Goal: Task Accomplishment & Management: Use online tool/utility

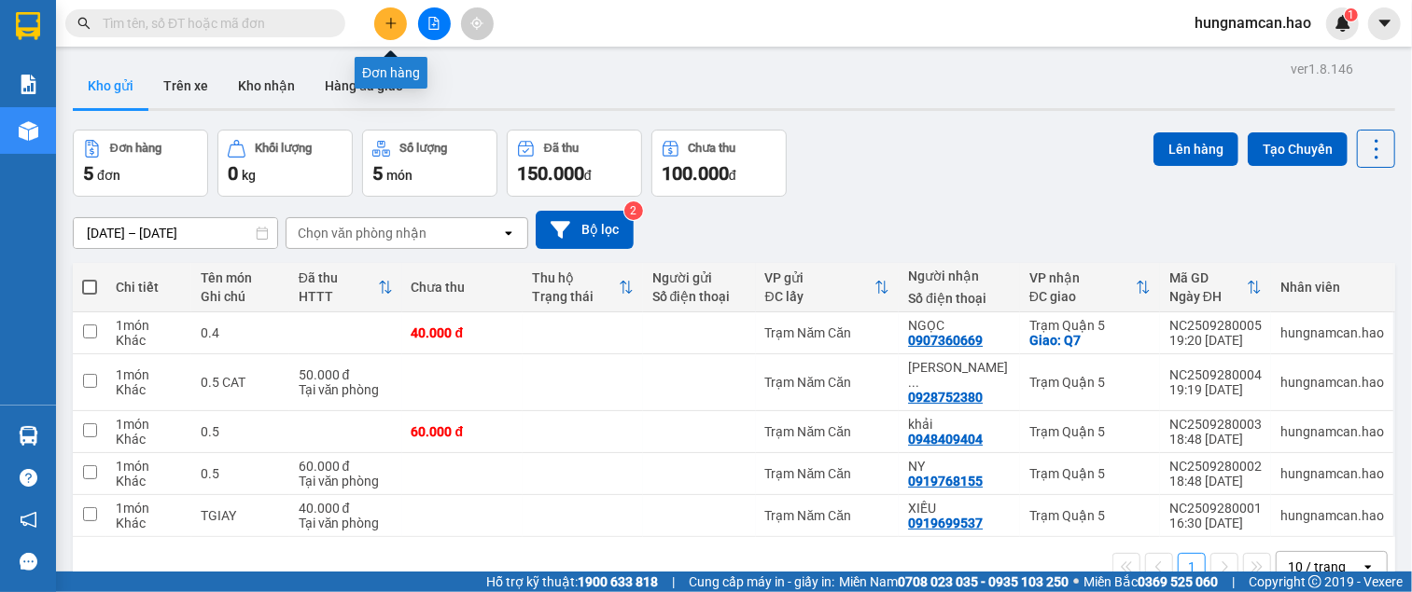
click at [388, 32] on button at bounding box center [390, 23] width 33 height 33
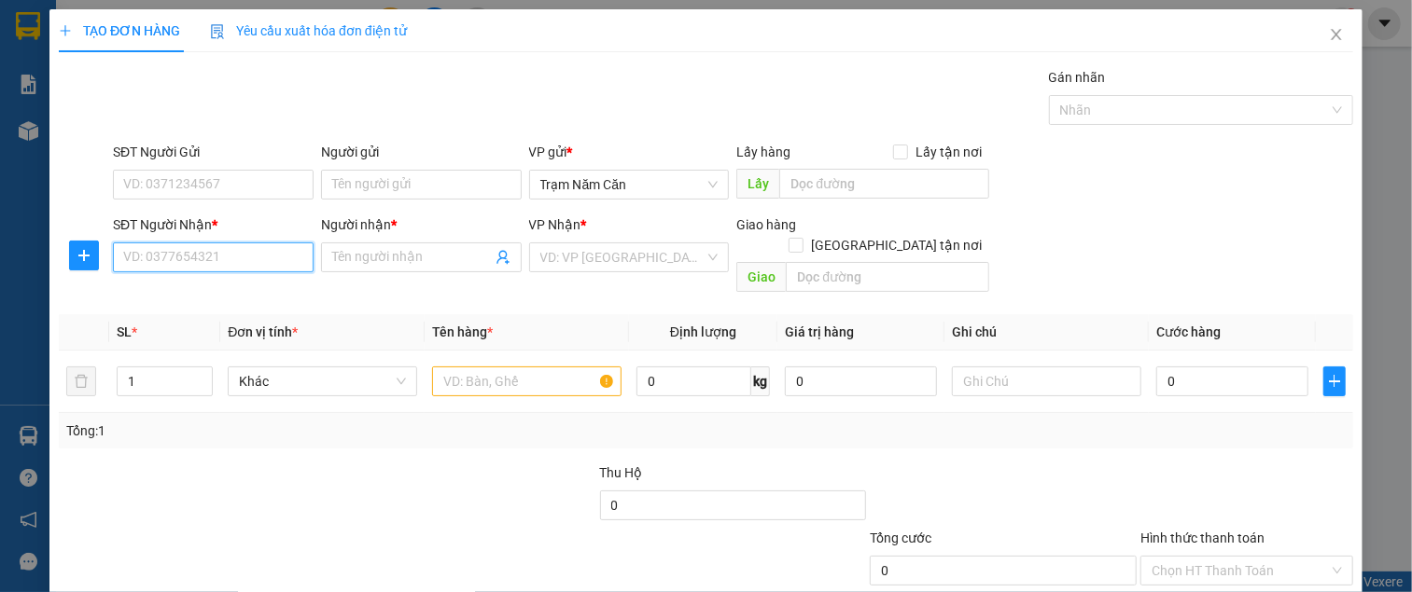
click at [194, 243] on input "SĐT Người Nhận *" at bounding box center [213, 258] width 201 height 30
type input "0"
type input "0932383869"
click at [188, 285] on div "0932383869 - MAI" at bounding box center [210, 287] width 175 height 21
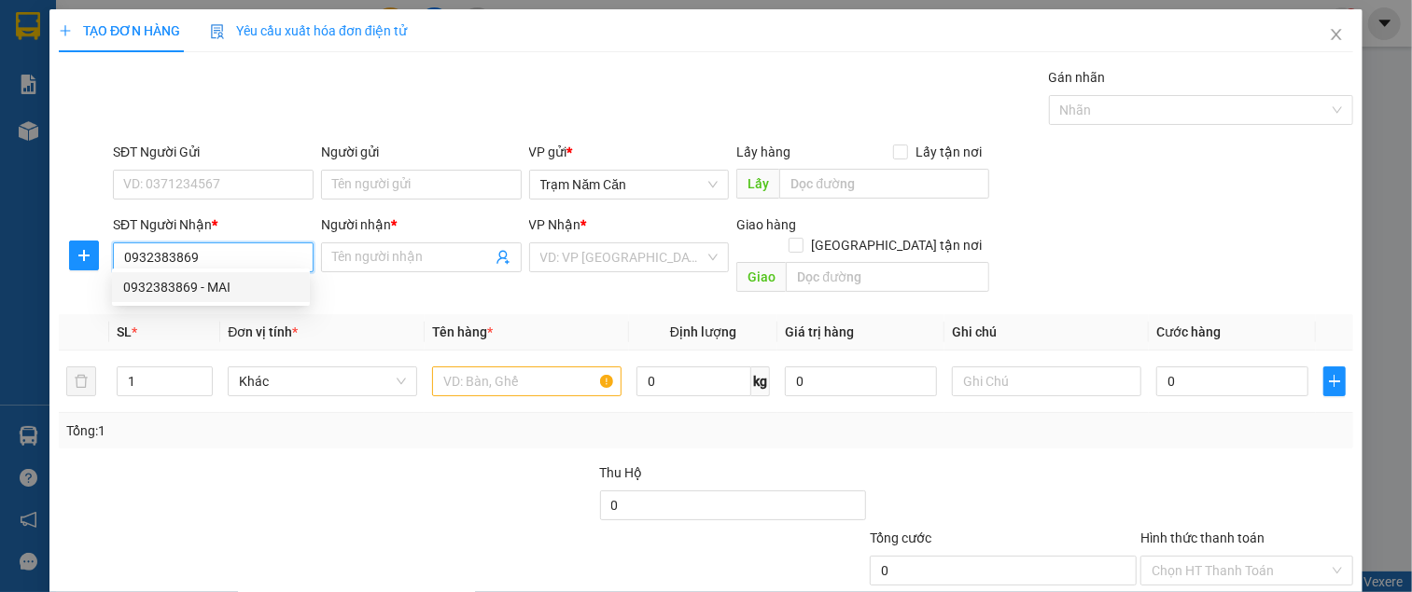
type input "MAI"
type input "100.000"
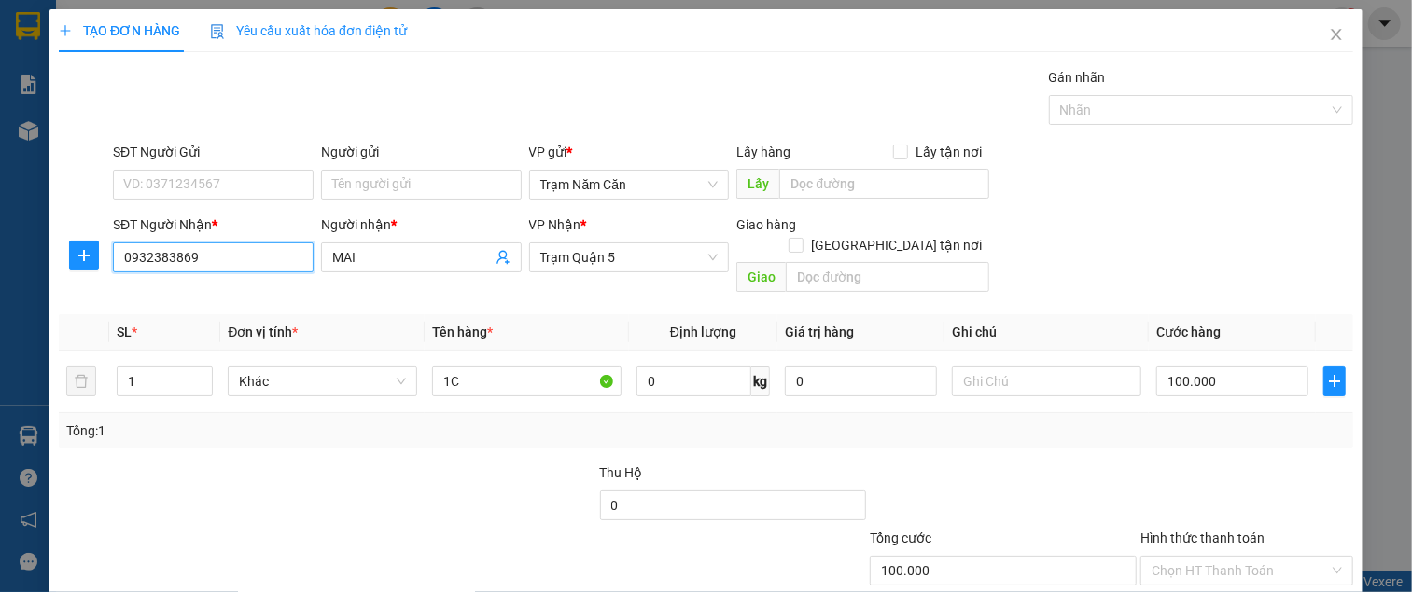
type input "0932383869"
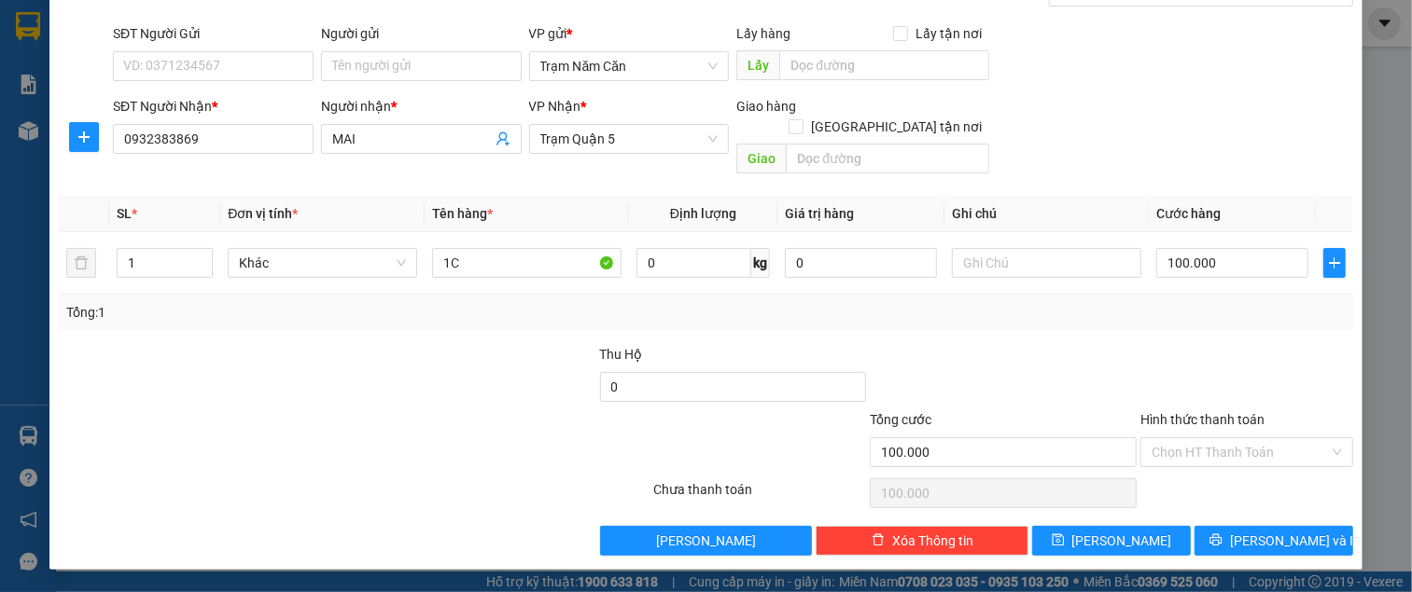
scroll to position [131, 0]
drag, startPoint x: 1179, startPoint y: 442, endPoint x: 1180, endPoint y: 473, distance: 30.8
click at [0, 0] on input "search" at bounding box center [0, 0] width 0 height 0
drag, startPoint x: 1265, startPoint y: 318, endPoint x: 1260, endPoint y: 356, distance: 38.7
click at [1265, 344] on div at bounding box center [1246, 376] width 216 height 65
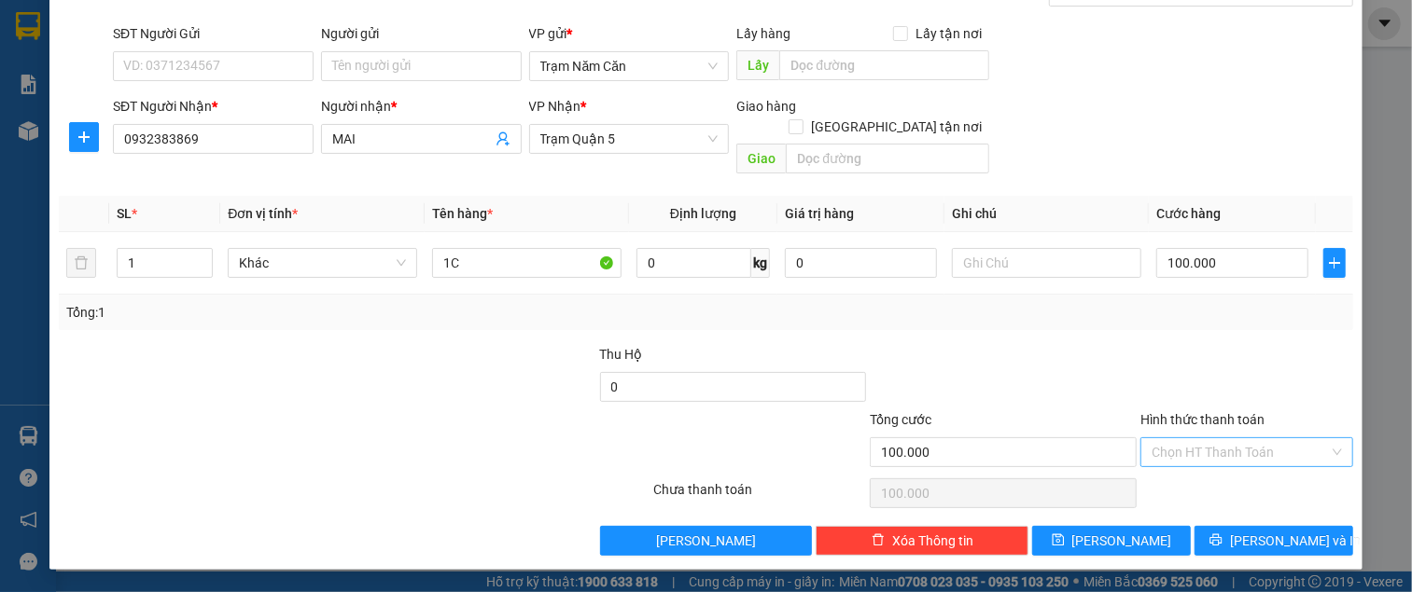
drag, startPoint x: 1242, startPoint y: 407, endPoint x: 1241, endPoint y: 425, distance: 17.8
click at [1241, 438] on input "Hình thức thanh toán" at bounding box center [1239, 452] width 177 height 28
click at [1239, 452] on div "Tại văn phòng" at bounding box center [1234, 462] width 188 height 21
type input "0"
click at [1222, 543] on icon "printer" at bounding box center [1216, 541] width 12 height 12
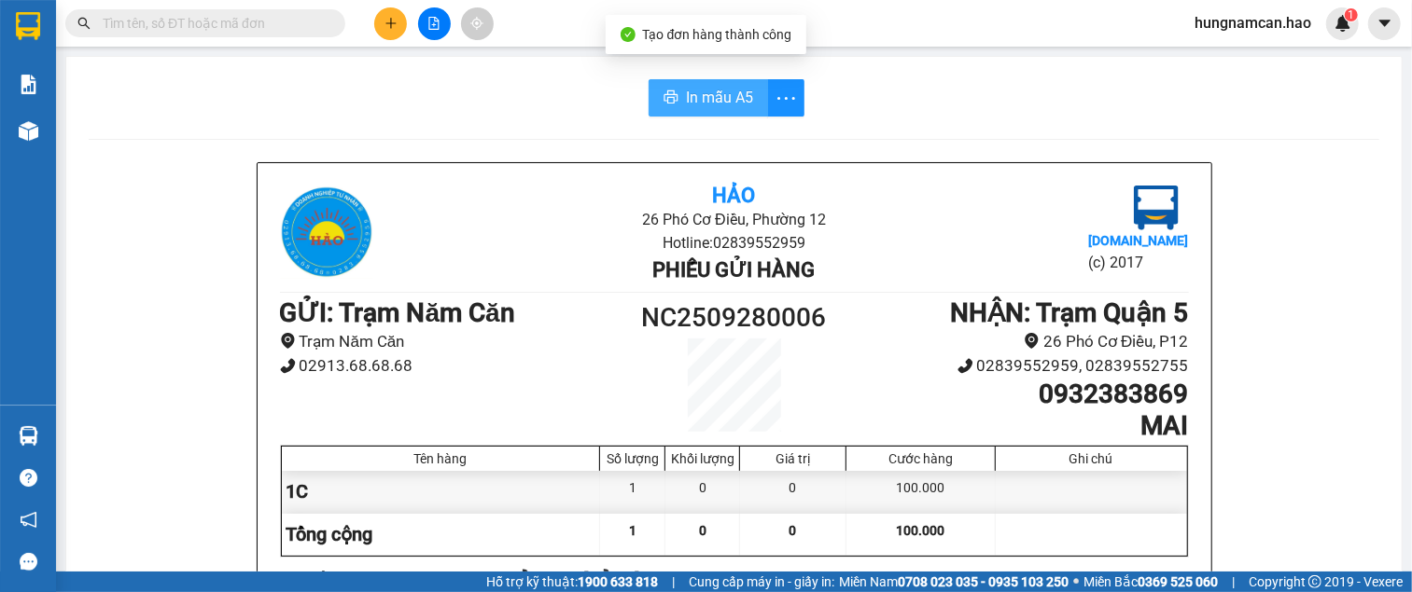
click at [732, 96] on span "In mẫu A5" at bounding box center [719, 97] width 67 height 23
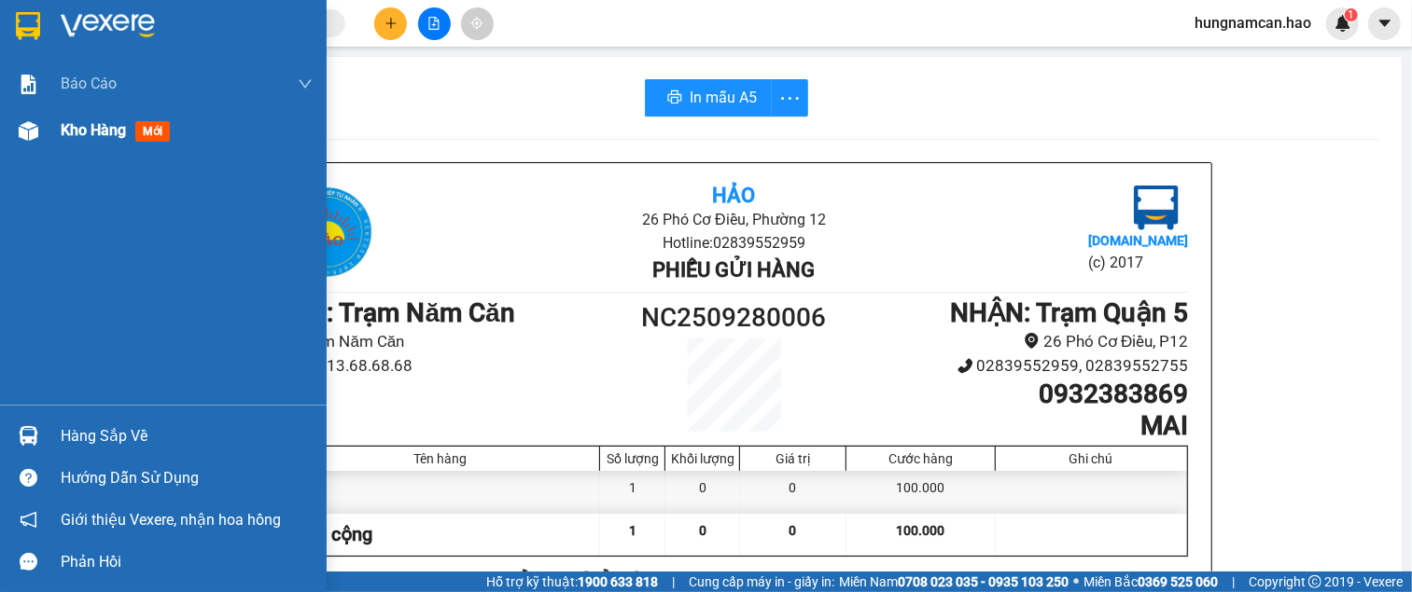
click at [34, 129] on img at bounding box center [29, 131] width 20 height 20
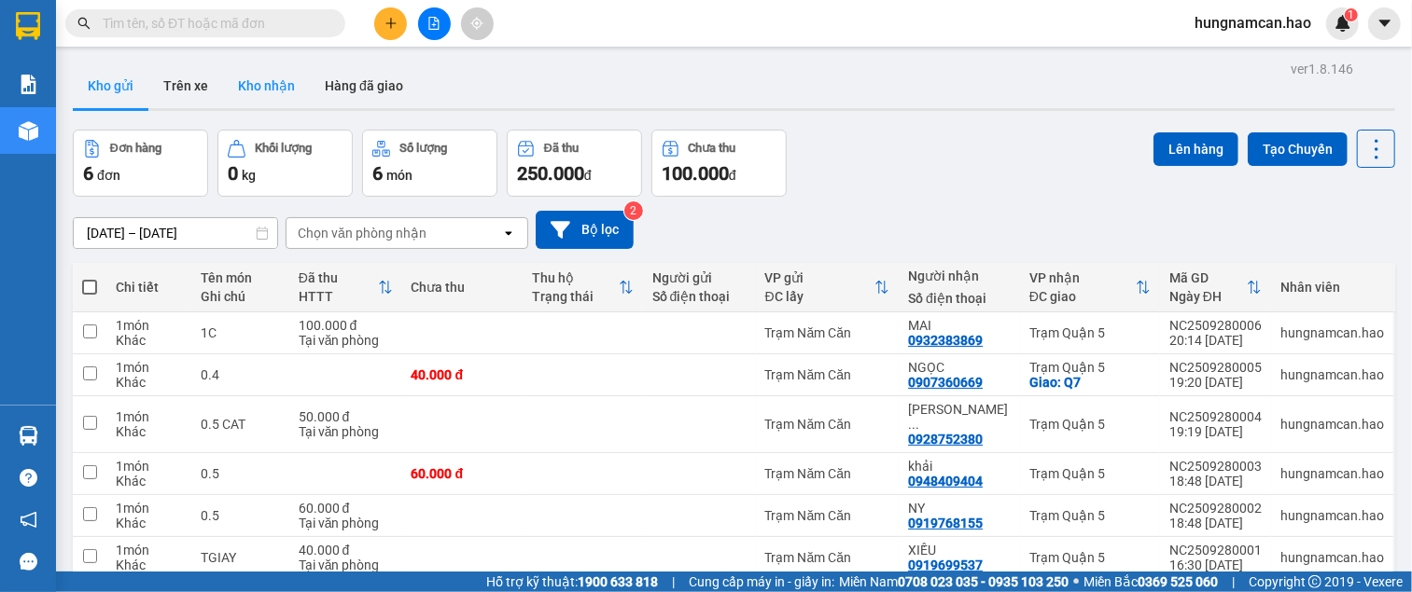
click at [271, 85] on button "Kho nhận" at bounding box center [266, 85] width 87 height 45
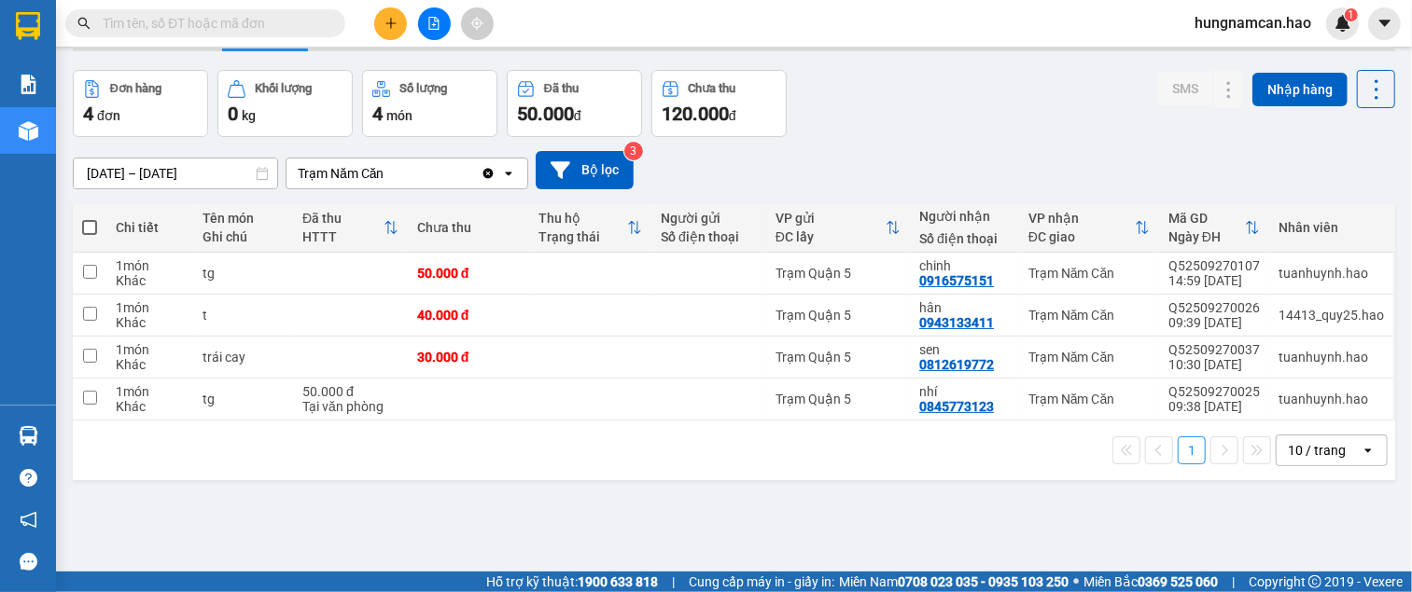
scroll to position [86, 0]
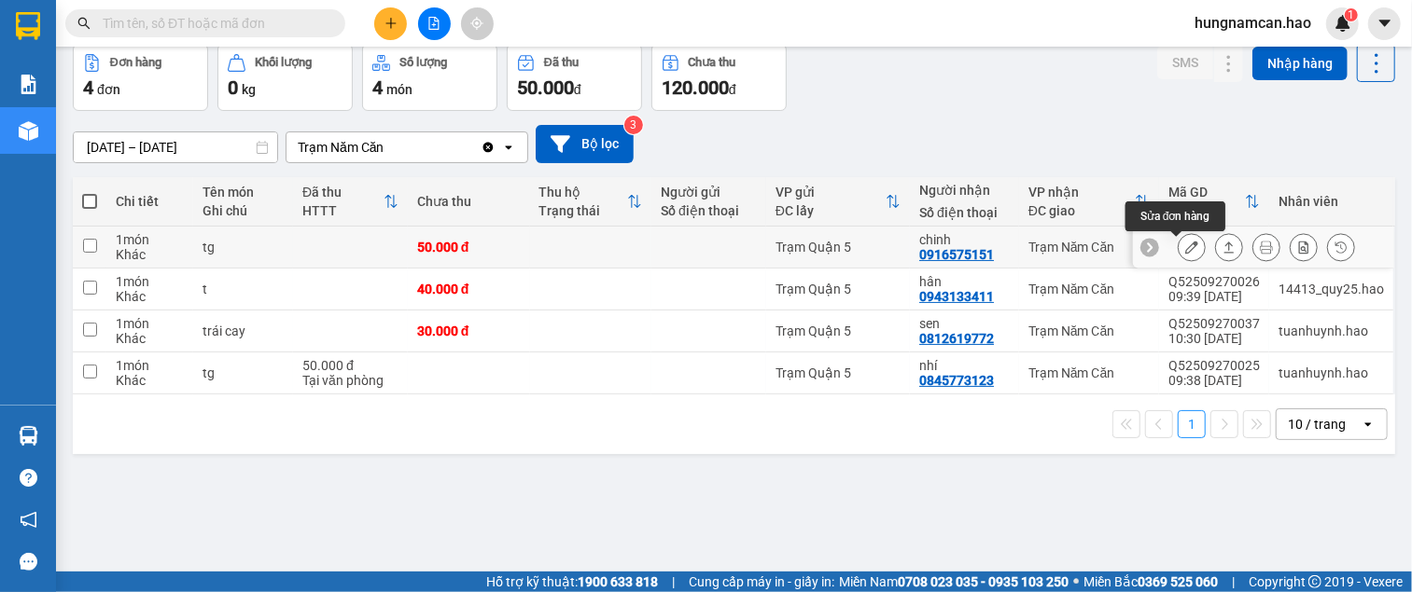
click at [1183, 250] on button at bounding box center [1191, 247] width 26 height 33
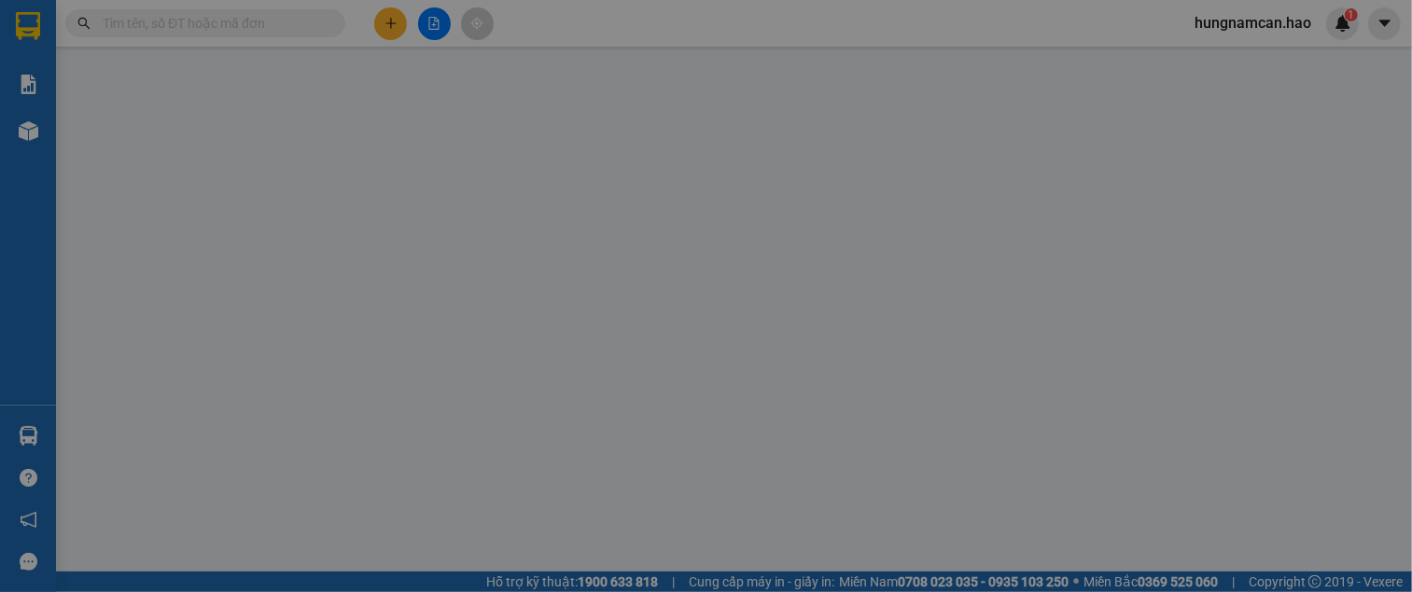
type input "0916575151"
type input "chinh"
type input "50.000"
type input "0"
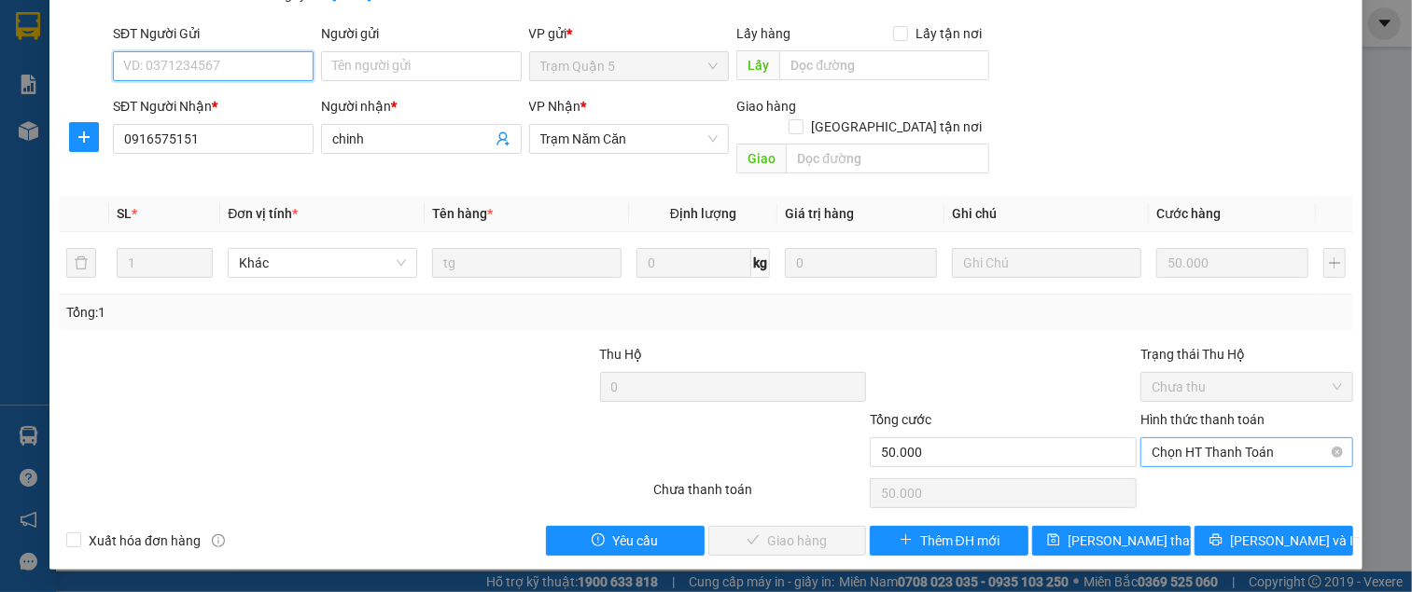
scroll to position [133, 0]
click at [1180, 438] on span "Chọn HT Thanh Toán" at bounding box center [1246, 452] width 190 height 28
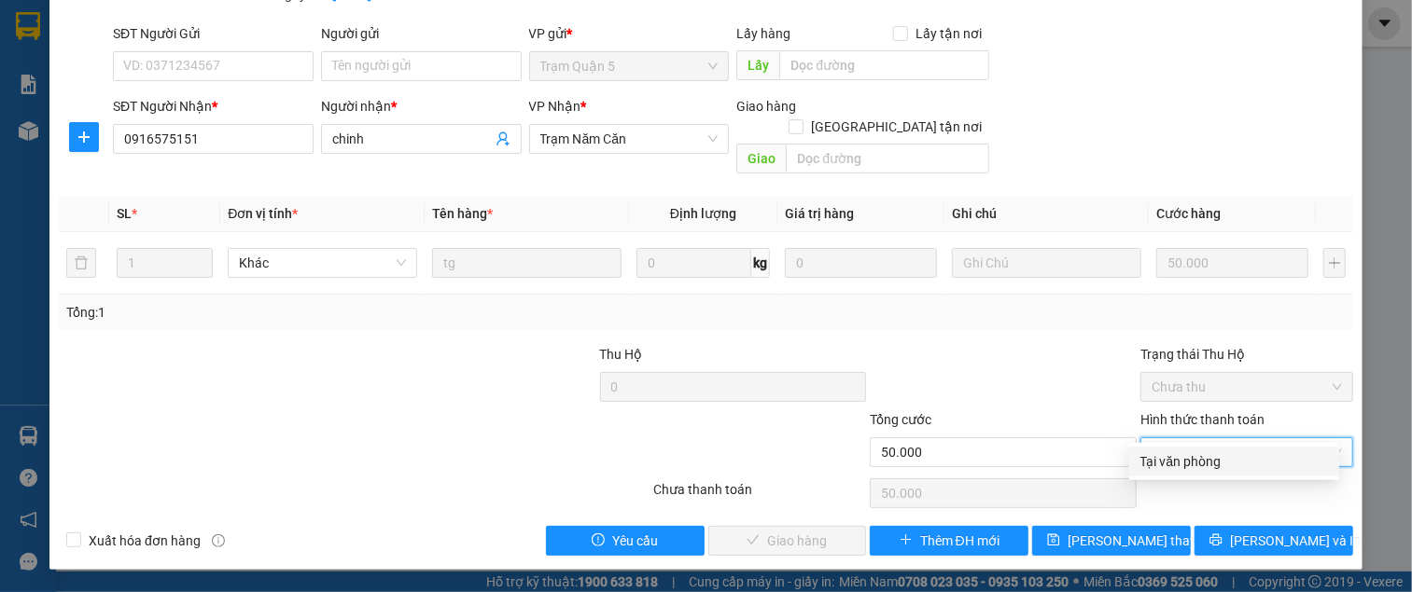
click at [1173, 452] on div "Tại văn phòng" at bounding box center [1234, 462] width 188 height 21
type input "0"
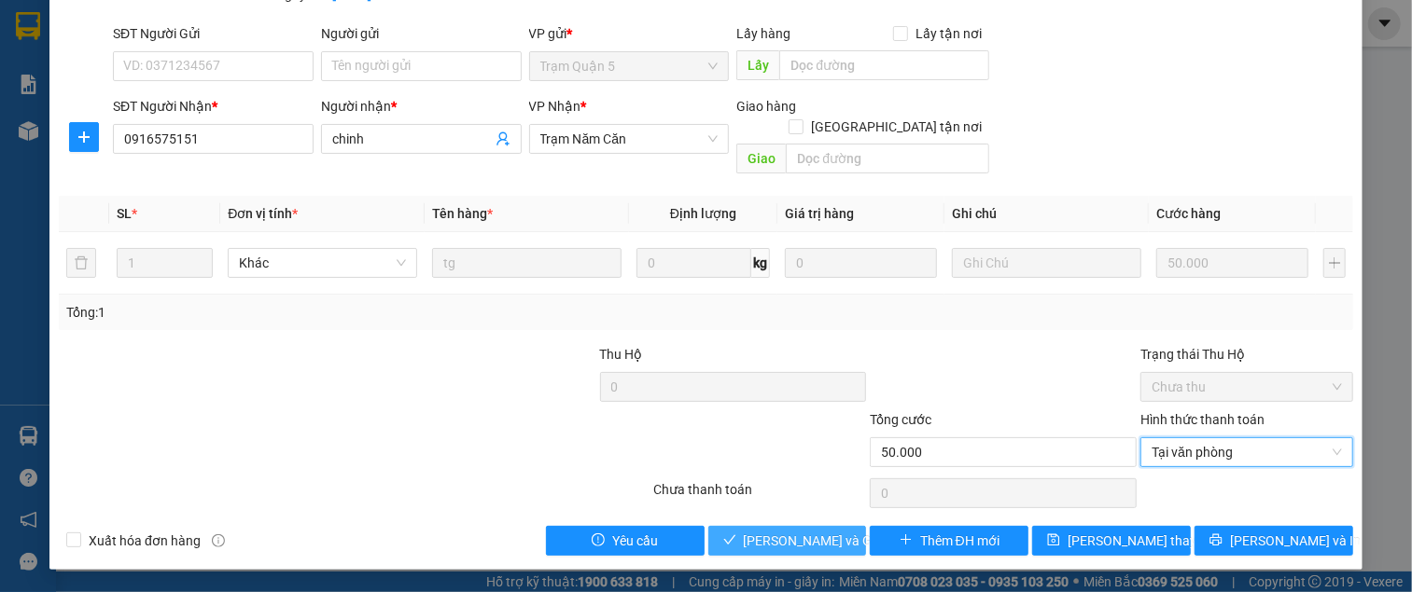
click at [785, 534] on span "[PERSON_NAME] và Giao hàng" at bounding box center [833, 541] width 179 height 21
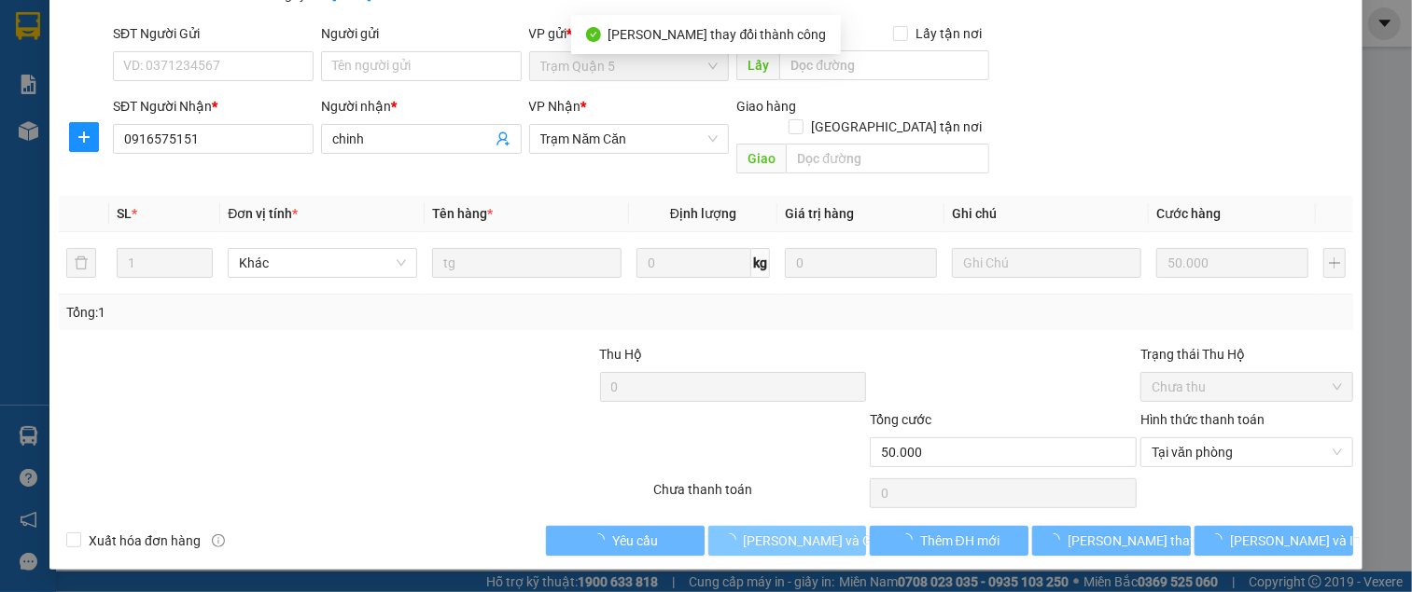
scroll to position [0, 0]
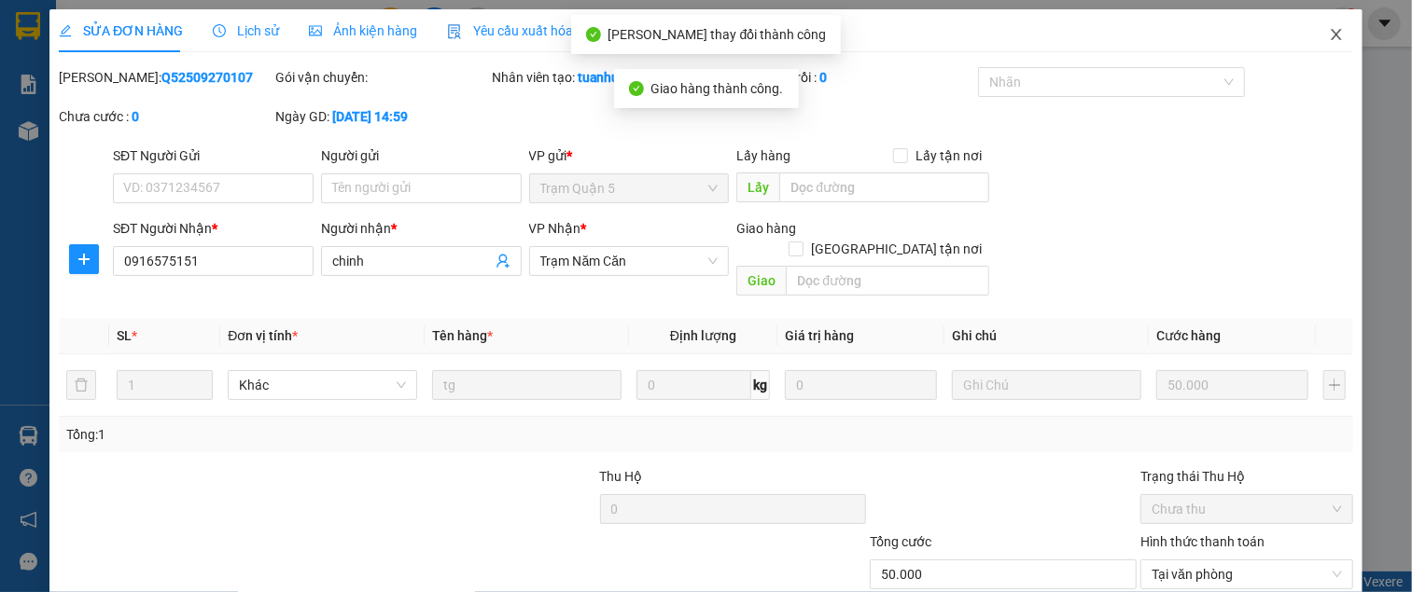
type input "50.000"
drag, startPoint x: 1319, startPoint y: 25, endPoint x: 1311, endPoint y: 51, distance: 27.4
click at [1319, 28] on span "Close" at bounding box center [1336, 35] width 52 height 52
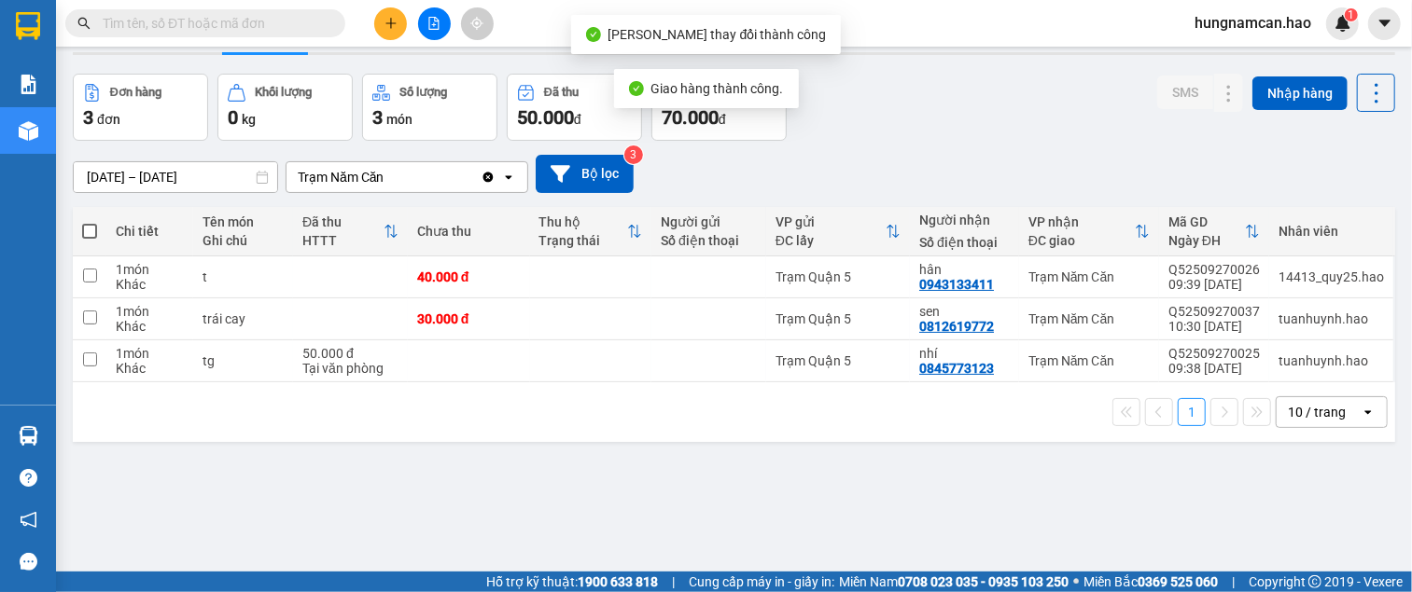
scroll to position [86, 0]
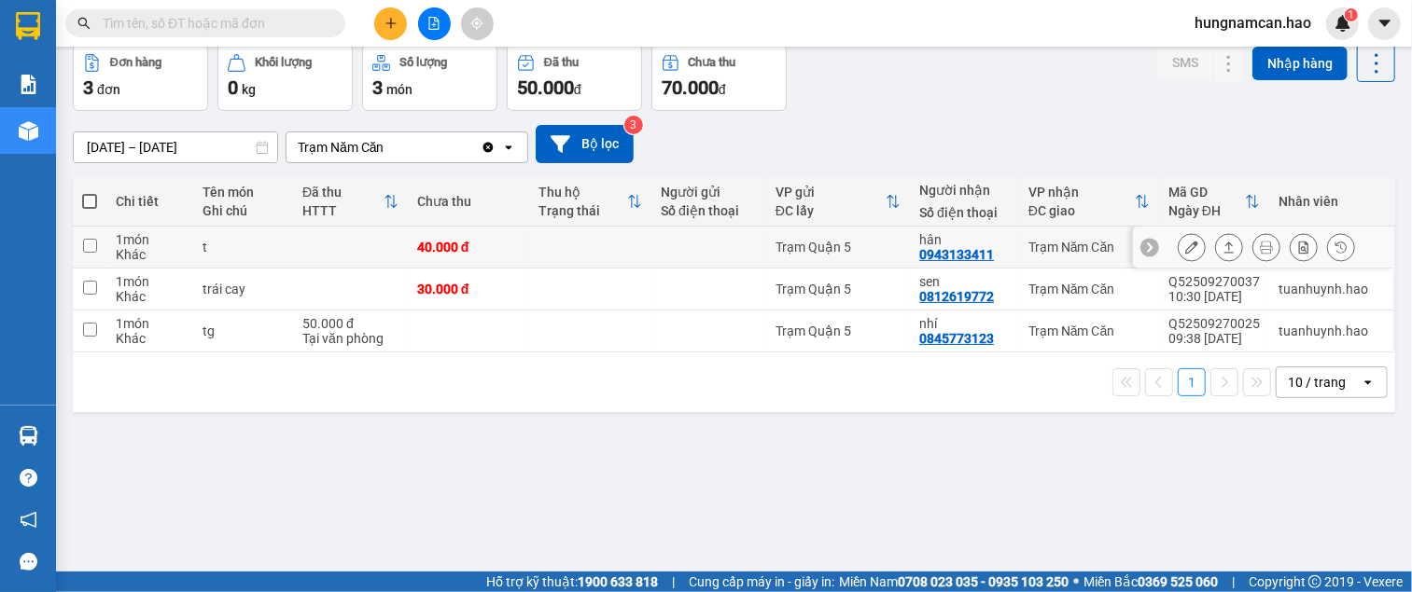
click at [1187, 247] on button at bounding box center [1191, 247] width 26 height 33
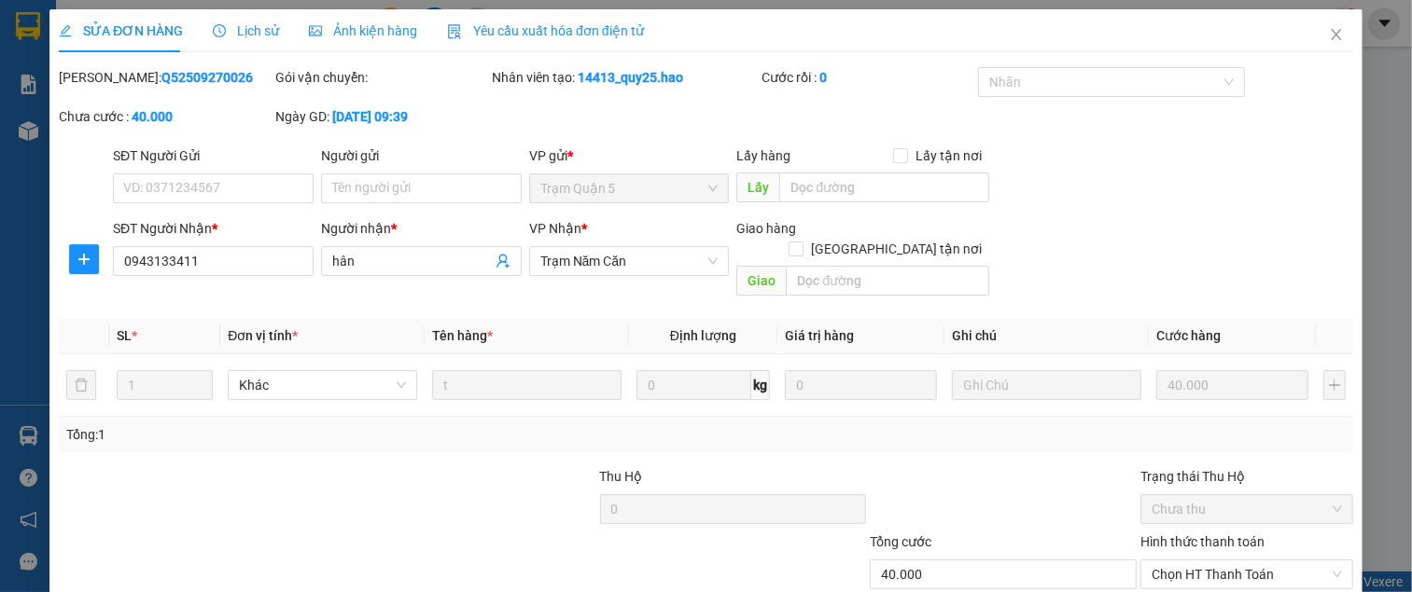
type input "0943133411"
type input "hân"
type input "40.000"
type input "0"
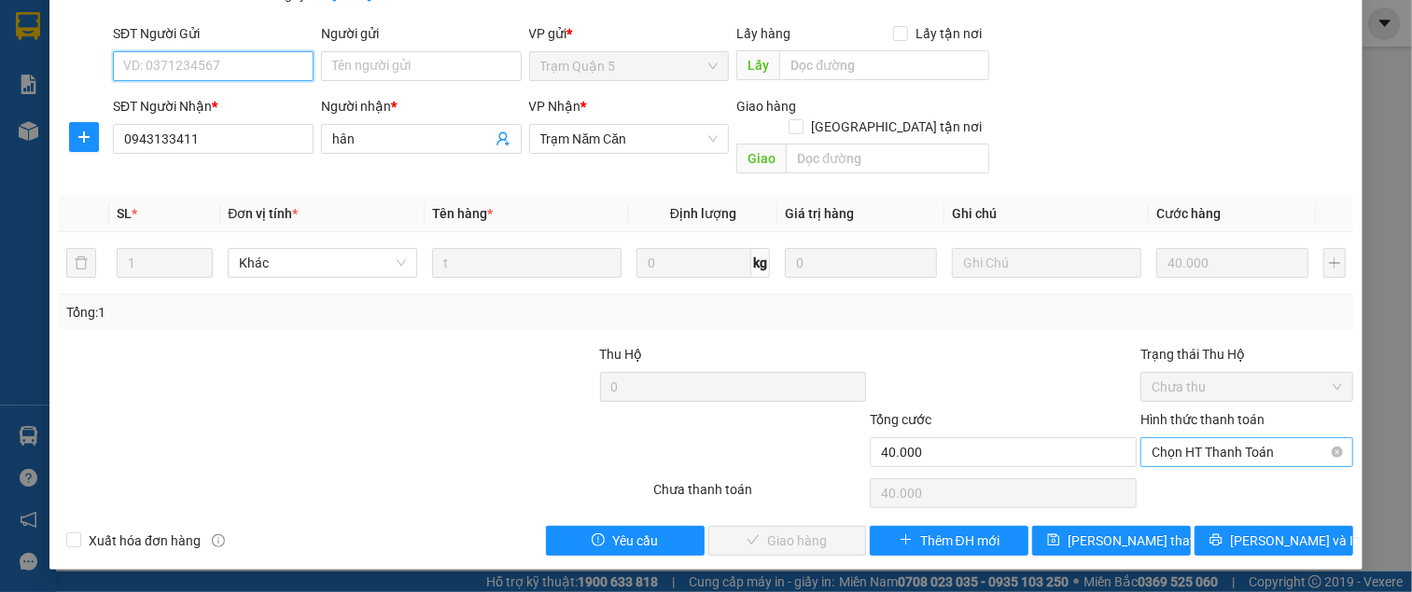
scroll to position [133, 0]
click at [1183, 438] on span "Chọn HT Thanh Toán" at bounding box center [1246, 452] width 190 height 28
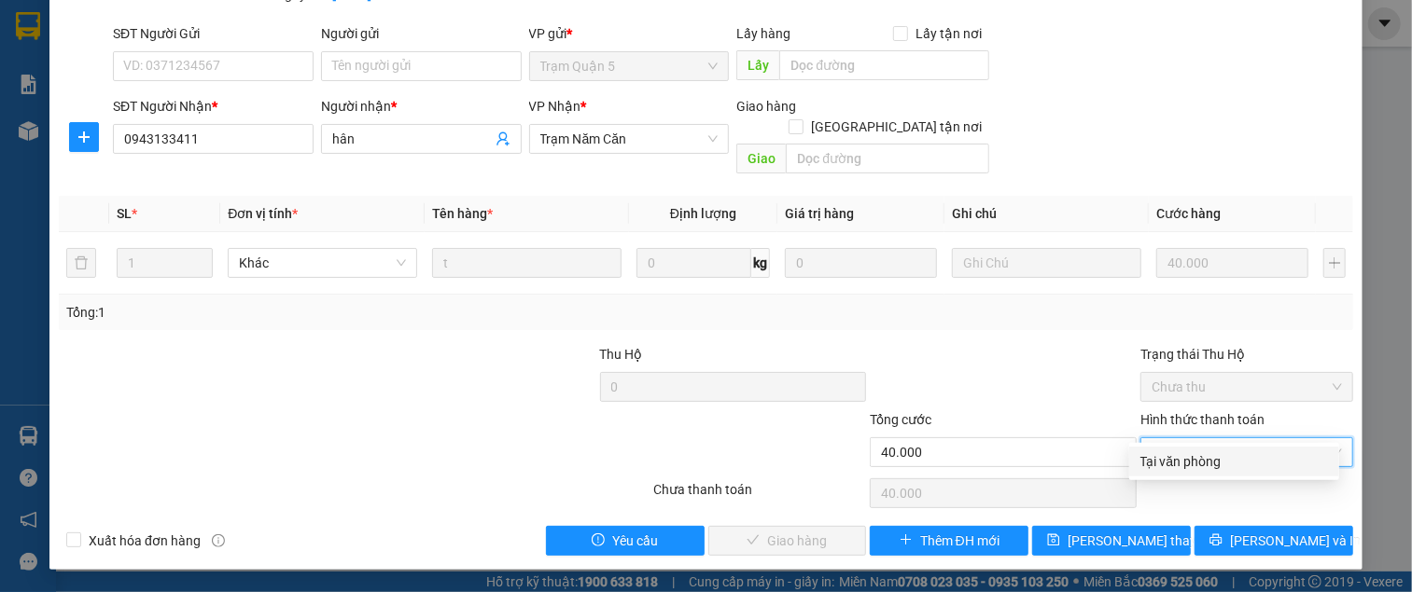
drag, startPoint x: 1181, startPoint y: 448, endPoint x: 1084, endPoint y: 473, distance: 100.2
click at [1180, 452] on div "Tại văn phòng" at bounding box center [1234, 462] width 188 height 21
type input "0"
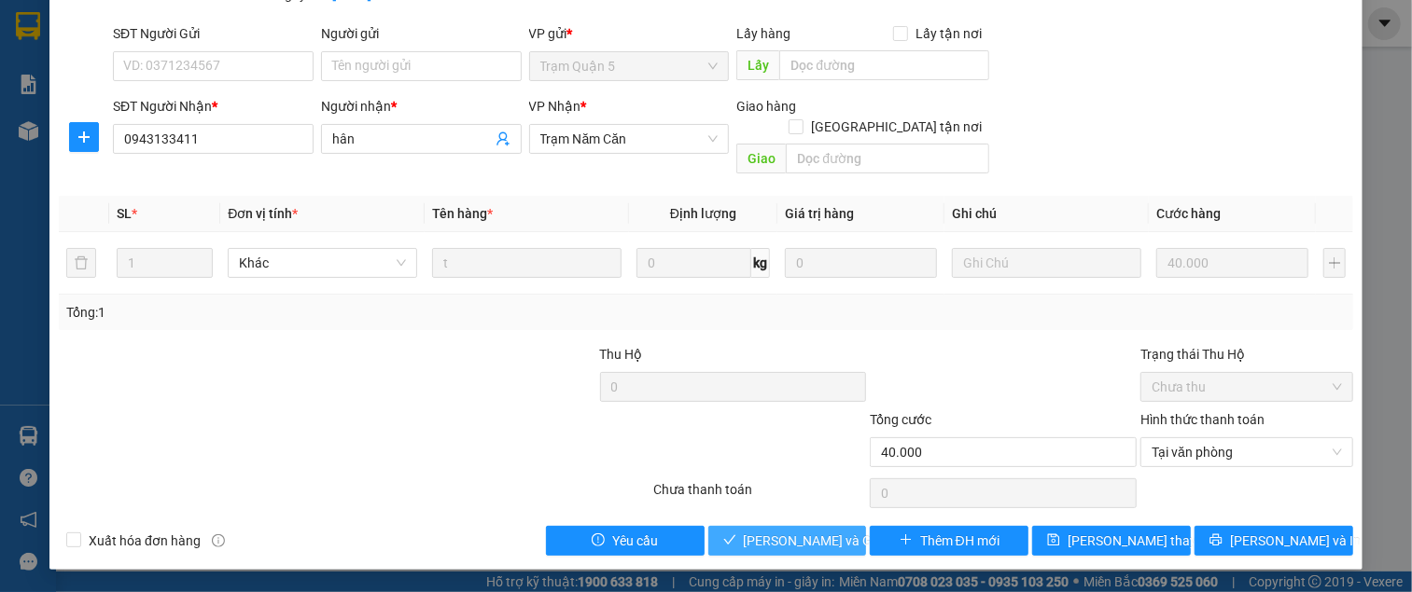
drag, startPoint x: 782, startPoint y: 541, endPoint x: 823, endPoint y: 523, distance: 44.7
click at [784, 539] on span "[PERSON_NAME] và Giao hàng" at bounding box center [833, 541] width 179 height 21
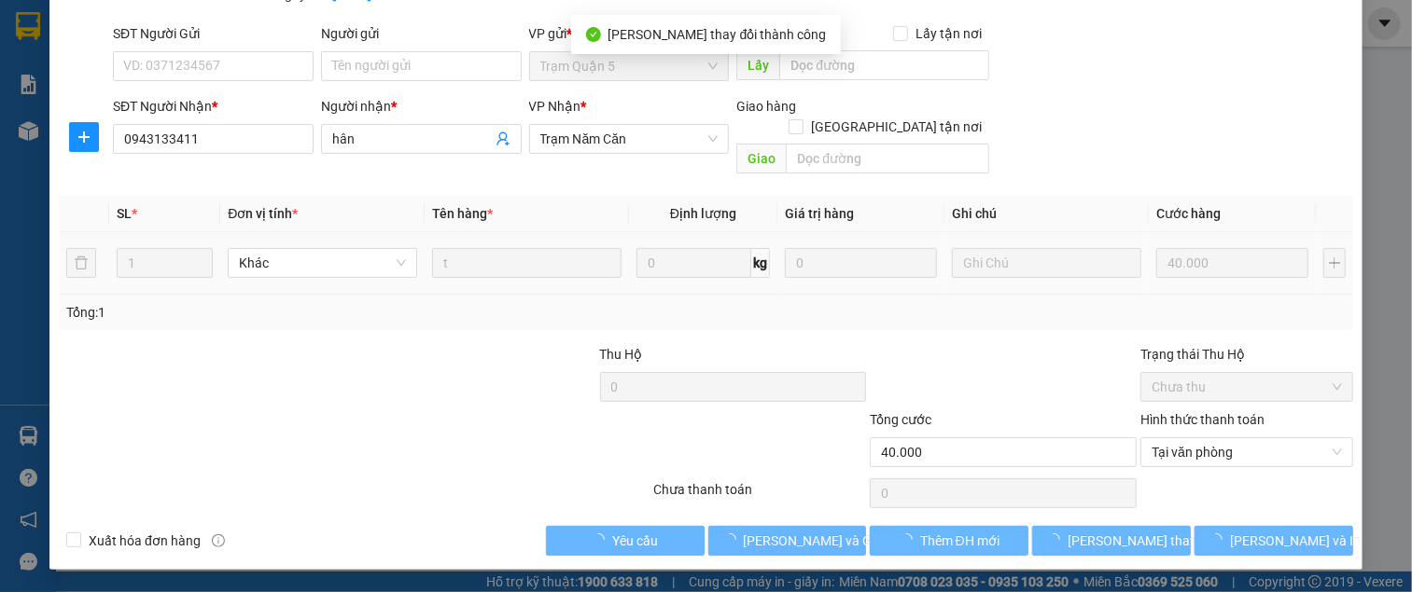
type input "40.000"
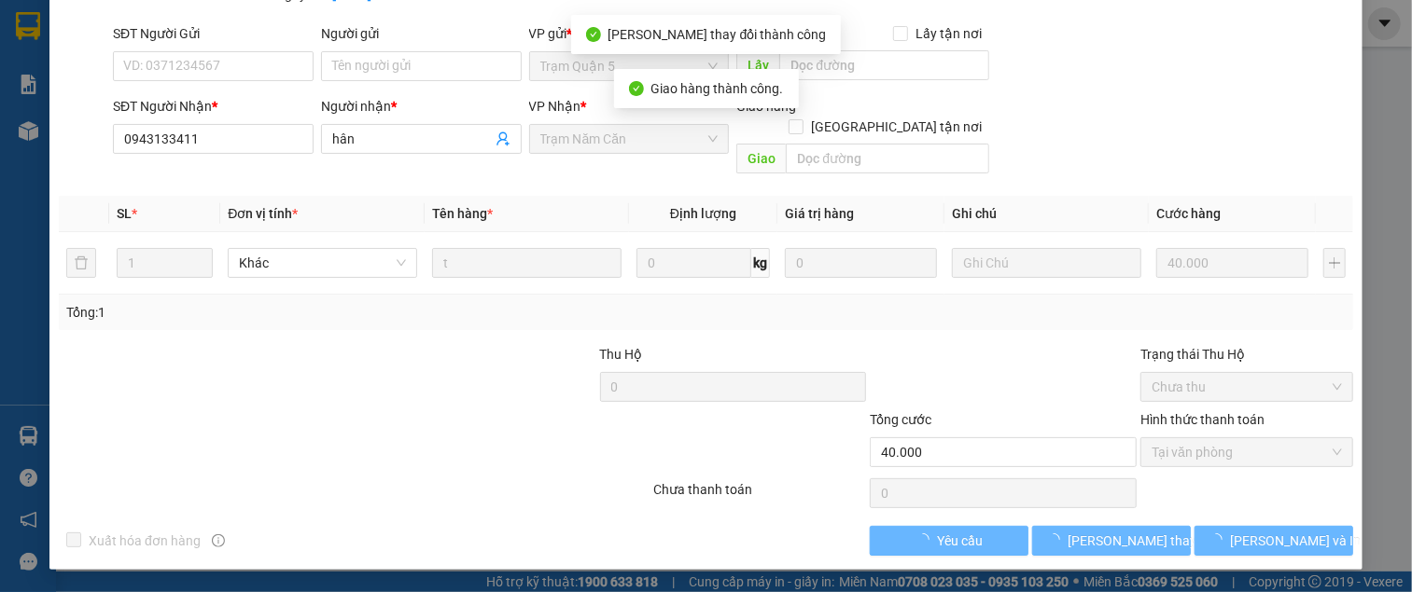
scroll to position [0, 0]
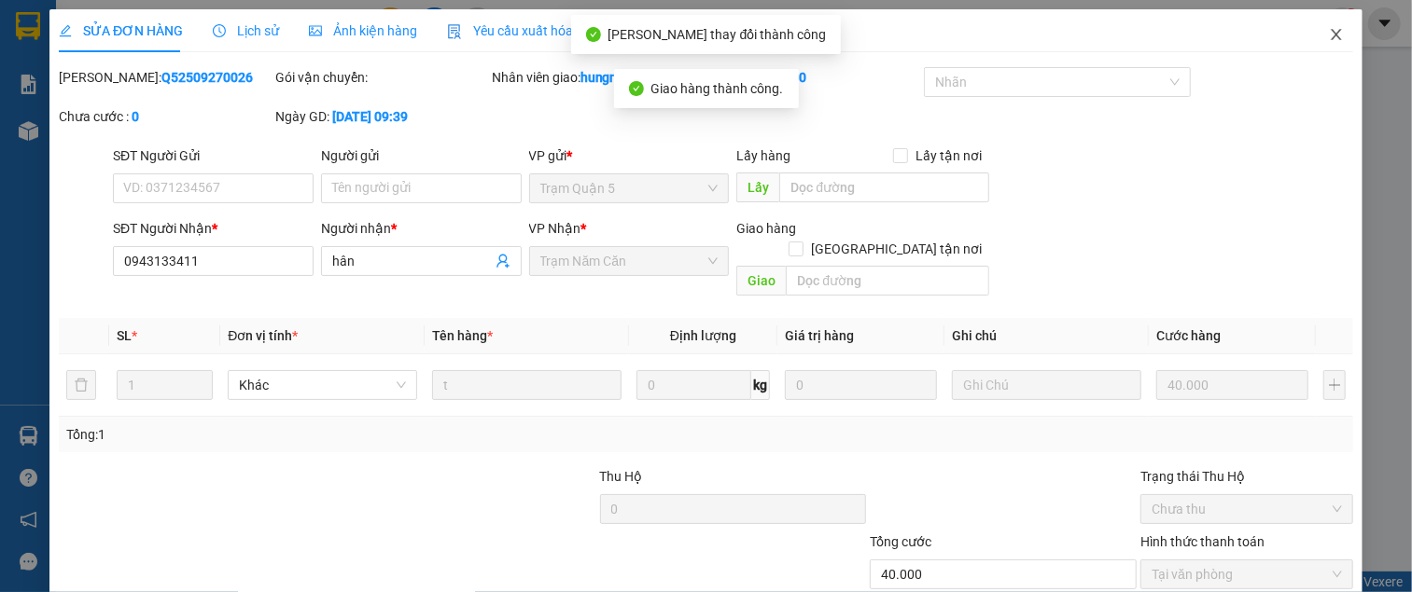
click at [1329, 33] on icon "close" at bounding box center [1336, 34] width 15 height 15
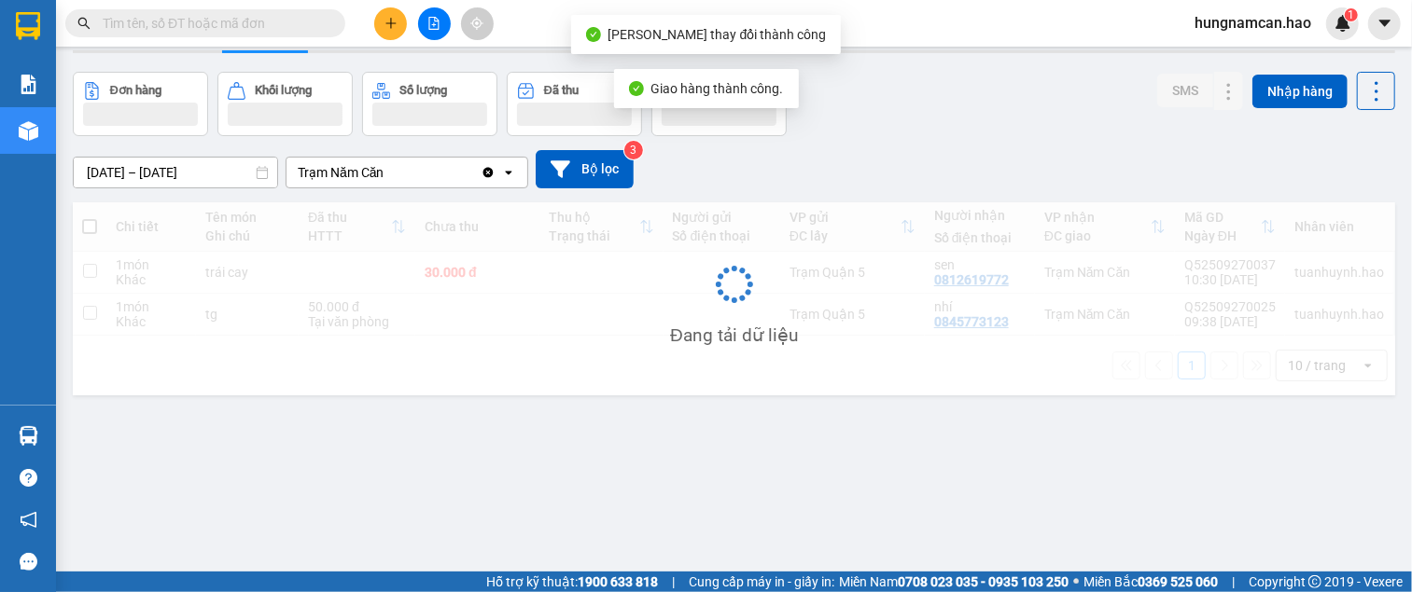
scroll to position [86, 0]
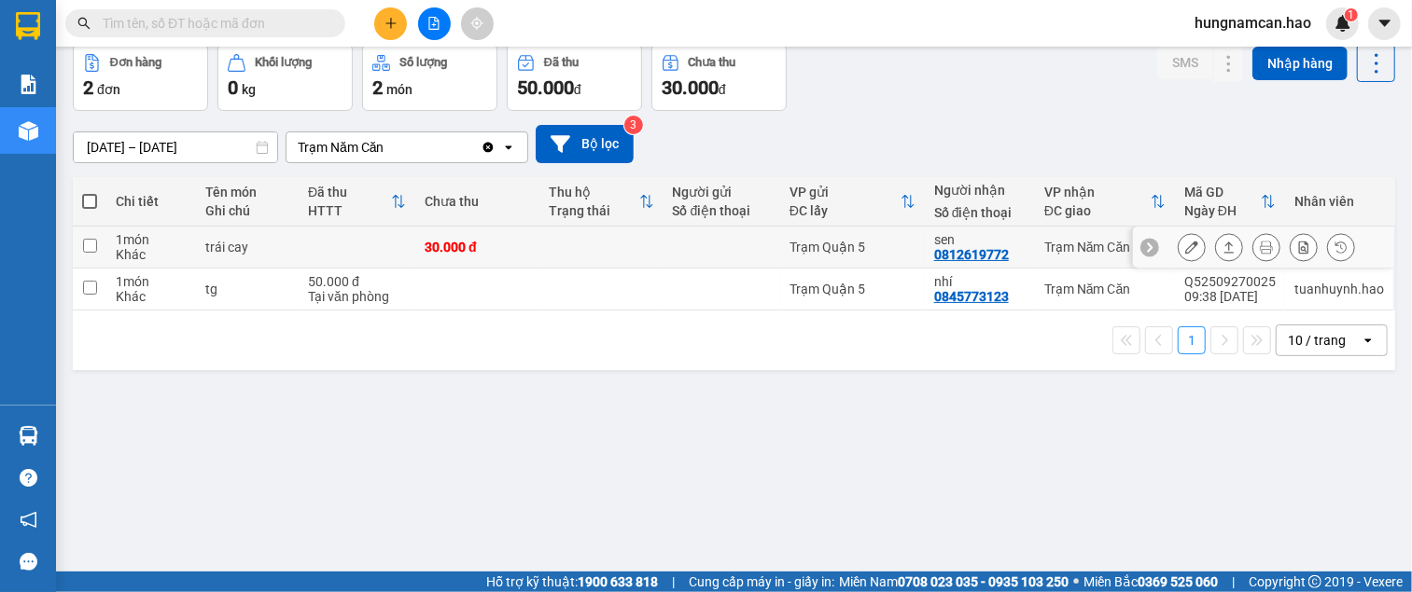
click at [1181, 258] on button at bounding box center [1191, 247] width 26 height 33
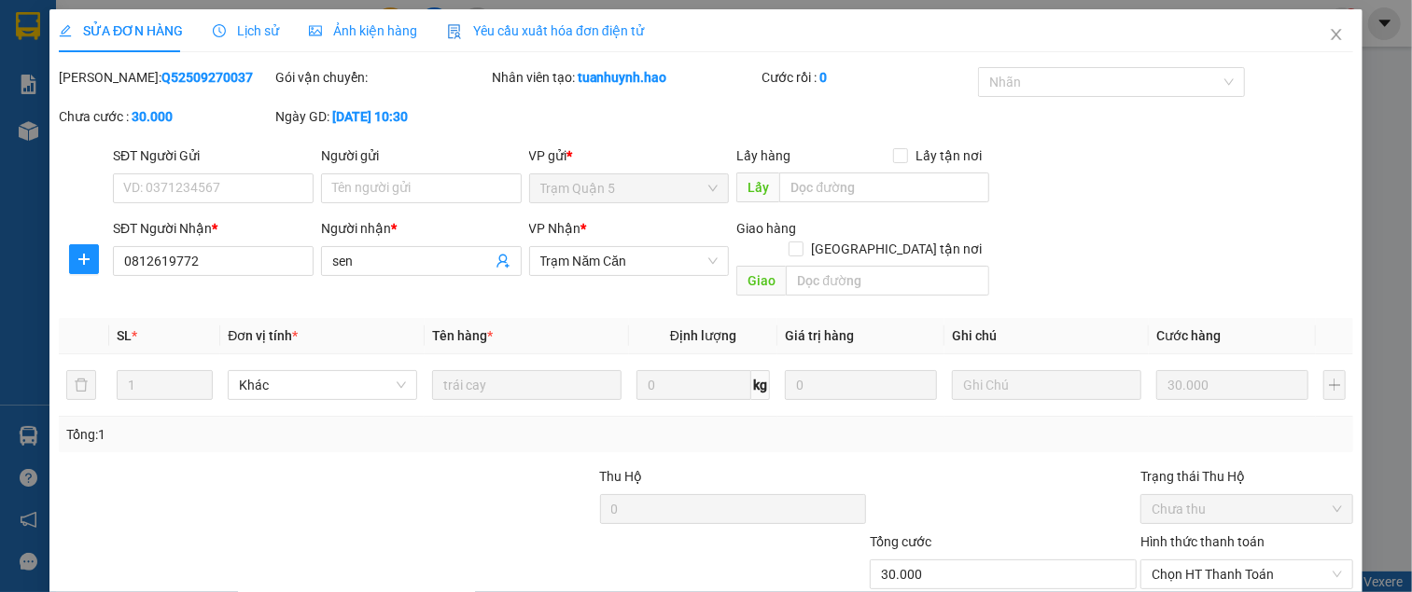
type input "0812619772"
type input "sen"
type input "30.000"
type input "0"
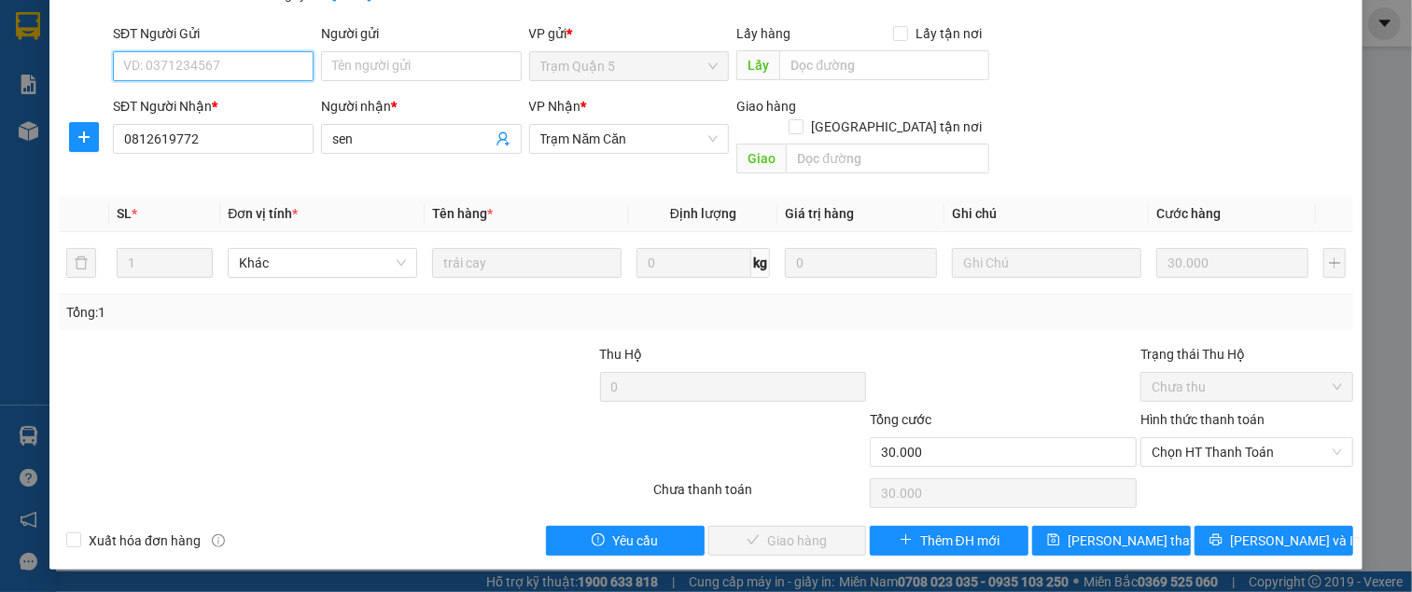
scroll to position [133, 0]
click at [0, 0] on span "Chọn HT Thanh Toán" at bounding box center [0, 0] width 0 height 0
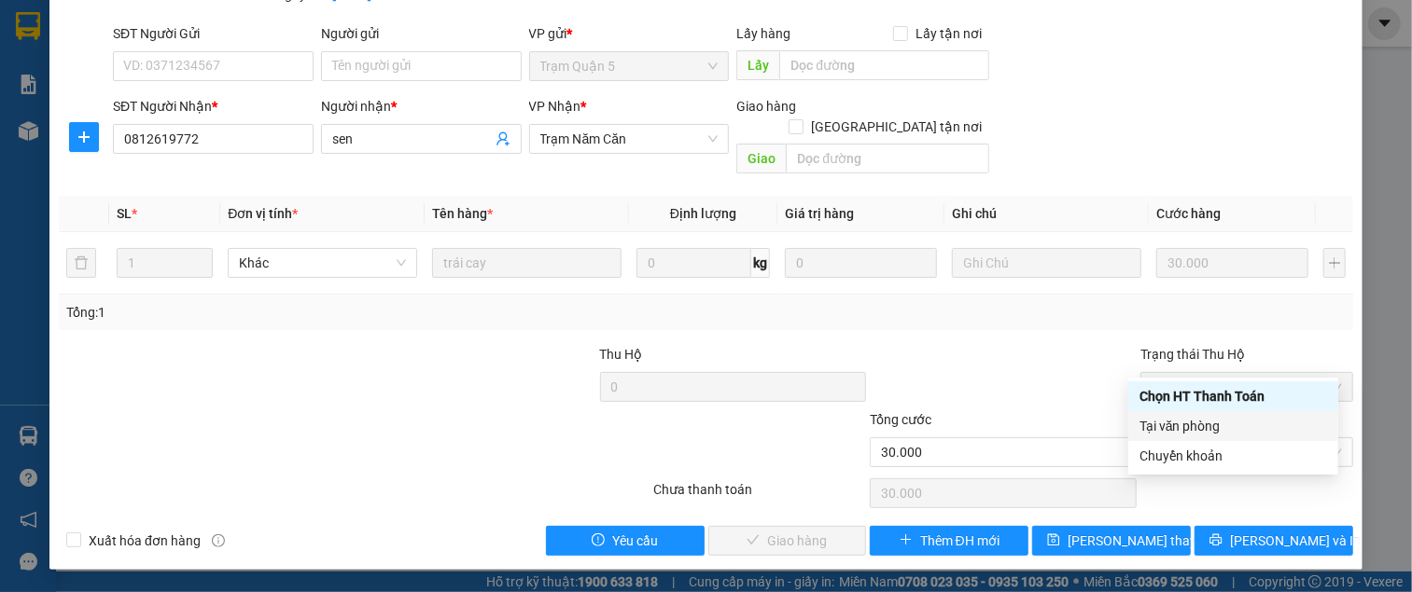
click at [1185, 418] on div "Tại văn phòng" at bounding box center [1233, 426] width 188 height 21
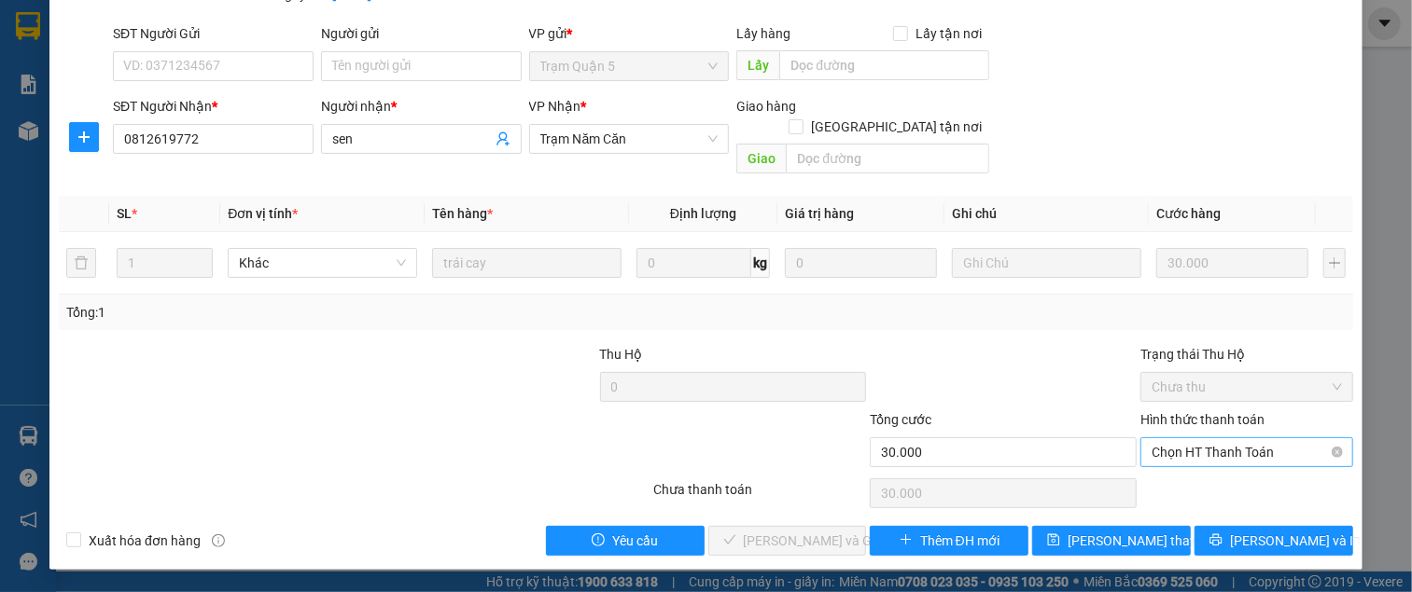
click at [1204, 438] on span "Chọn HT Thanh Toán" at bounding box center [1246, 452] width 190 height 28
click at [1180, 452] on div "Tại văn phòng" at bounding box center [1234, 462] width 188 height 21
type input "0"
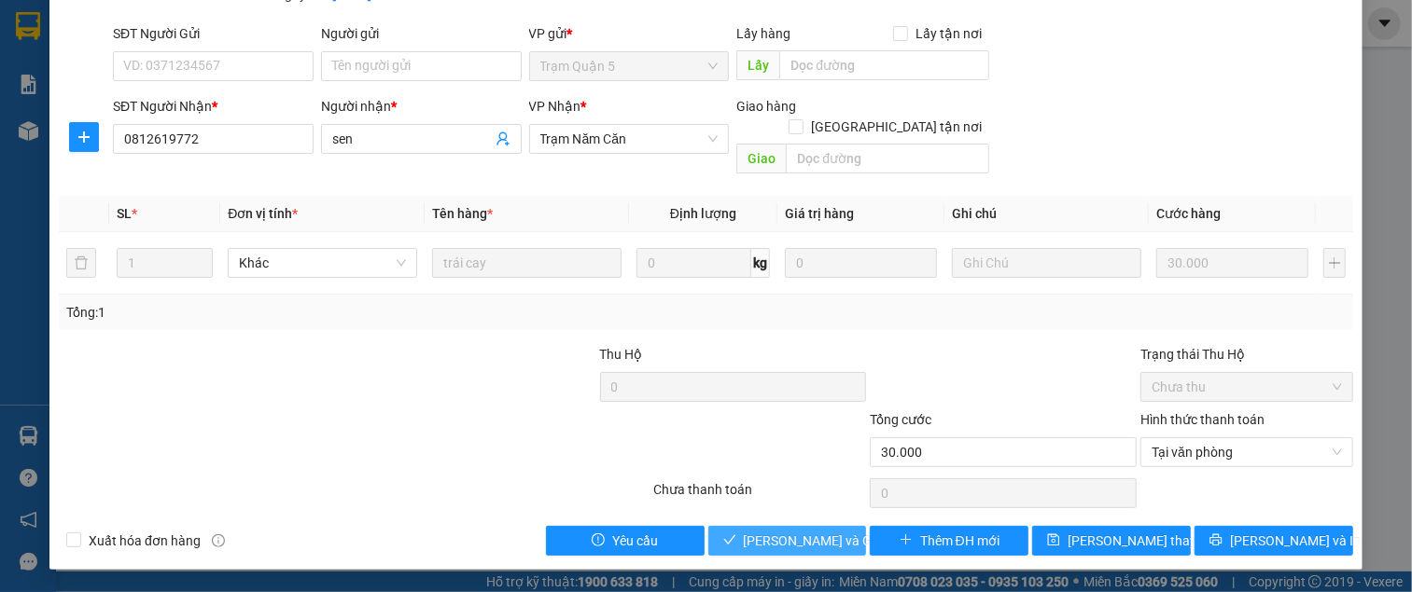
click at [808, 535] on span "[PERSON_NAME] và Giao hàng" at bounding box center [833, 541] width 179 height 21
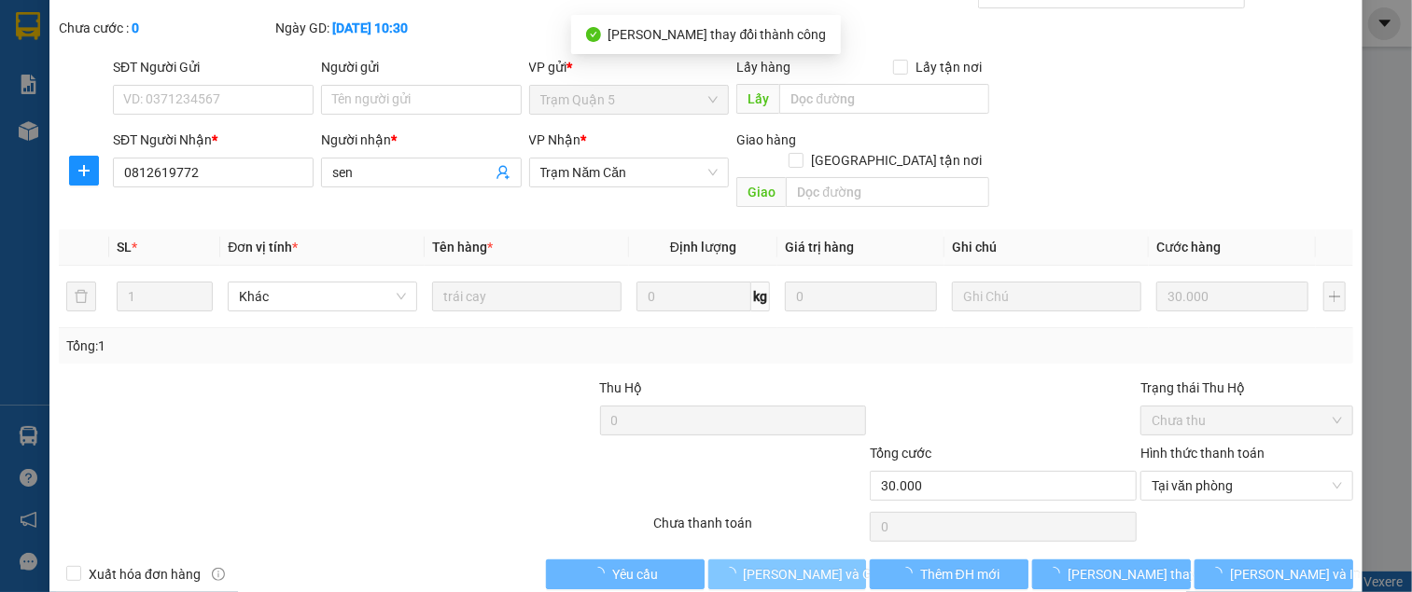
scroll to position [0, 0]
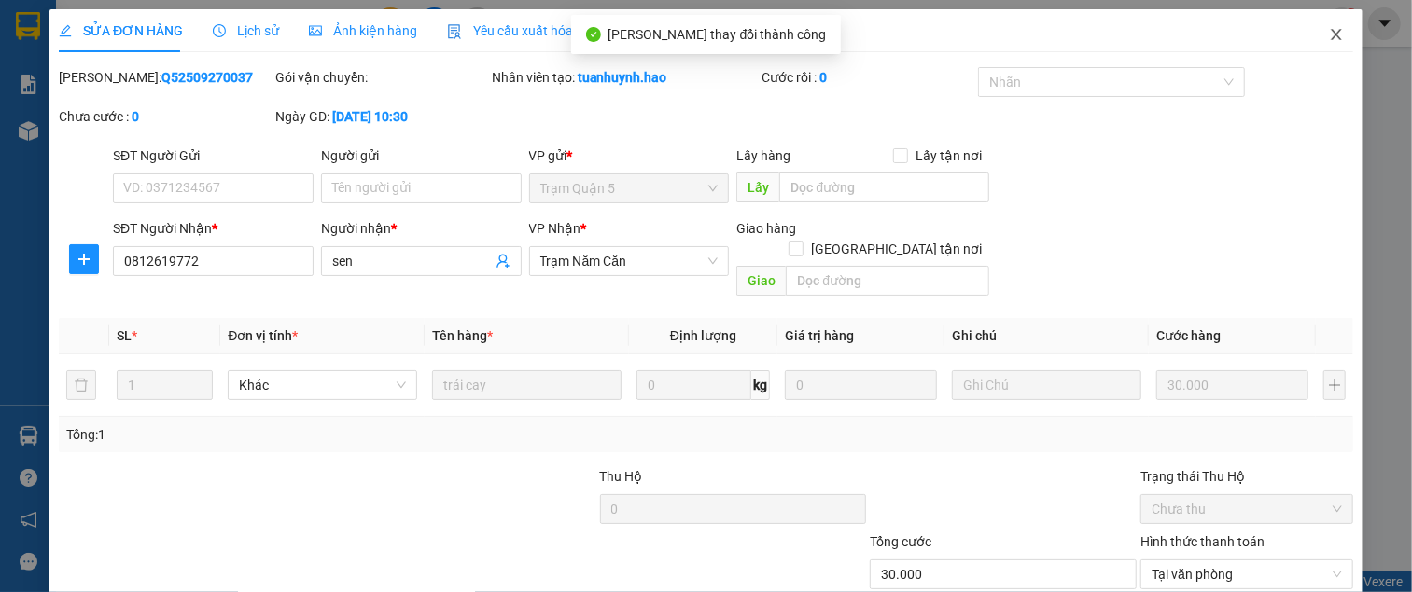
type input "30.000"
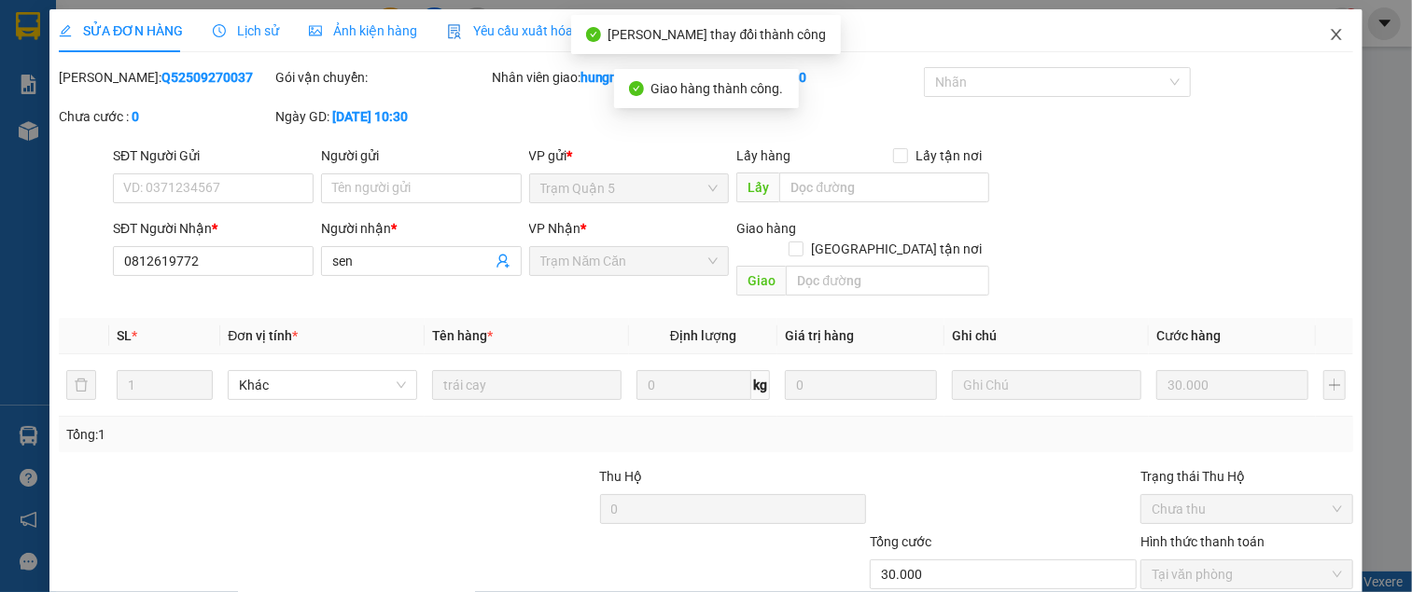
click at [1329, 33] on icon "close" at bounding box center [1336, 34] width 15 height 15
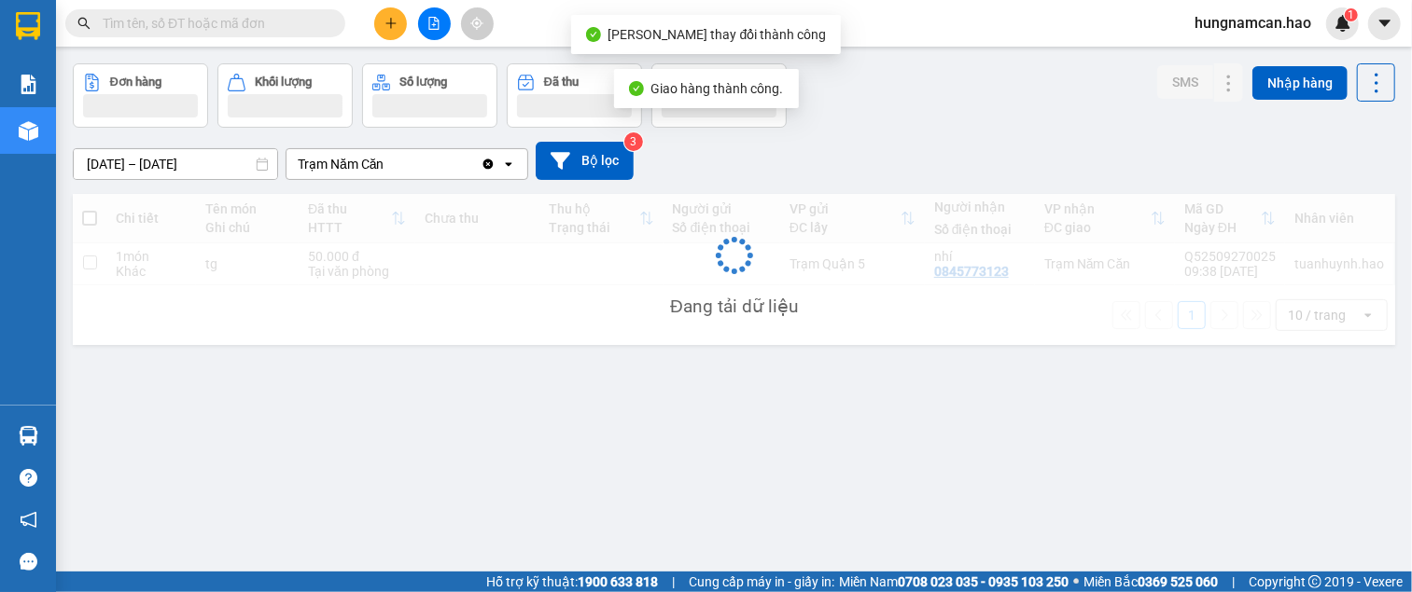
scroll to position [86, 0]
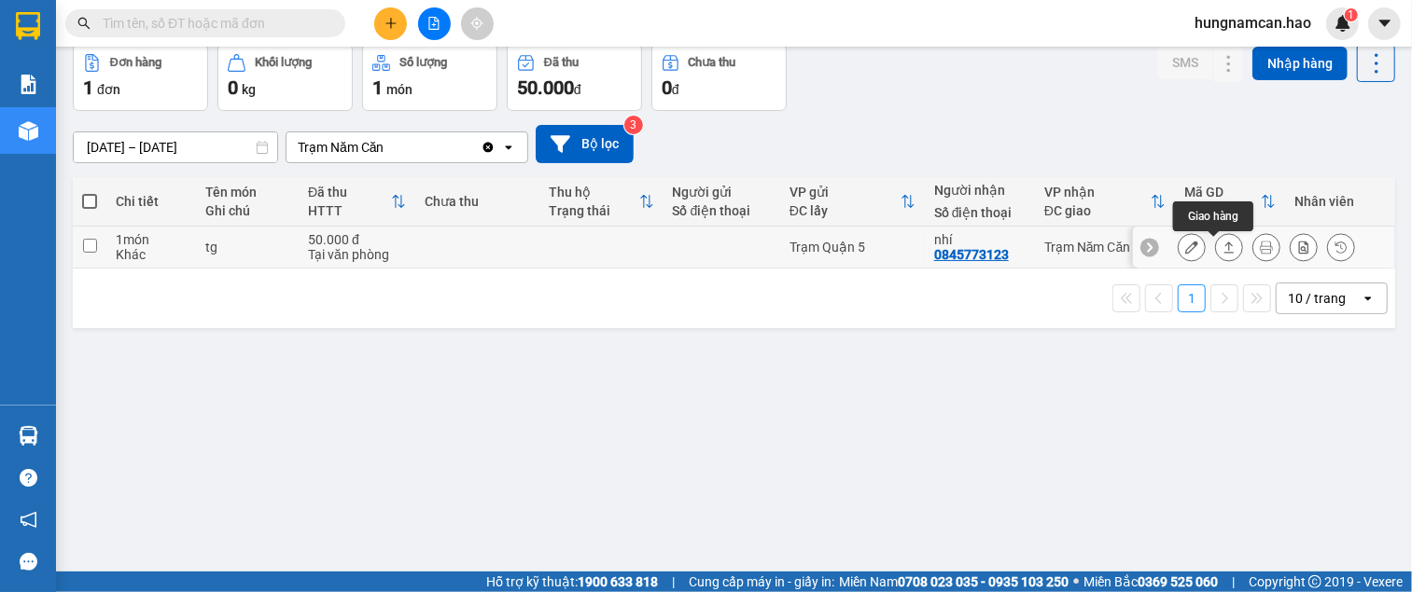
click at [1224, 253] on icon at bounding box center [1229, 247] width 10 height 11
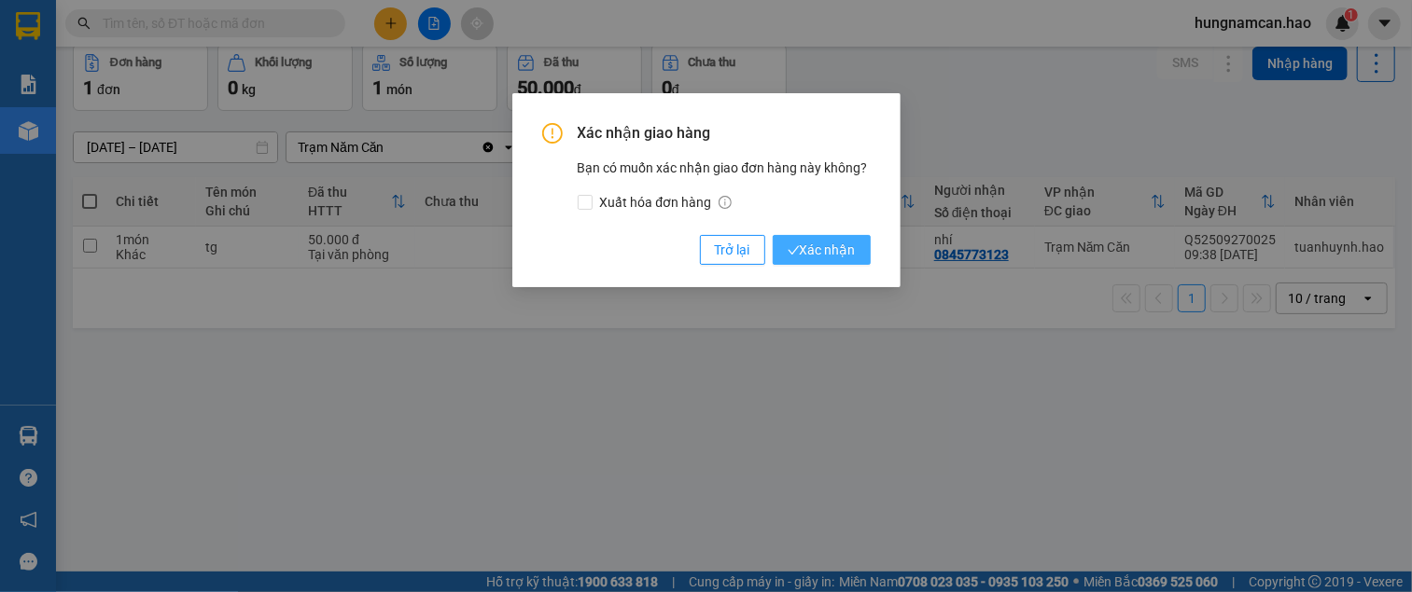
click at [850, 255] on span "Xác nhận" at bounding box center [821, 250] width 68 height 21
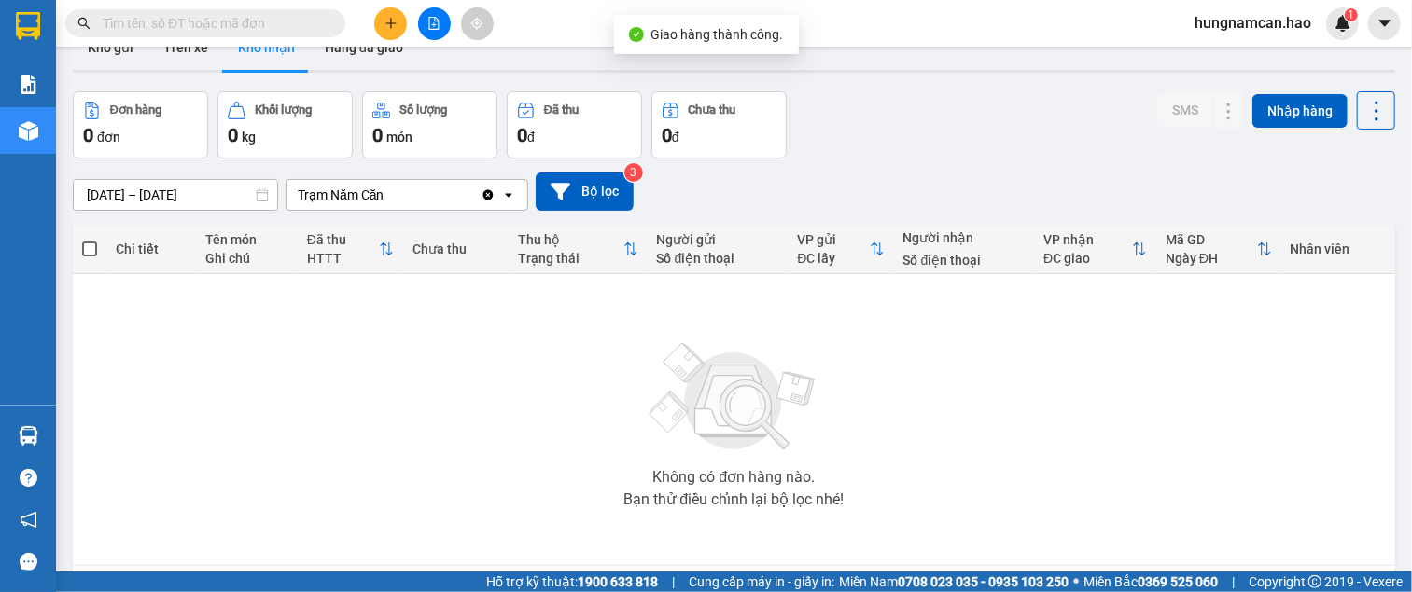
scroll to position [0, 0]
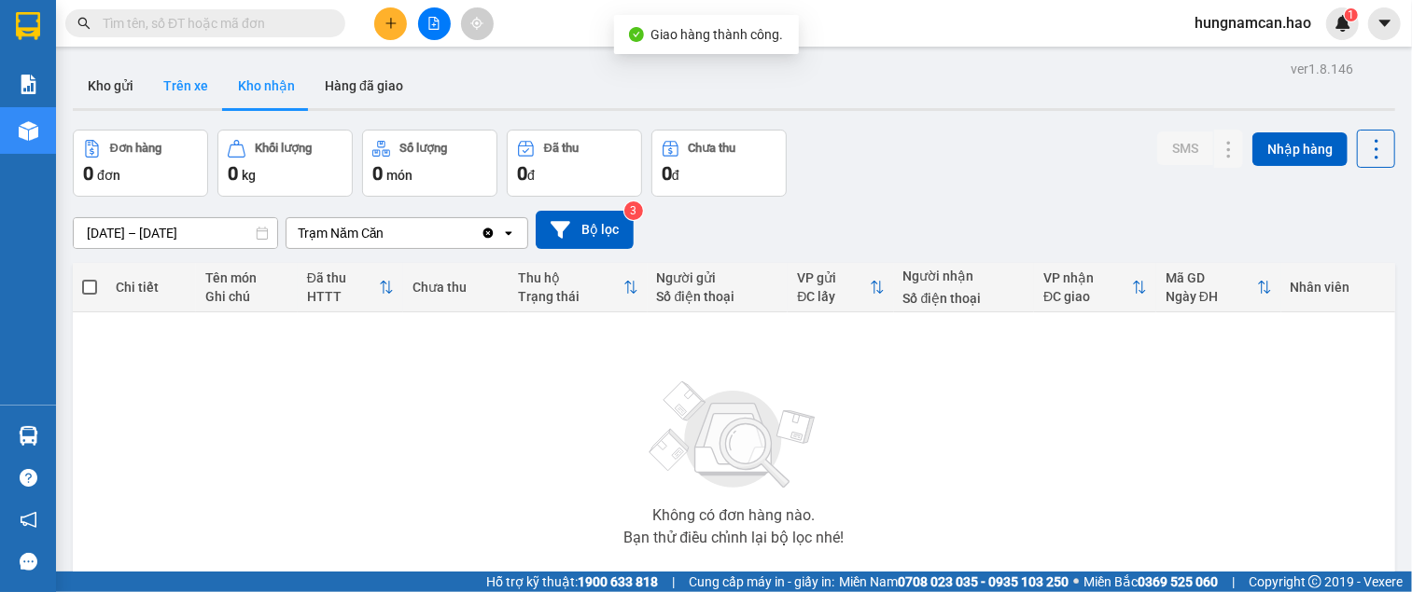
click at [188, 94] on button "Trên xe" at bounding box center [185, 85] width 75 height 45
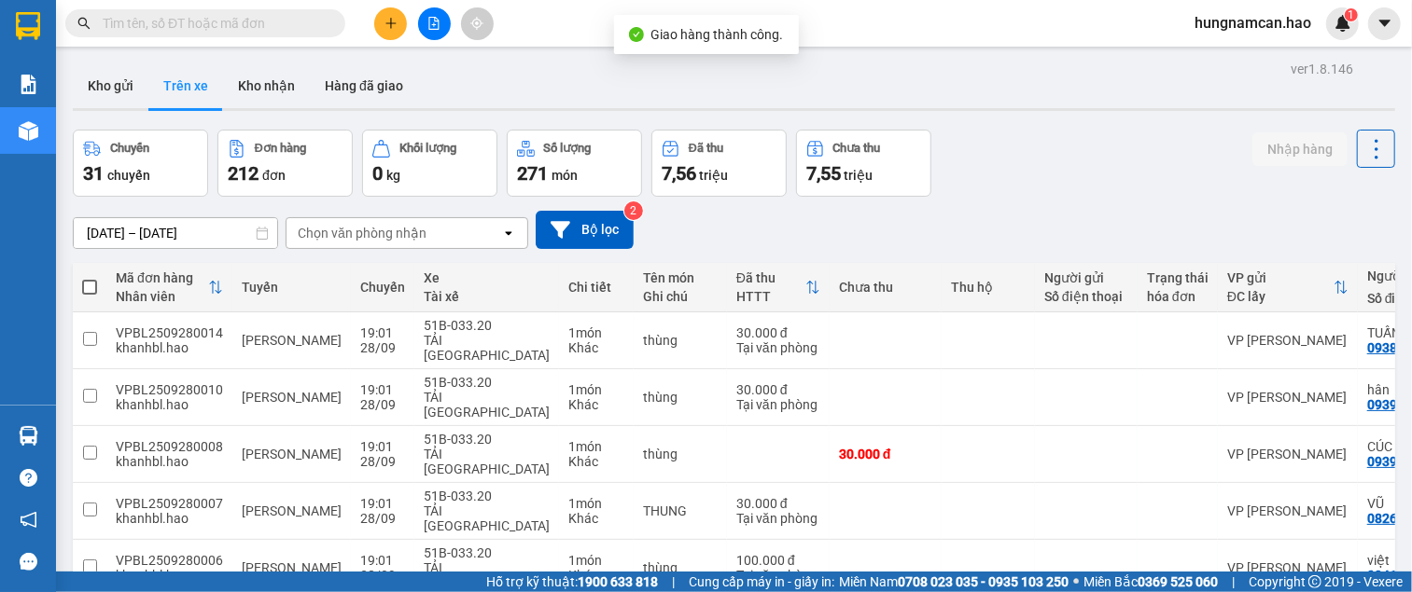
drag, startPoint x: 473, startPoint y: 225, endPoint x: 474, endPoint y: 250, distance: 25.2
click at [473, 229] on div "Chọn văn phòng nhận" at bounding box center [393, 233] width 215 height 30
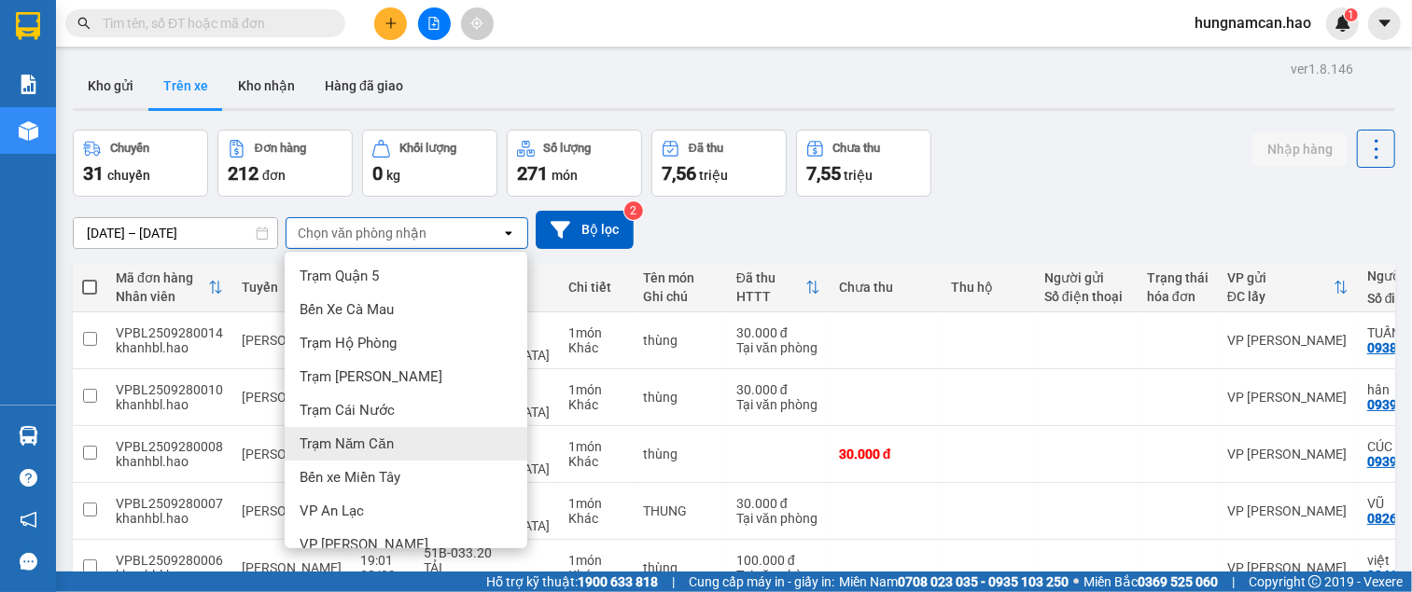
click at [415, 436] on div "Trạm Năm Căn" at bounding box center [406, 444] width 243 height 34
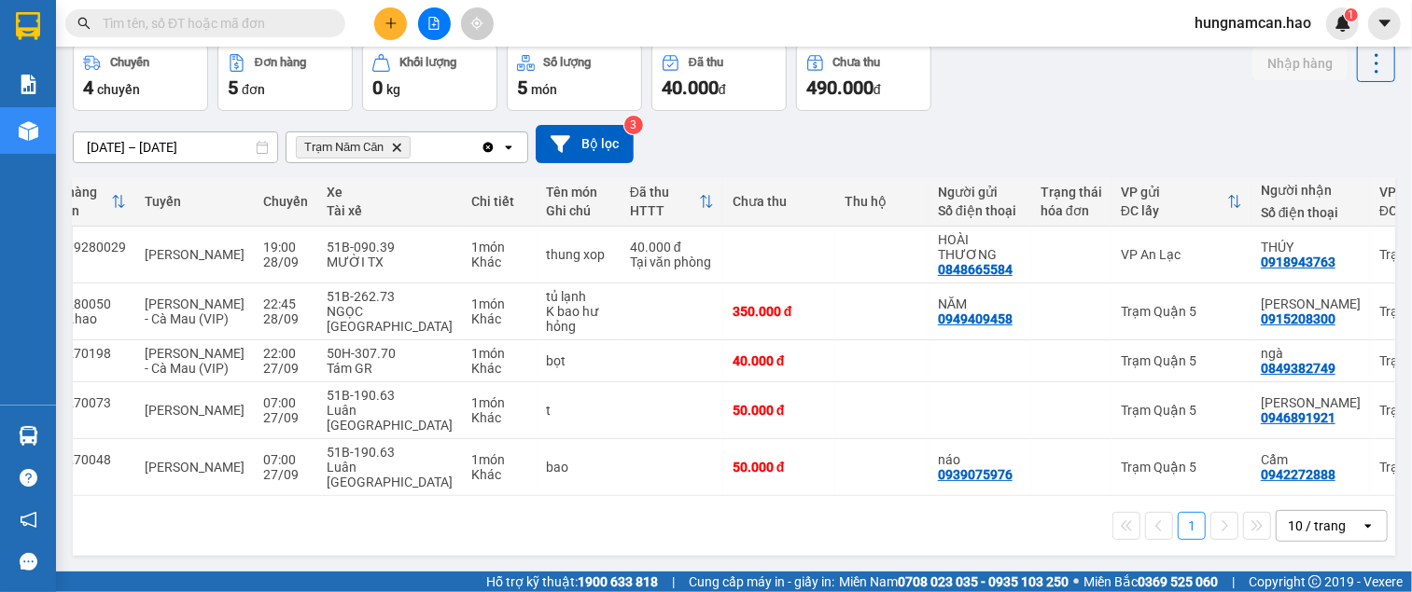
scroll to position [0, 220]
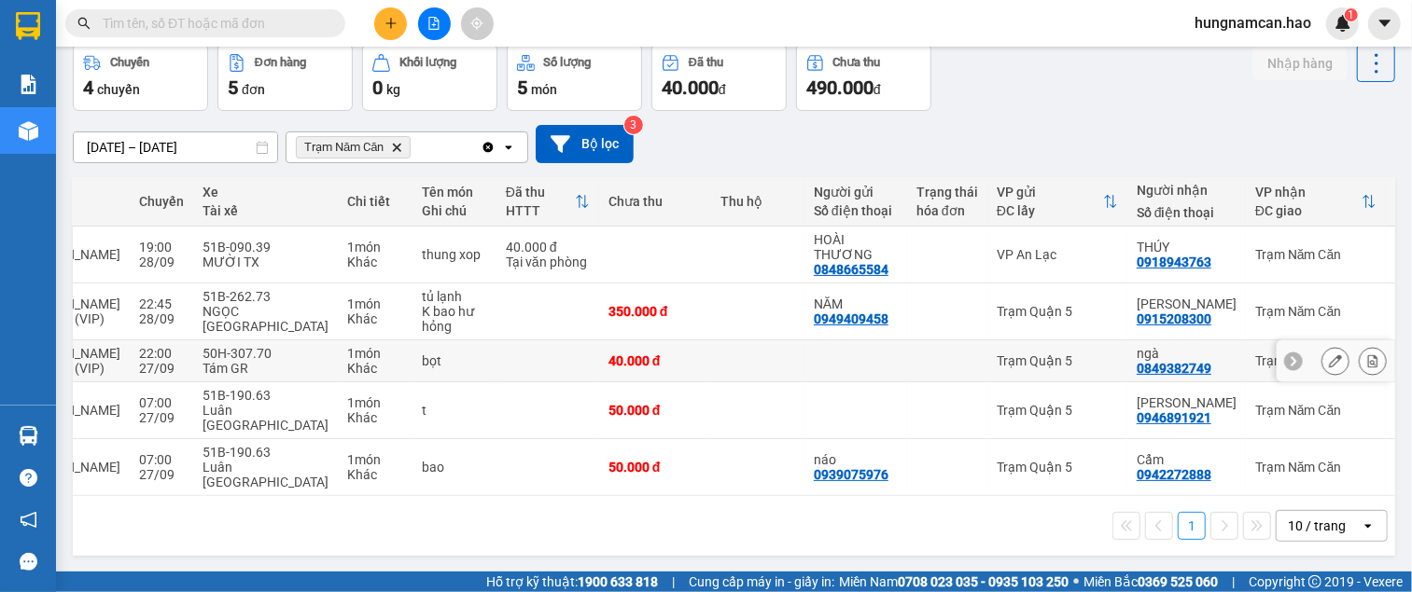
click at [1255, 366] on div "Trạm Năm Căn" at bounding box center [1315, 361] width 121 height 15
checkbox input "true"
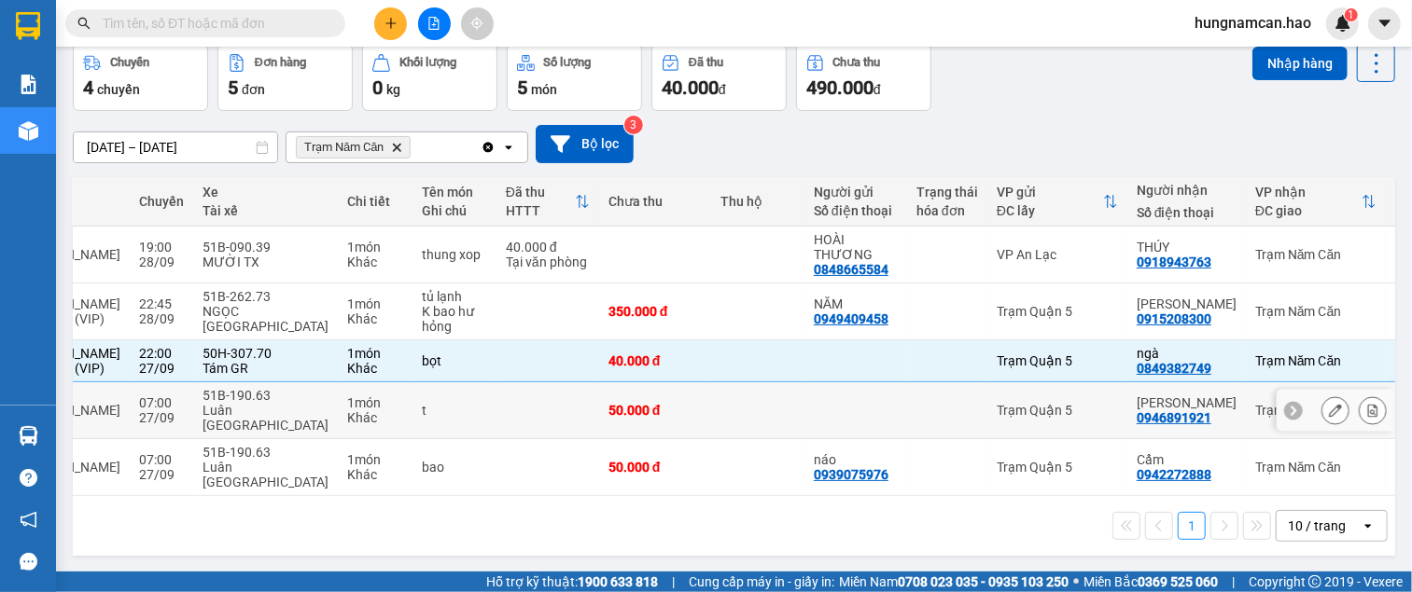
click at [1246, 417] on td "Trạm Năm Căn" at bounding box center [1316, 411] width 140 height 57
checkbox input "true"
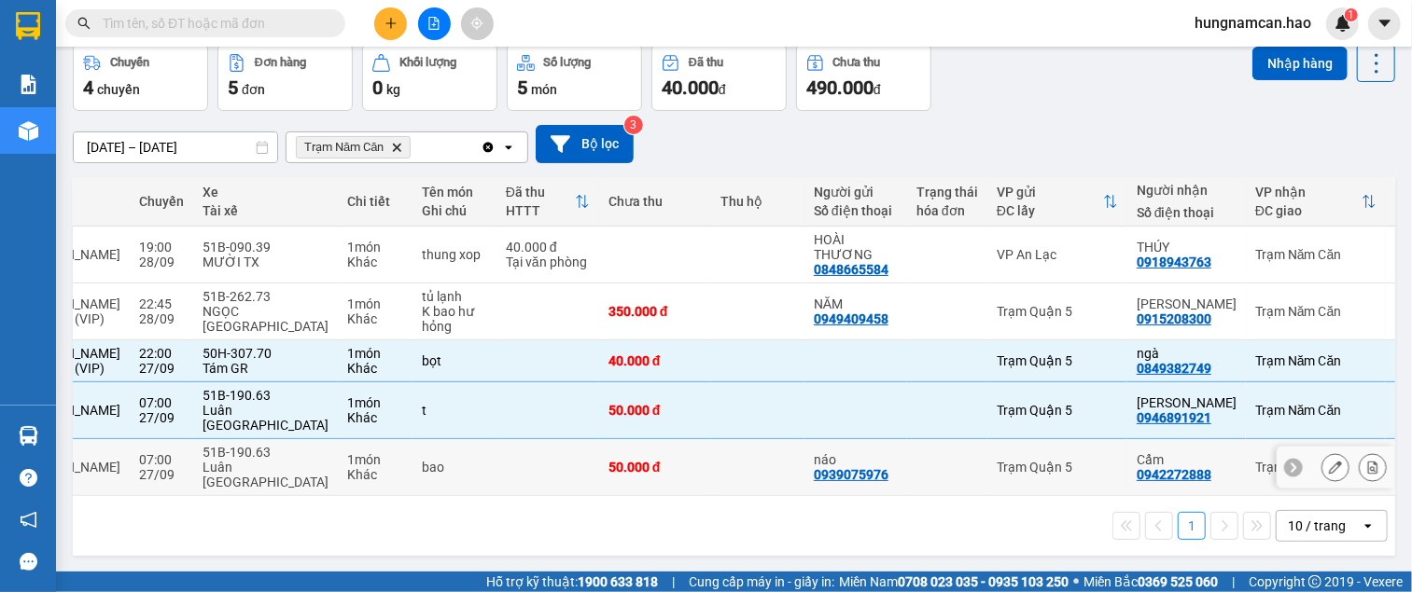
click at [1246, 462] on td "Trạm Năm Căn" at bounding box center [1316, 467] width 140 height 57
checkbox input "true"
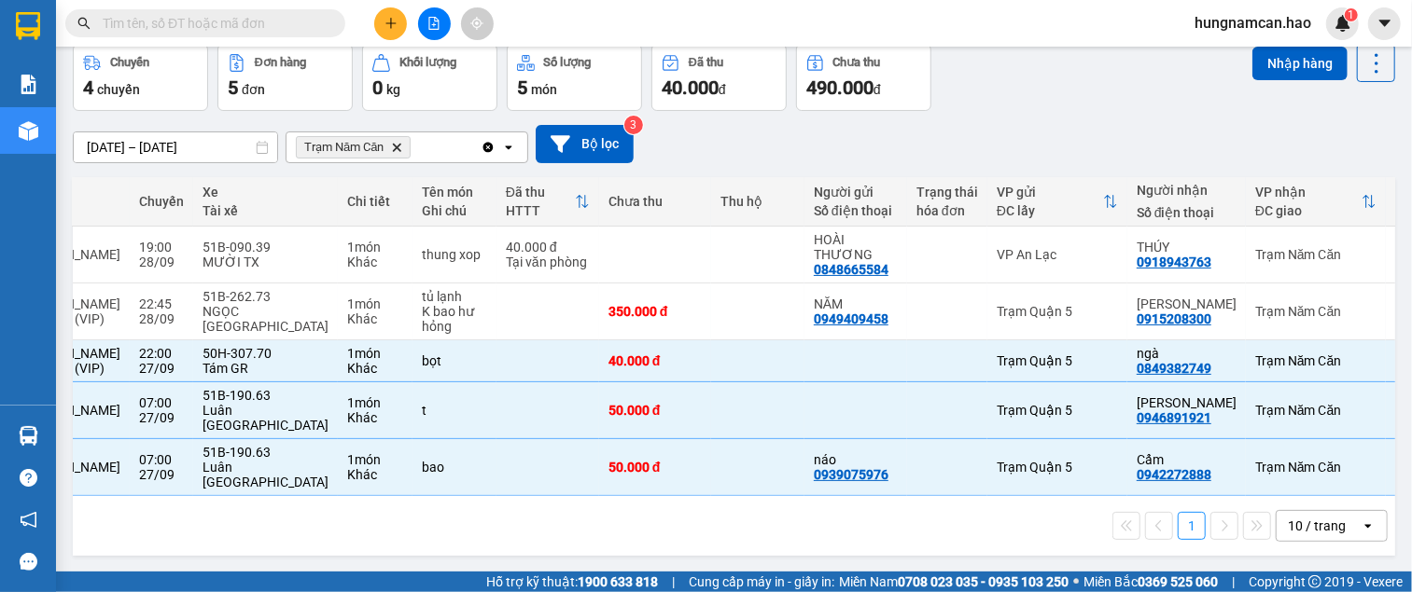
scroll to position [0, 0]
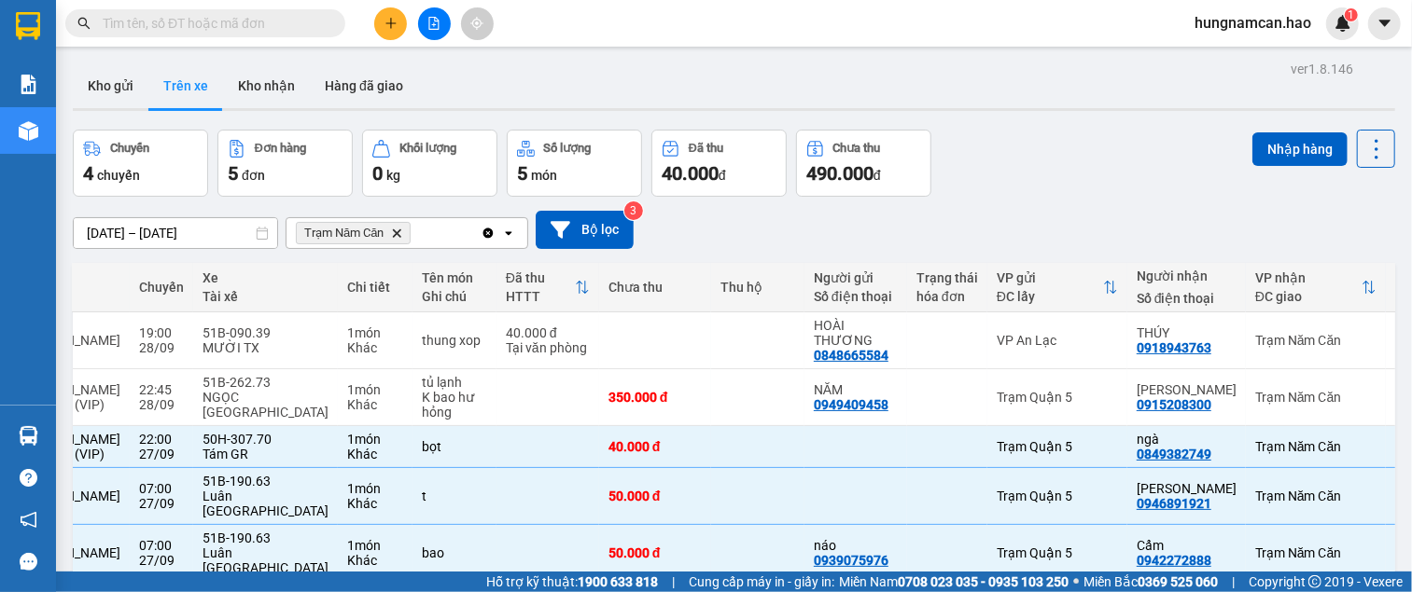
drag, startPoint x: 1274, startPoint y: 137, endPoint x: 1126, endPoint y: 124, distance: 148.9
click at [1274, 140] on button "Nhập hàng" at bounding box center [1299, 149] width 95 height 34
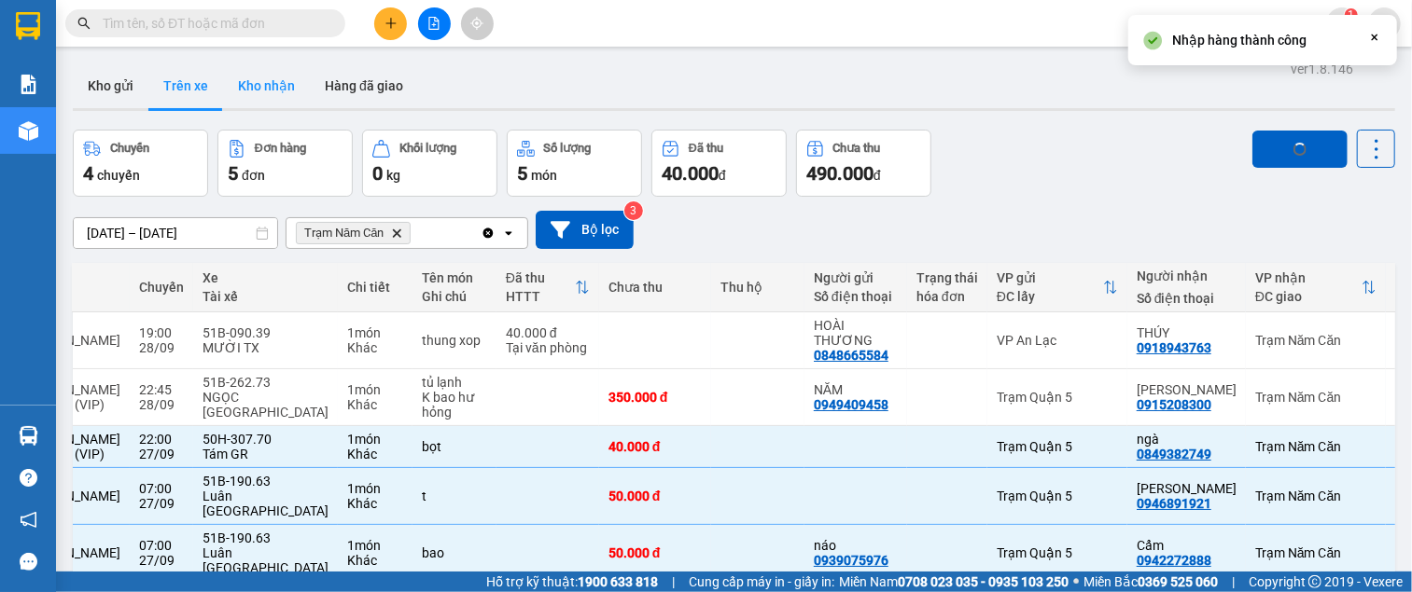
click at [284, 88] on button "Kho nhận" at bounding box center [266, 85] width 87 height 45
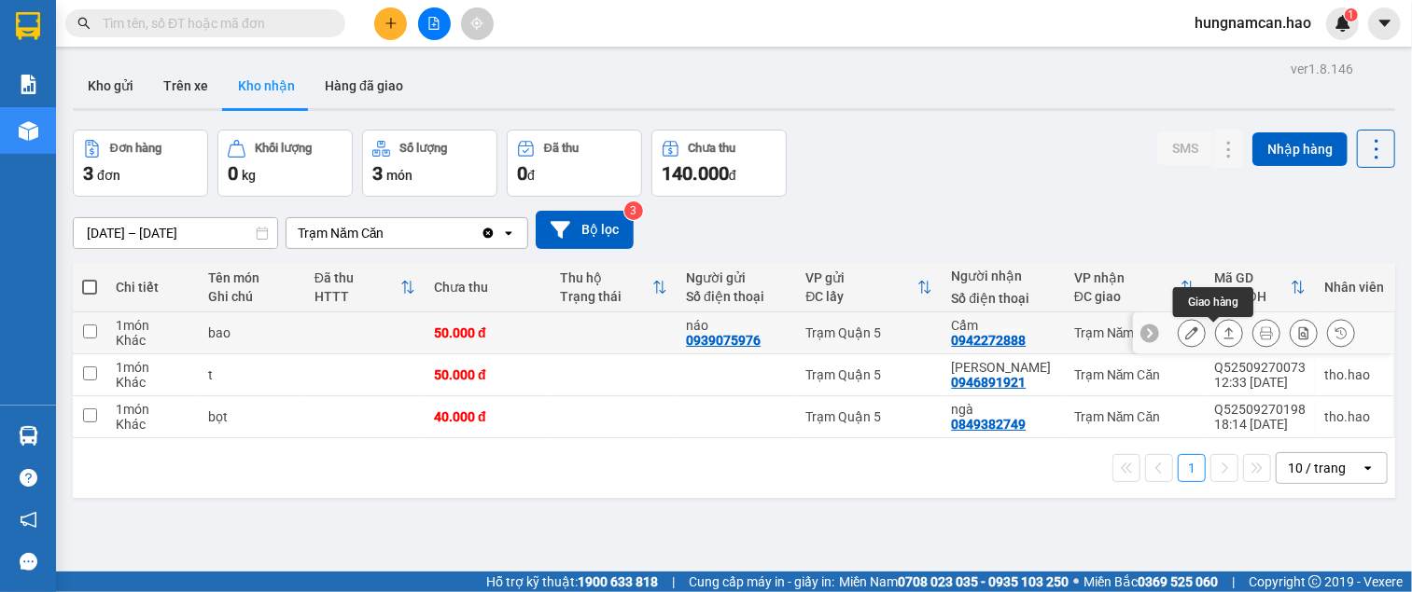
click at [1222, 337] on icon at bounding box center [1228, 333] width 13 height 13
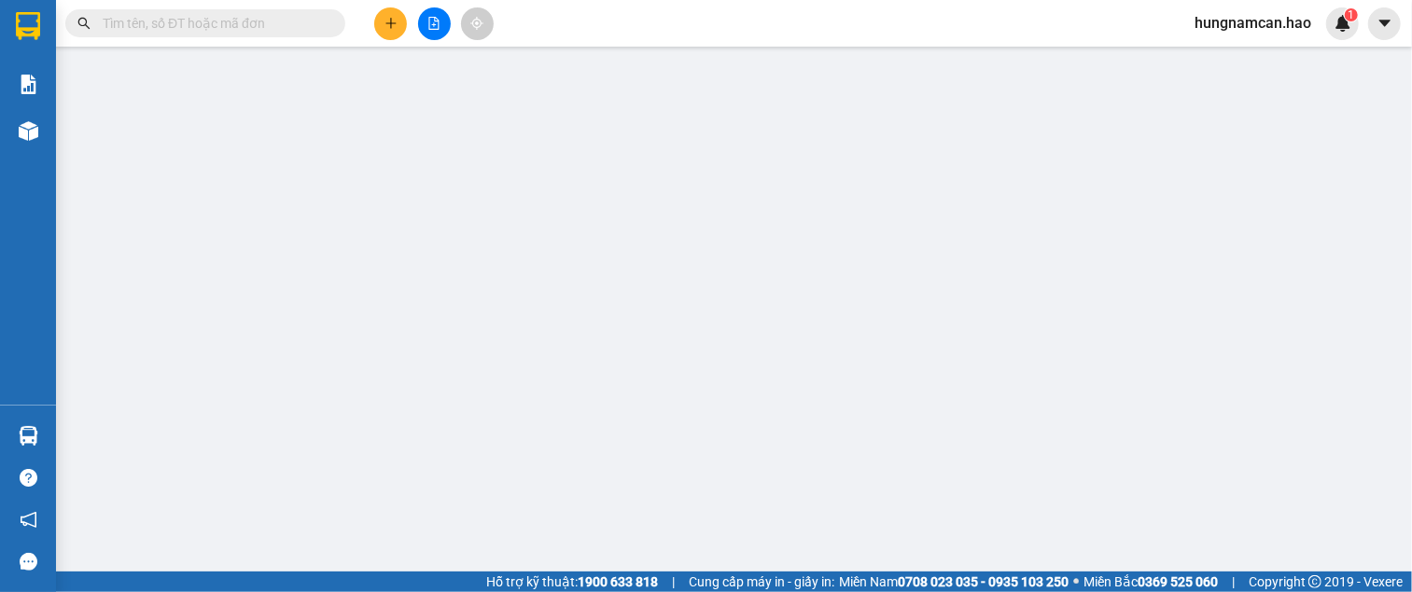
type input "0939075976"
type input "náo"
type input "0942272888"
type input "Cẩm"
type input "50.000"
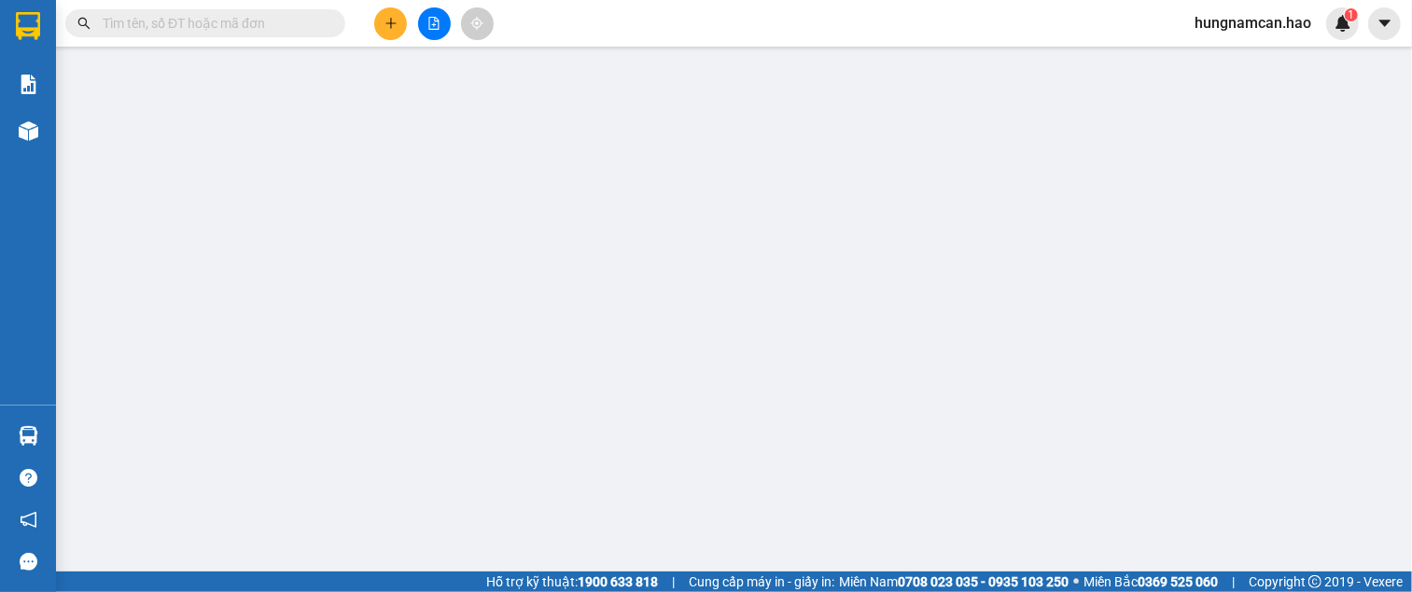
type input "0"
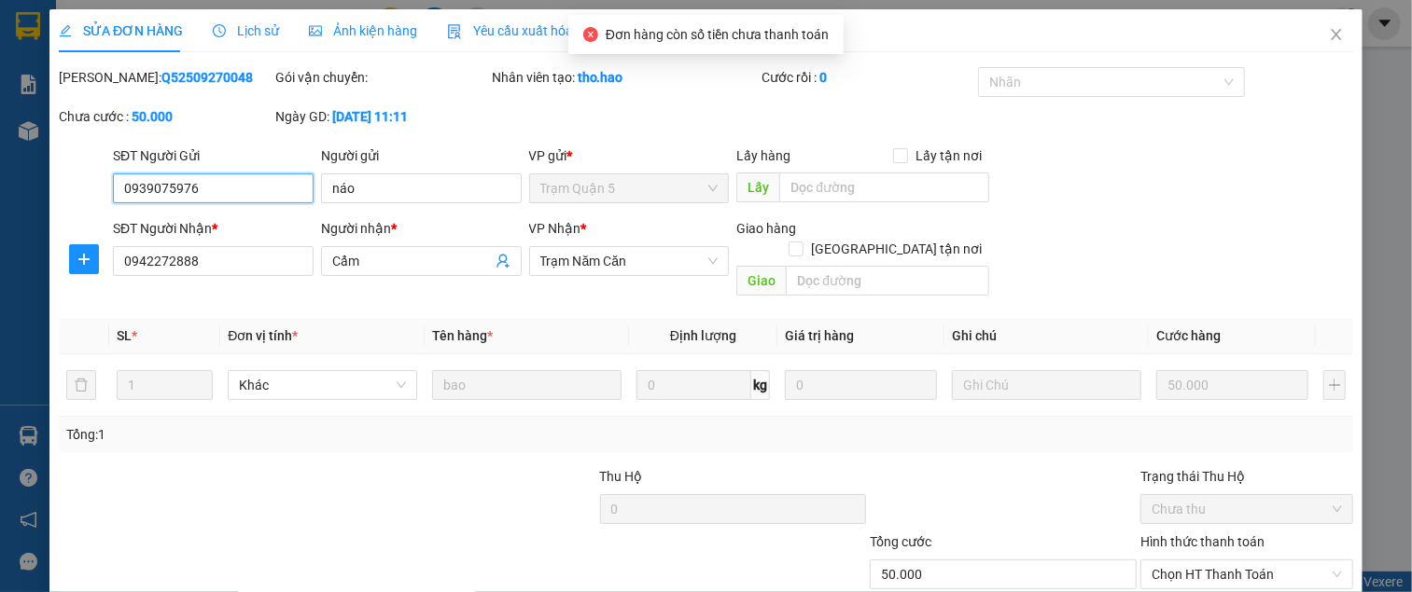
scroll to position [124, 0]
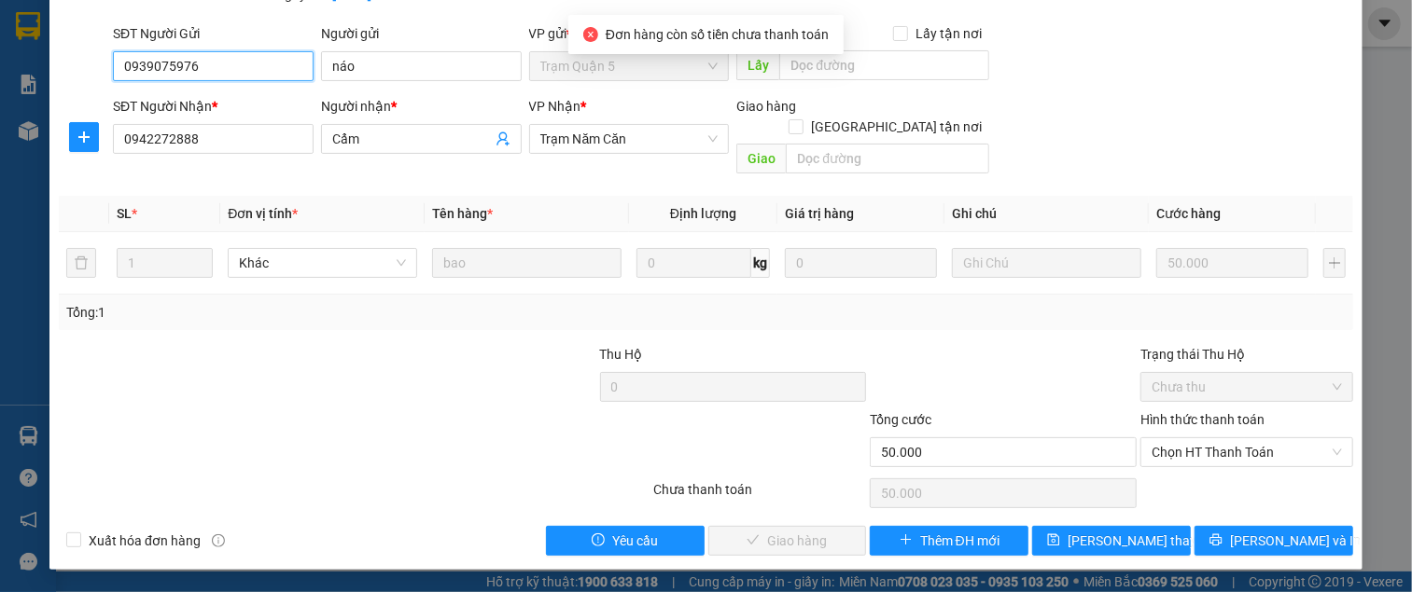
drag, startPoint x: 1199, startPoint y: 412, endPoint x: 1190, endPoint y: 440, distance: 29.5
click at [1197, 438] on span "Chọn HT Thanh Toán" at bounding box center [1246, 452] width 190 height 28
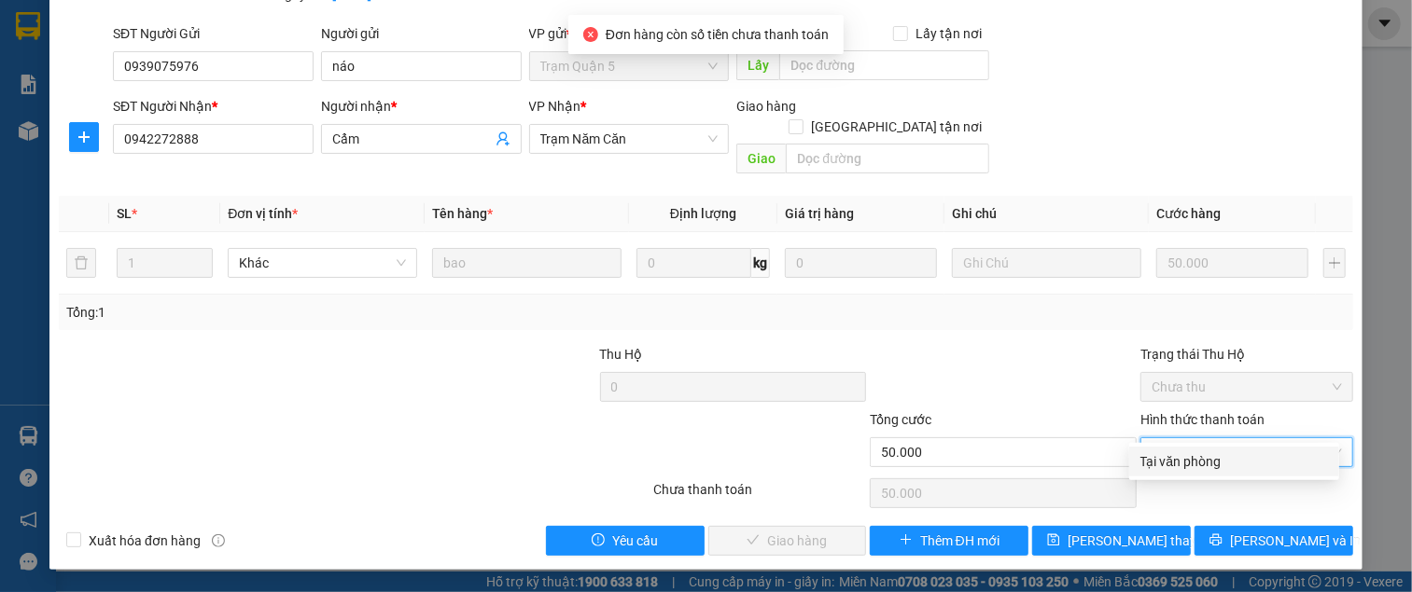
drag, startPoint x: 1185, startPoint y: 452, endPoint x: 1013, endPoint y: 509, distance: 180.9
click at [1183, 453] on div "Tại văn phòng" at bounding box center [1234, 462] width 188 height 21
type input "0"
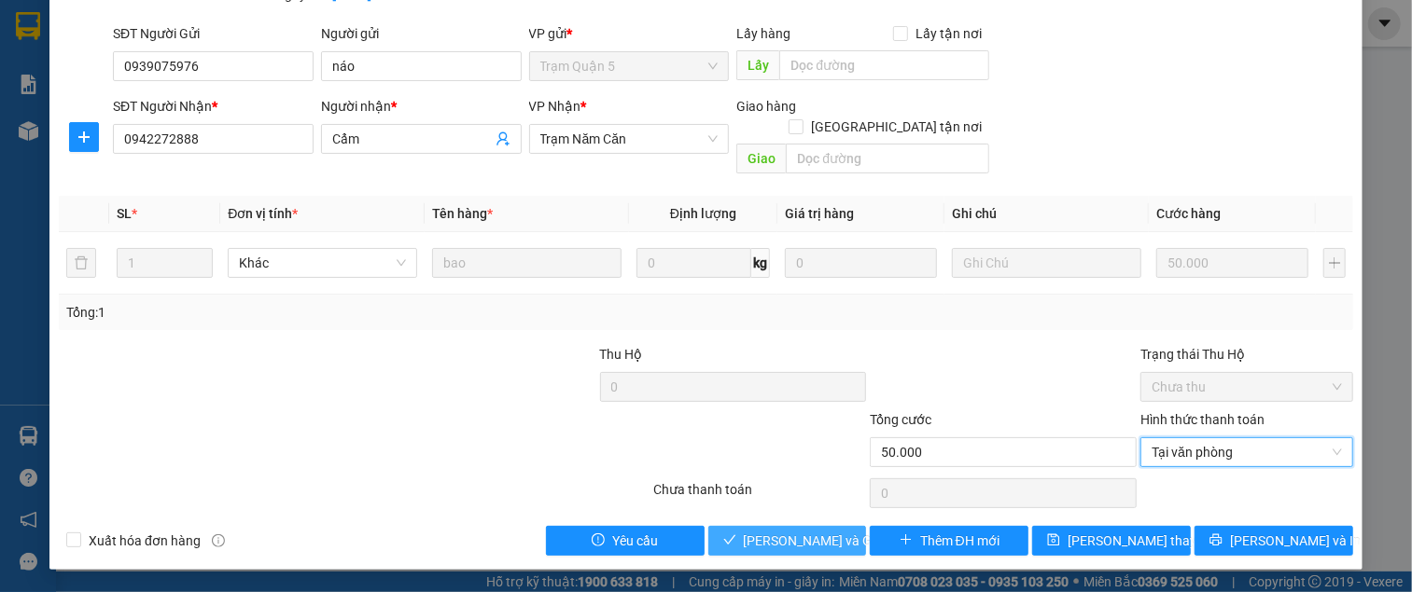
drag, startPoint x: 821, startPoint y: 550, endPoint x: 953, endPoint y: 465, distance: 157.1
click at [821, 549] on span "[PERSON_NAME] và Giao hàng" at bounding box center [833, 541] width 179 height 21
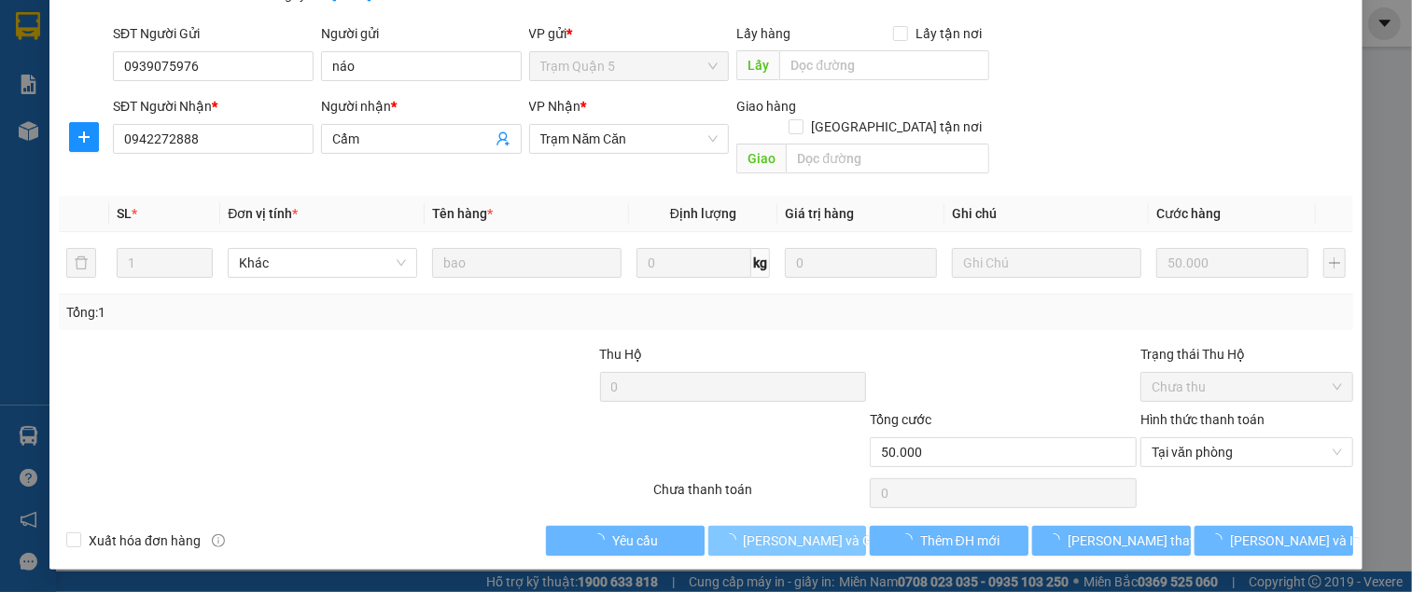
scroll to position [0, 0]
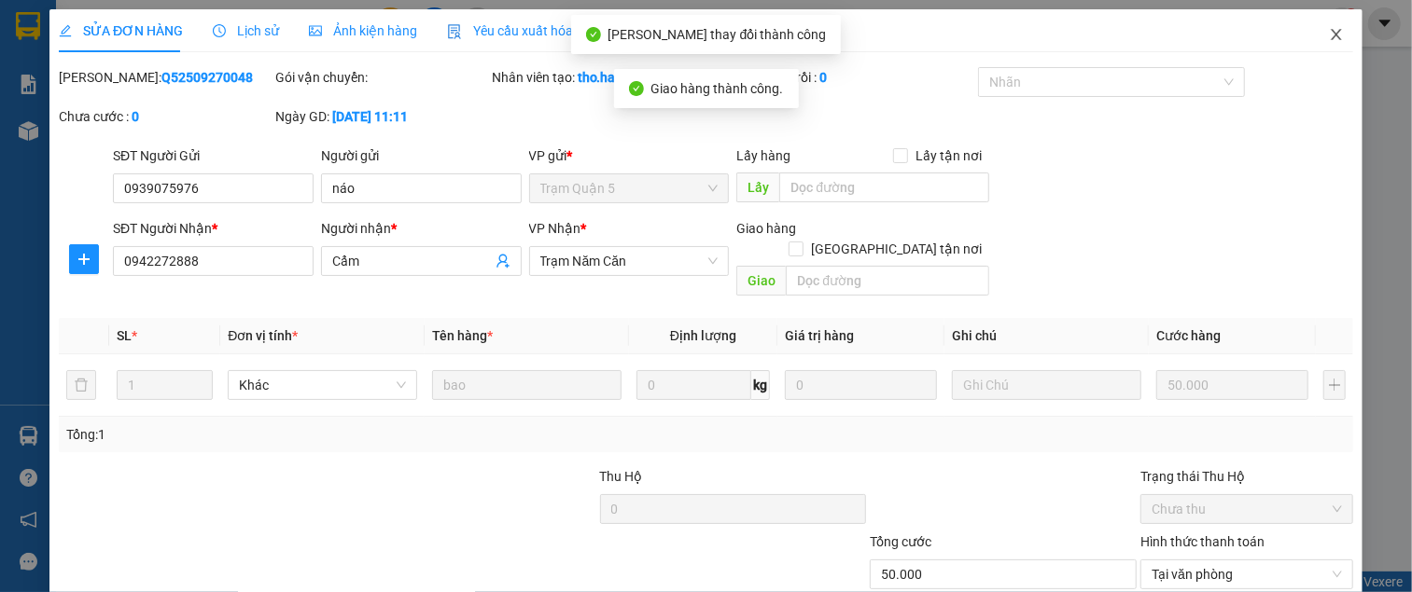
type input "50.000"
click at [1316, 45] on span "Close" at bounding box center [1336, 35] width 52 height 52
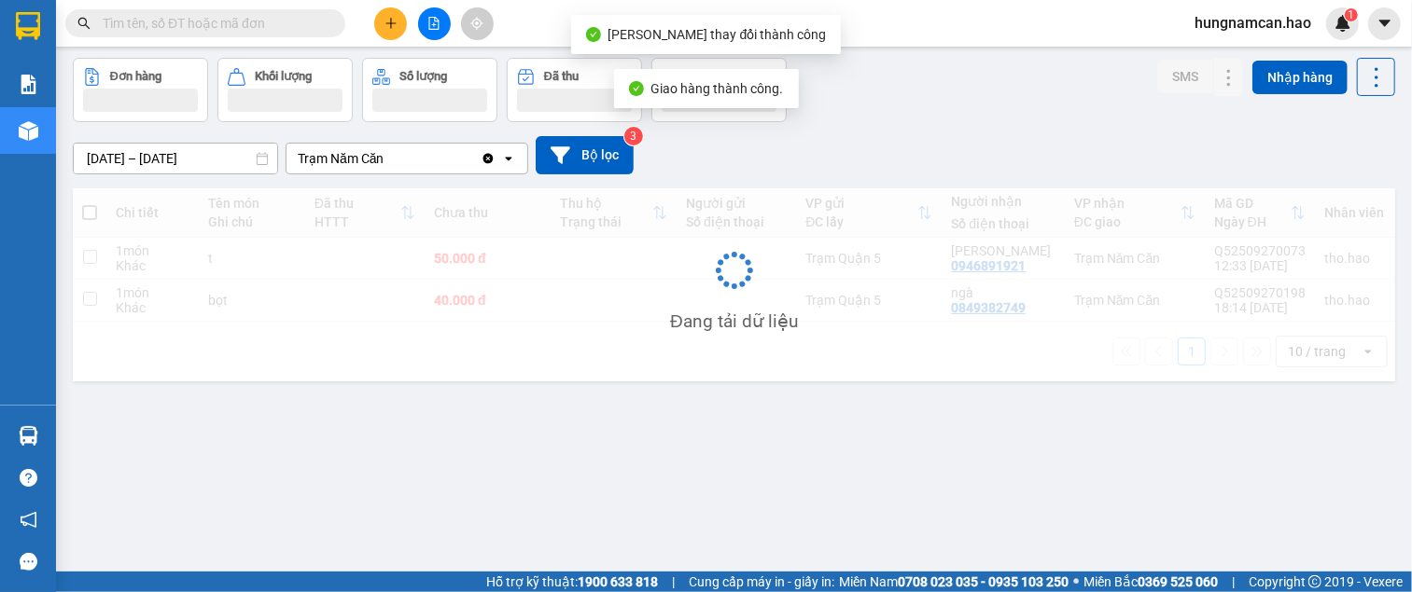
scroll to position [86, 0]
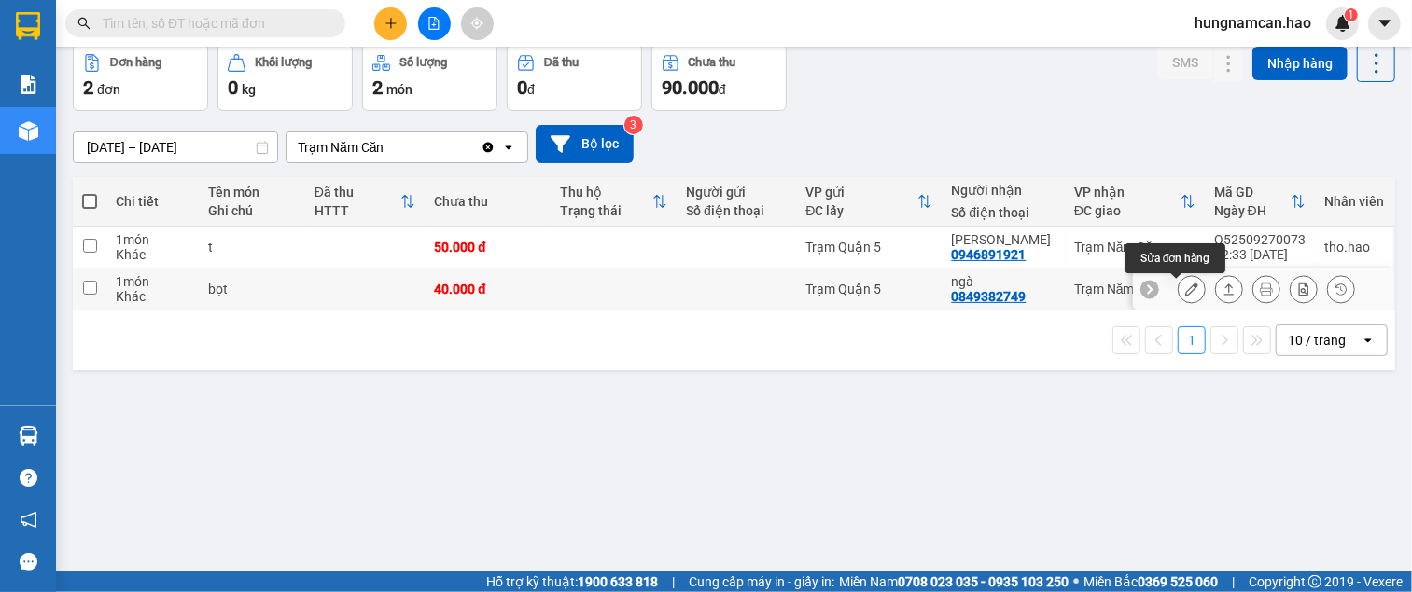
click at [1185, 294] on icon at bounding box center [1191, 289] width 13 height 13
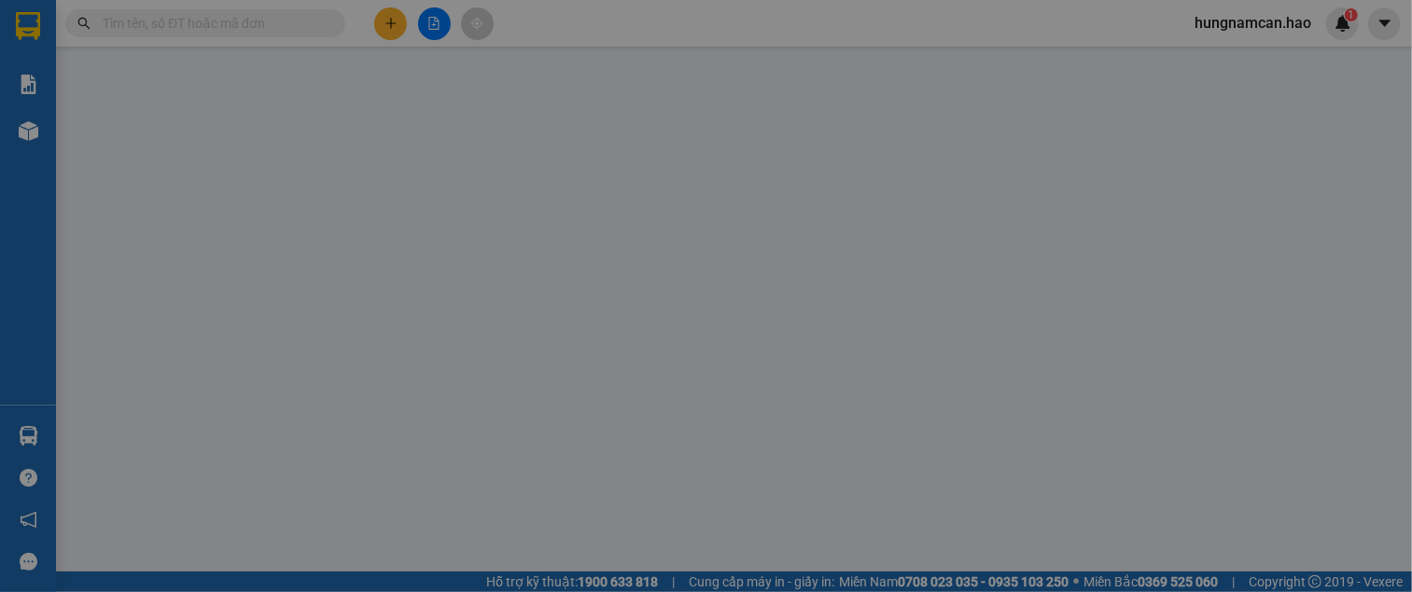
type input "0849382749"
type input "ngà"
type input "40.000"
type input "0"
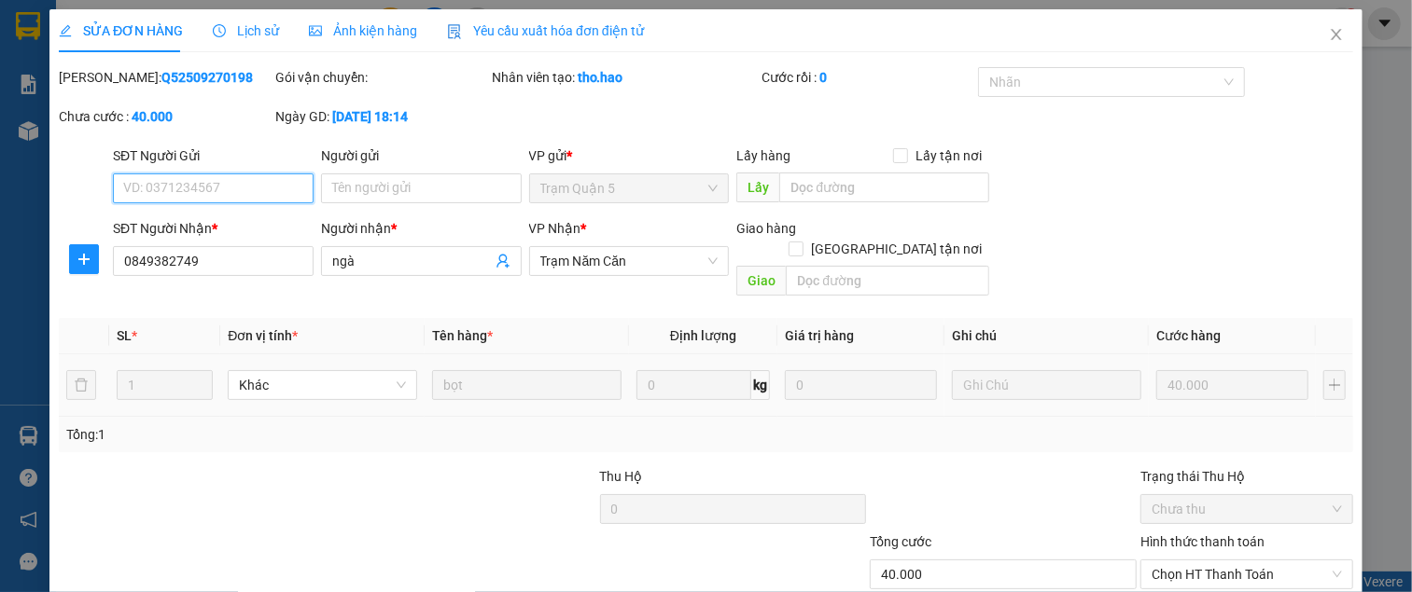
scroll to position [124, 0]
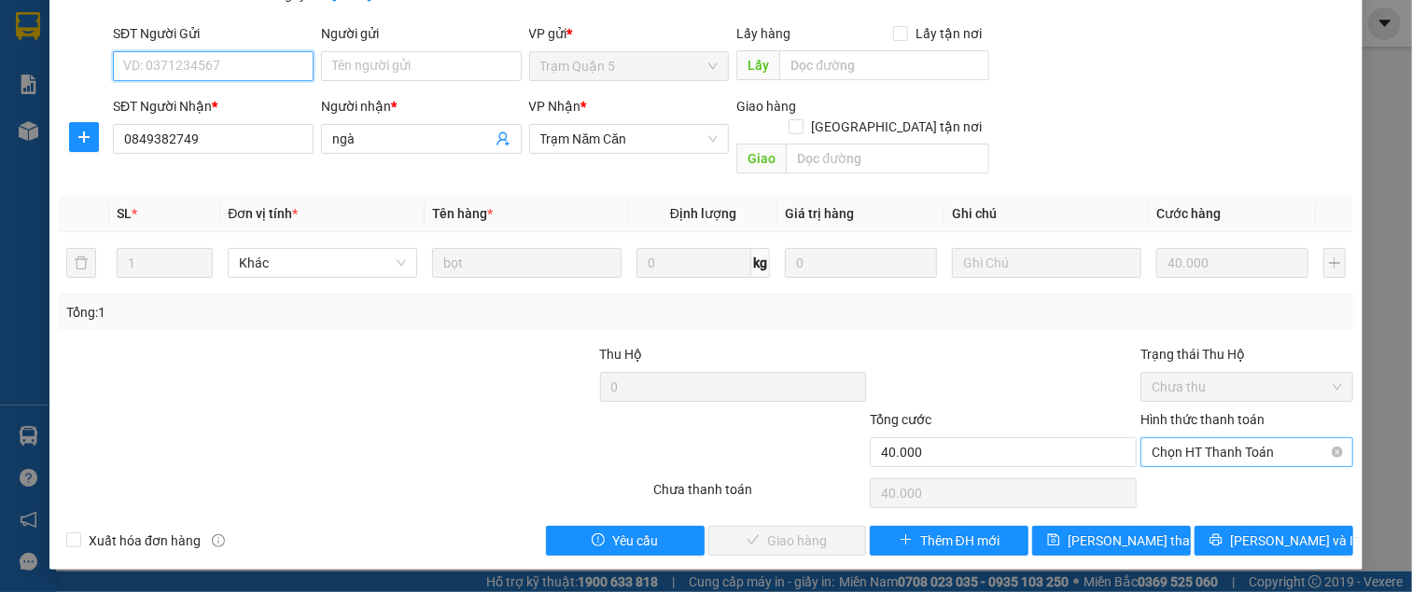
click at [1180, 438] on span "Chọn HT Thanh Toán" at bounding box center [1246, 452] width 190 height 28
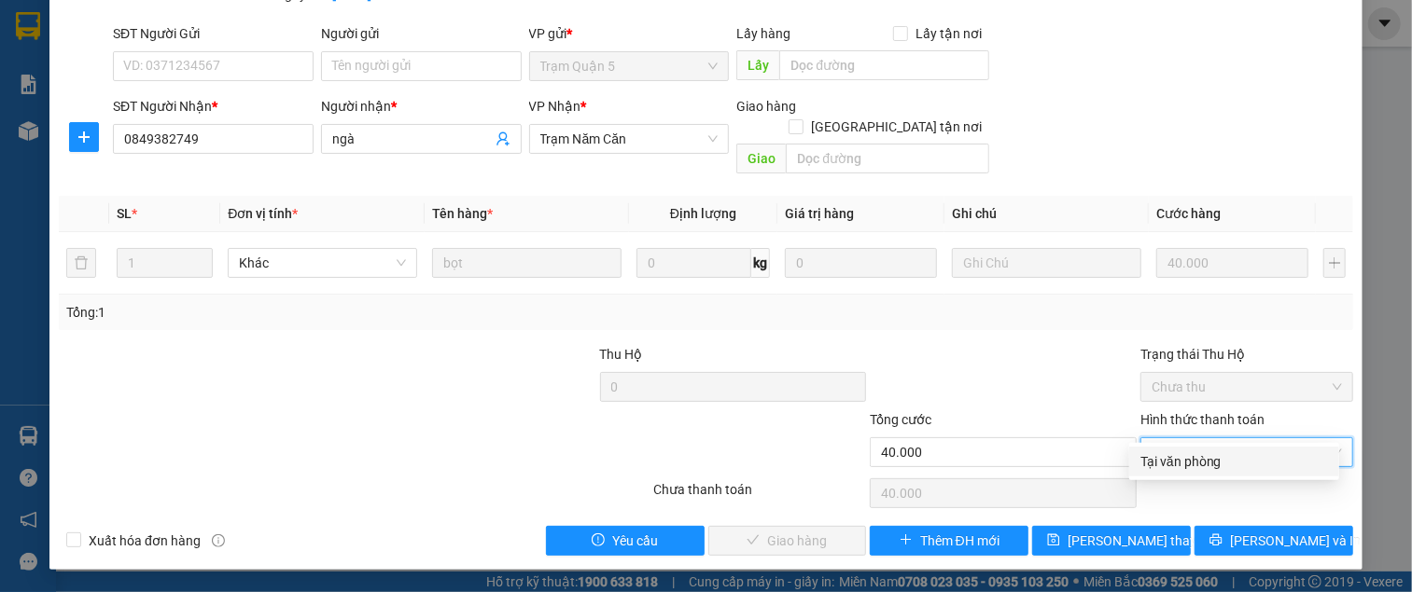
drag, startPoint x: 1174, startPoint y: 454, endPoint x: 1161, endPoint y: 457, distance: 13.4
click at [1173, 454] on div "Tại văn phòng" at bounding box center [1234, 462] width 188 height 21
type input "0"
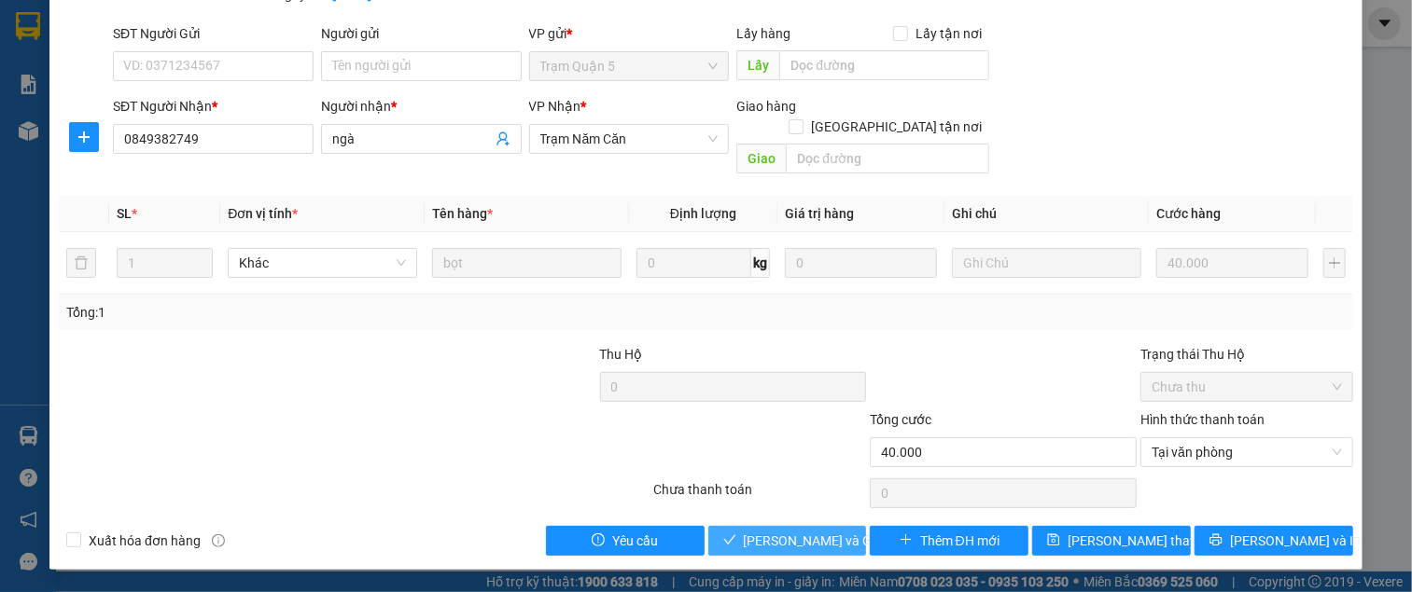
click at [754, 546] on span "[PERSON_NAME] và Giao hàng" at bounding box center [833, 541] width 179 height 21
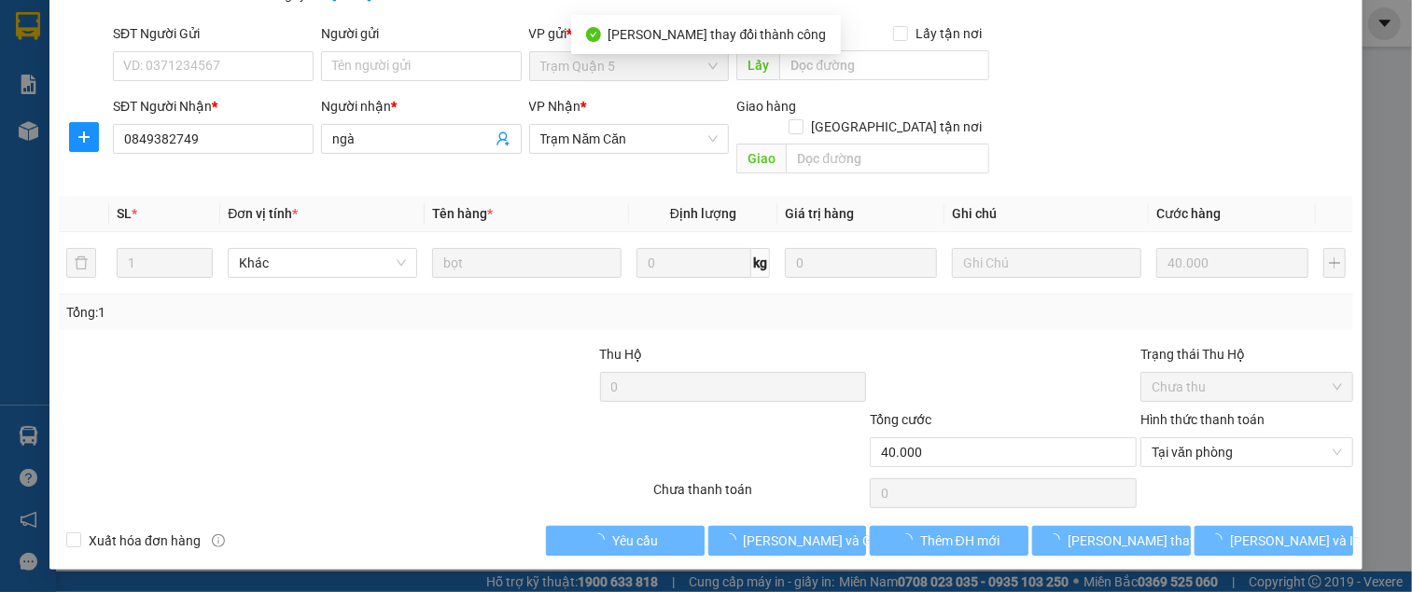
type input "40.000"
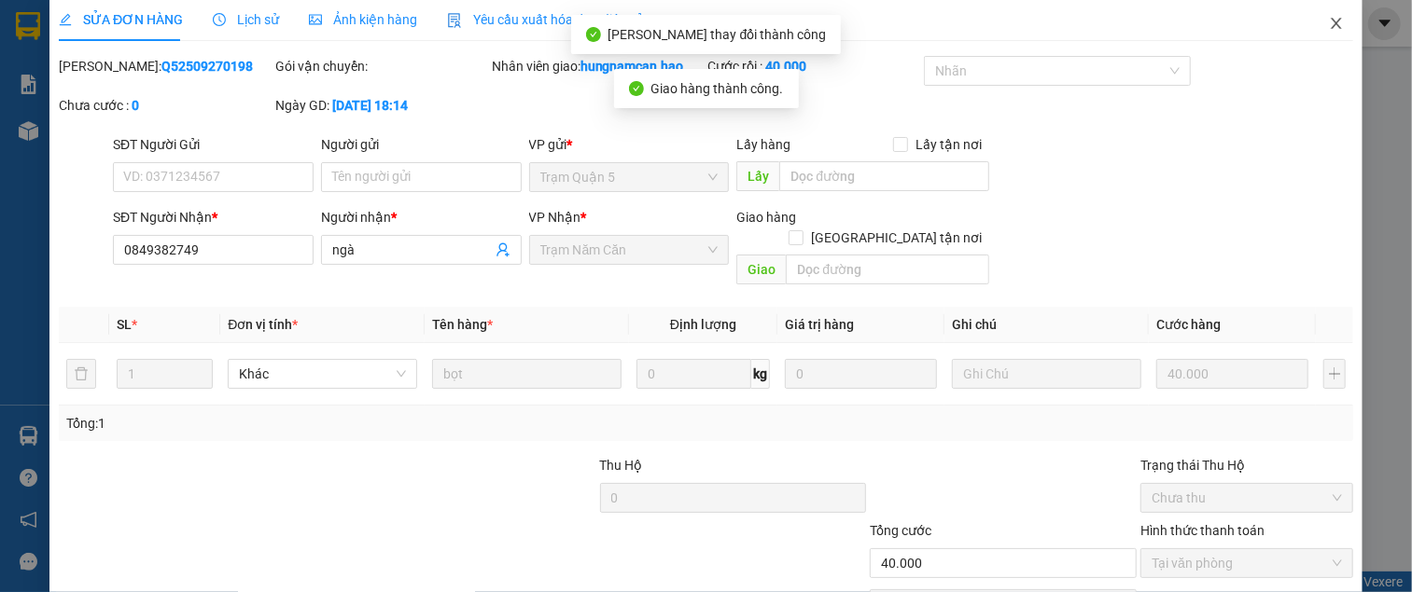
scroll to position [0, 0]
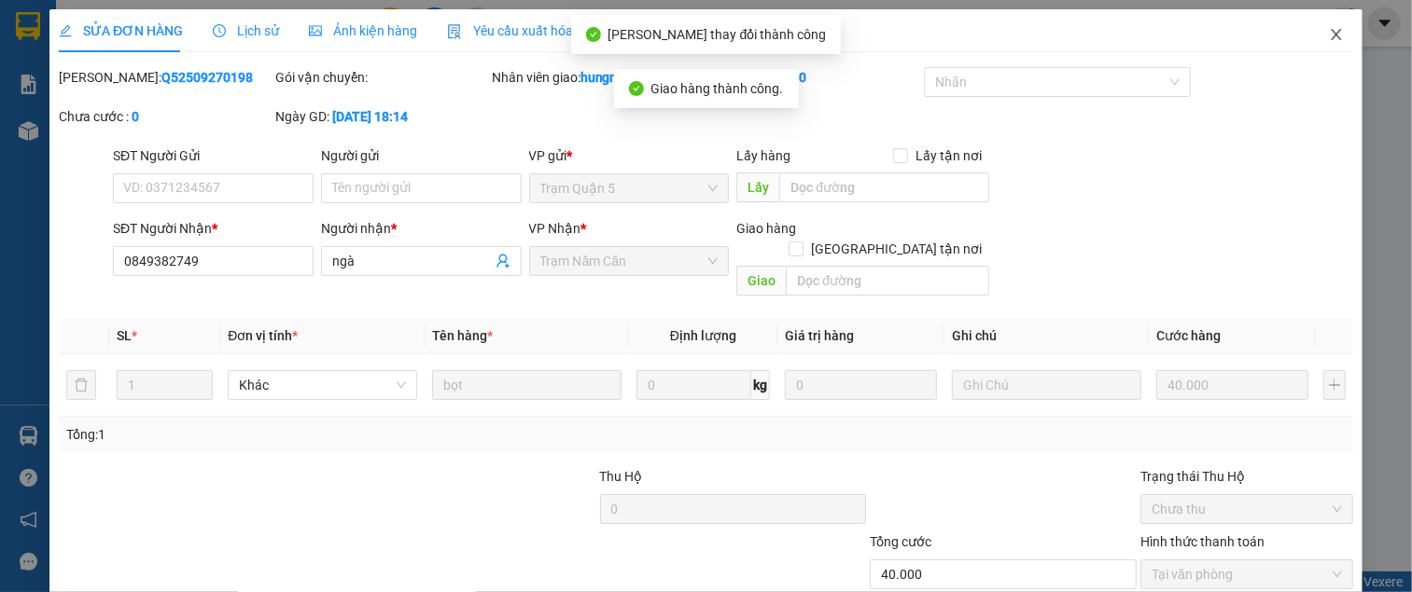
click at [1329, 29] on icon "close" at bounding box center [1336, 34] width 15 height 15
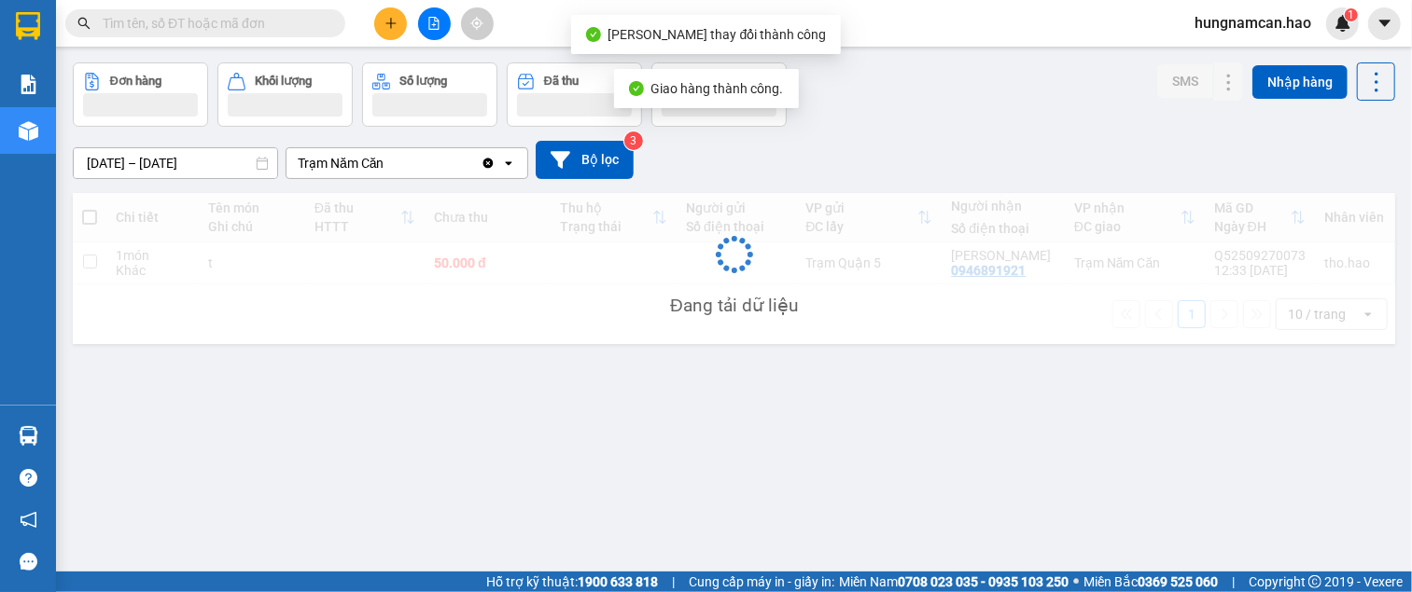
scroll to position [86, 0]
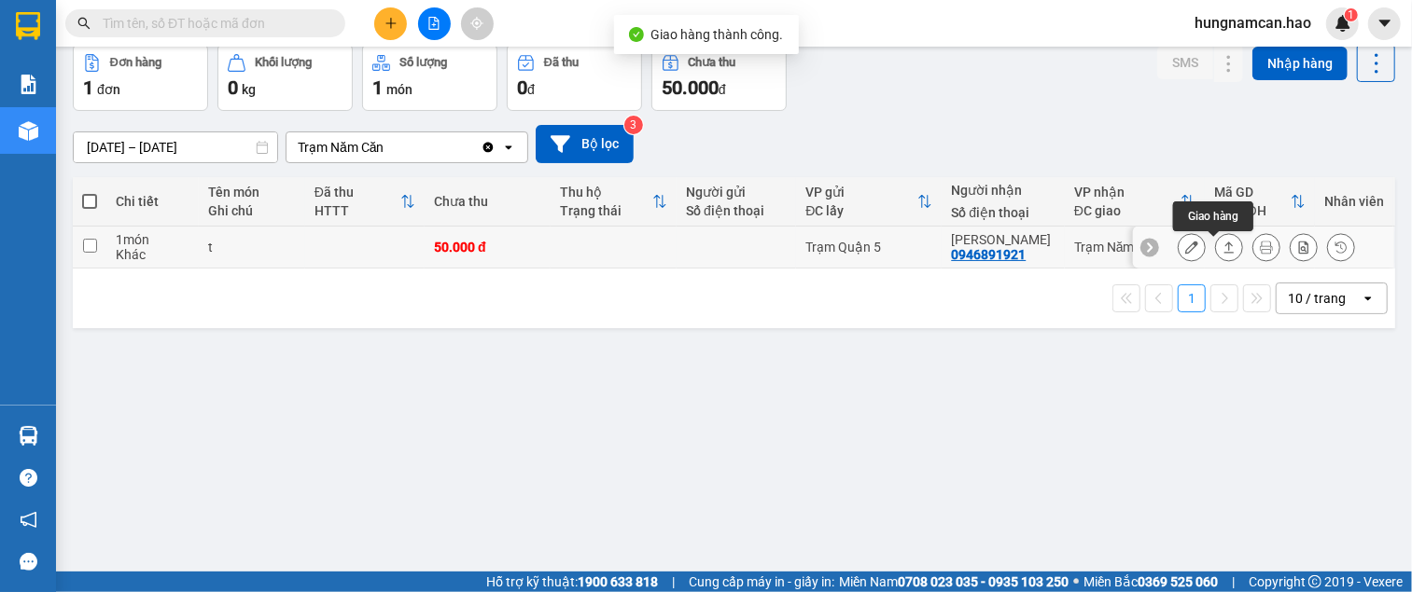
click at [1222, 245] on icon at bounding box center [1228, 247] width 13 height 13
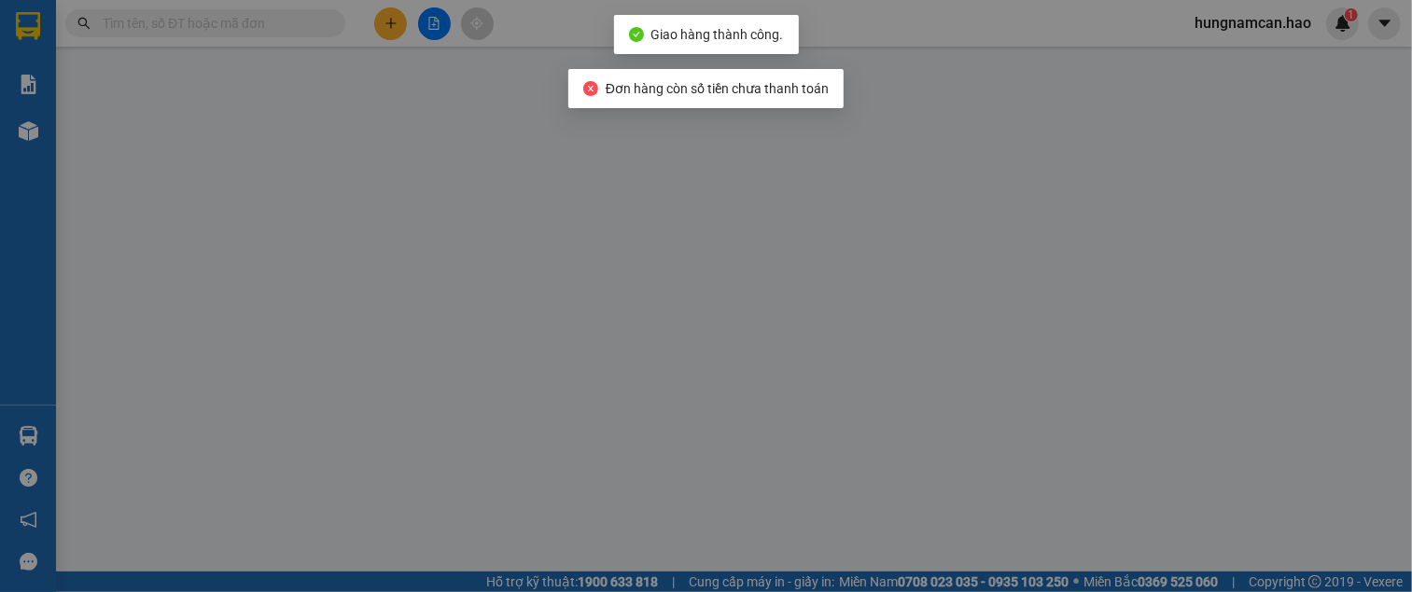
type input "0946891921"
type input "[PERSON_NAME]"
type input "50.000"
type input "0"
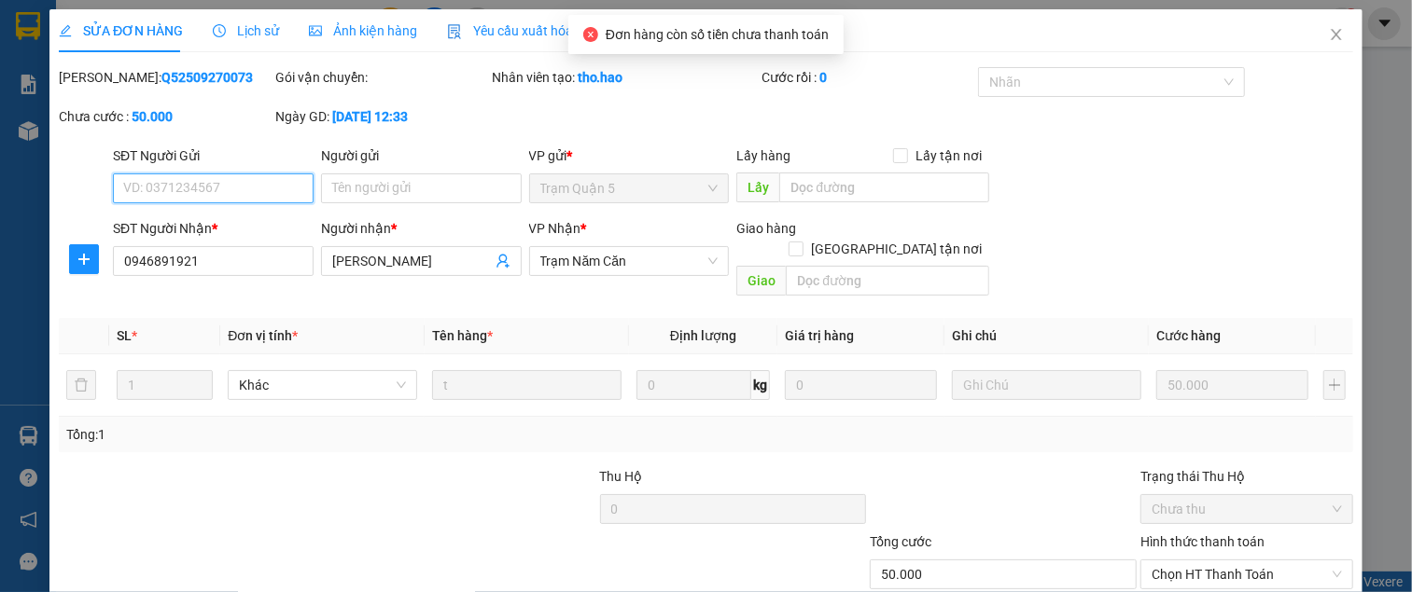
scroll to position [78, 0]
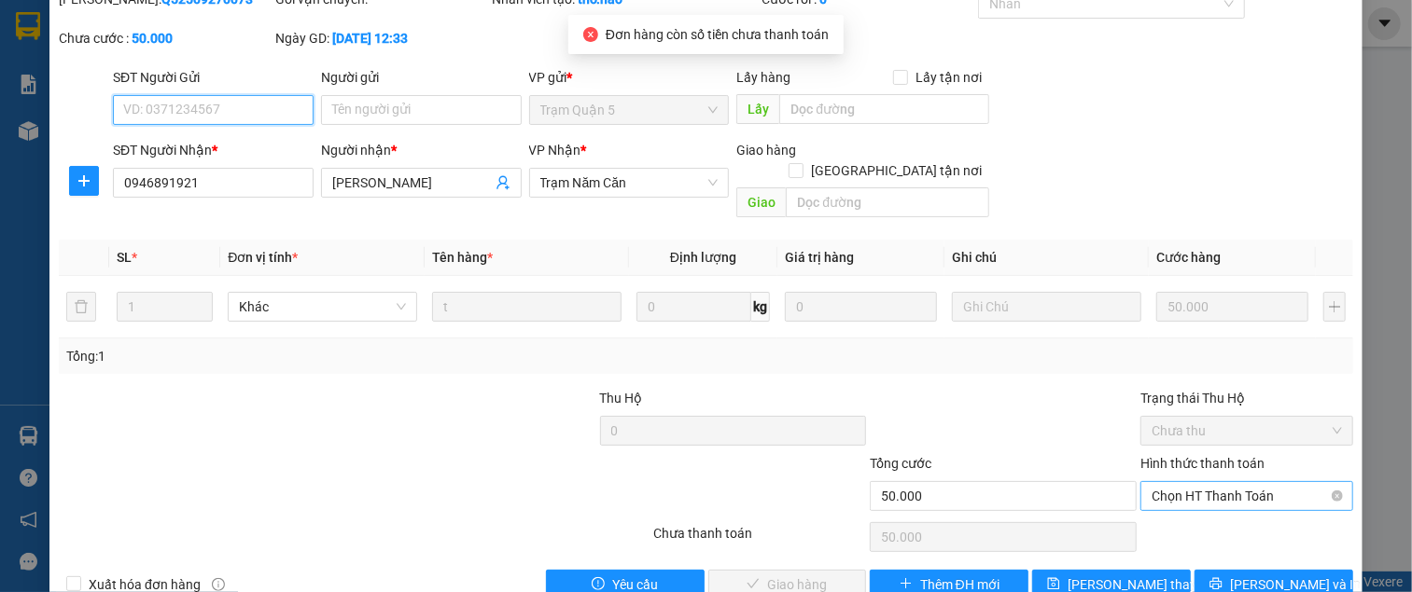
drag, startPoint x: 1170, startPoint y: 458, endPoint x: 1167, endPoint y: 469, distance: 11.5
click at [1169, 482] on span "Chọn HT Thanh Toán" at bounding box center [1246, 496] width 190 height 28
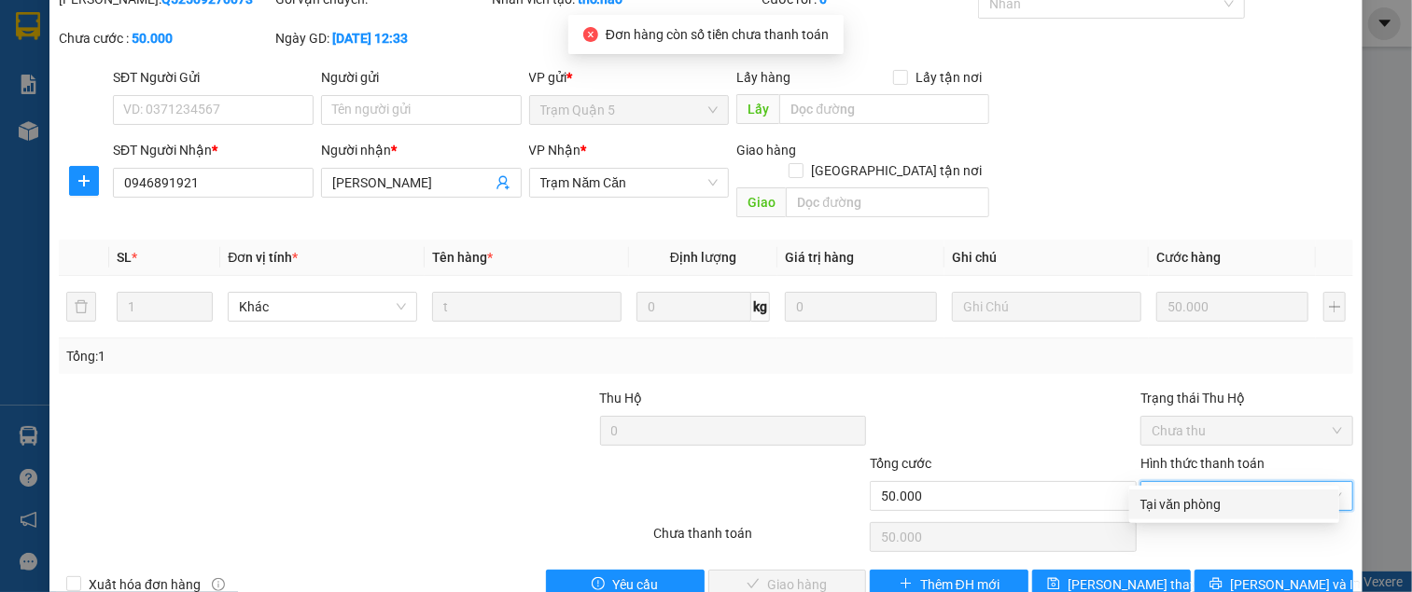
click at [1162, 497] on div "Tại văn phòng" at bounding box center [1234, 504] width 188 height 21
type input "0"
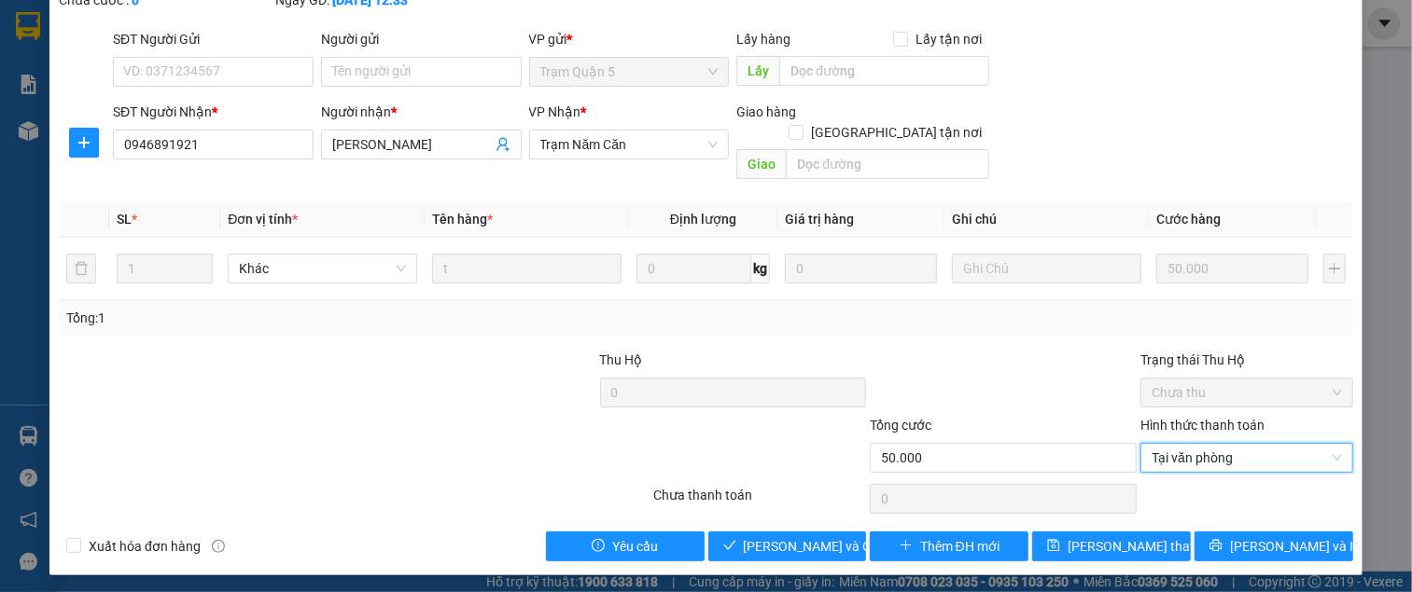
scroll to position [133, 0]
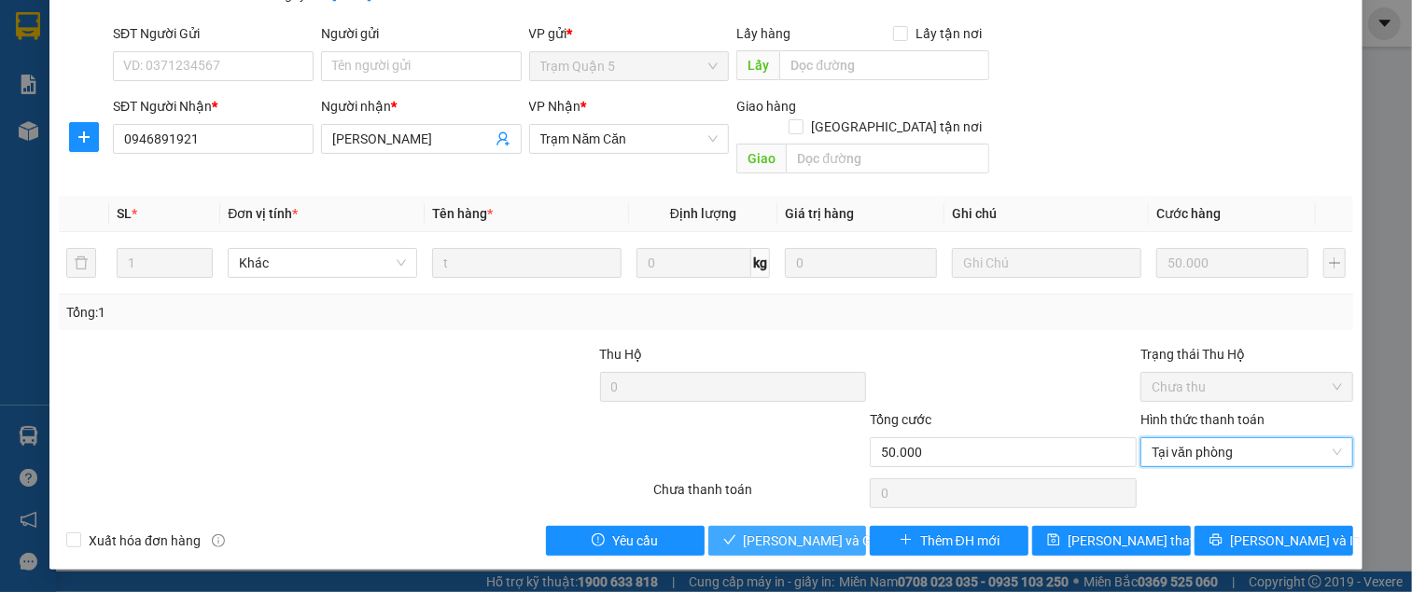
click at [814, 531] on span "[PERSON_NAME] và Giao hàng" at bounding box center [833, 541] width 179 height 21
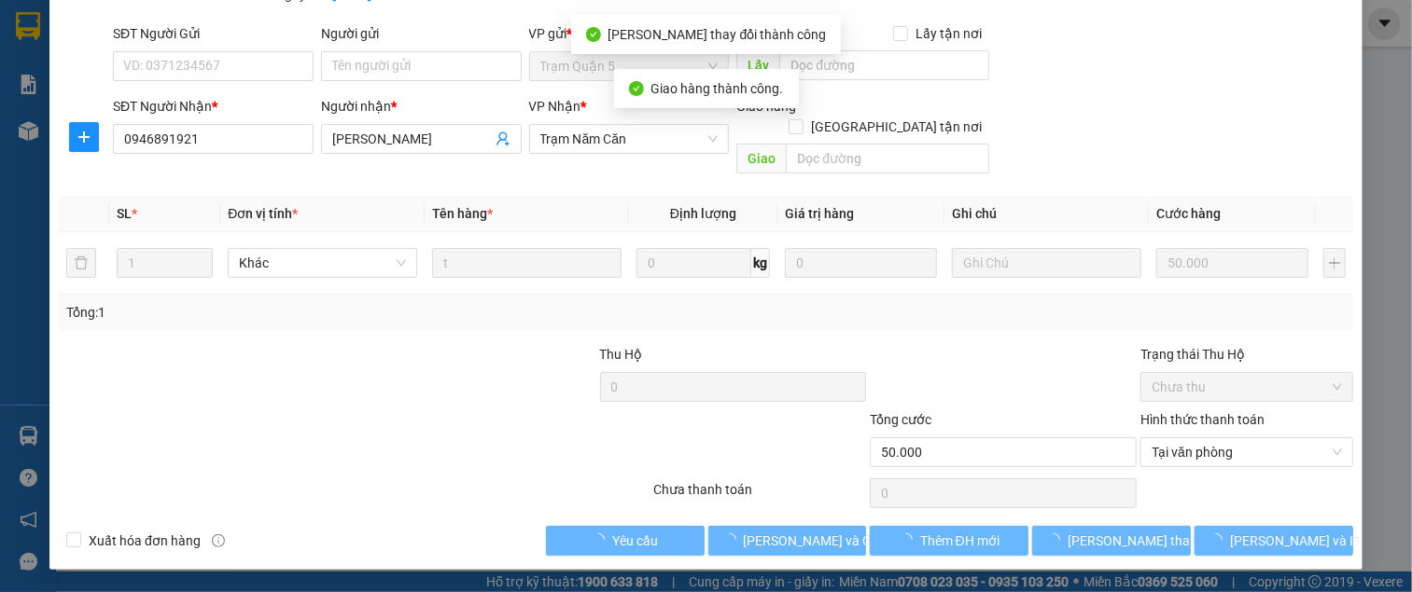
type input "50.000"
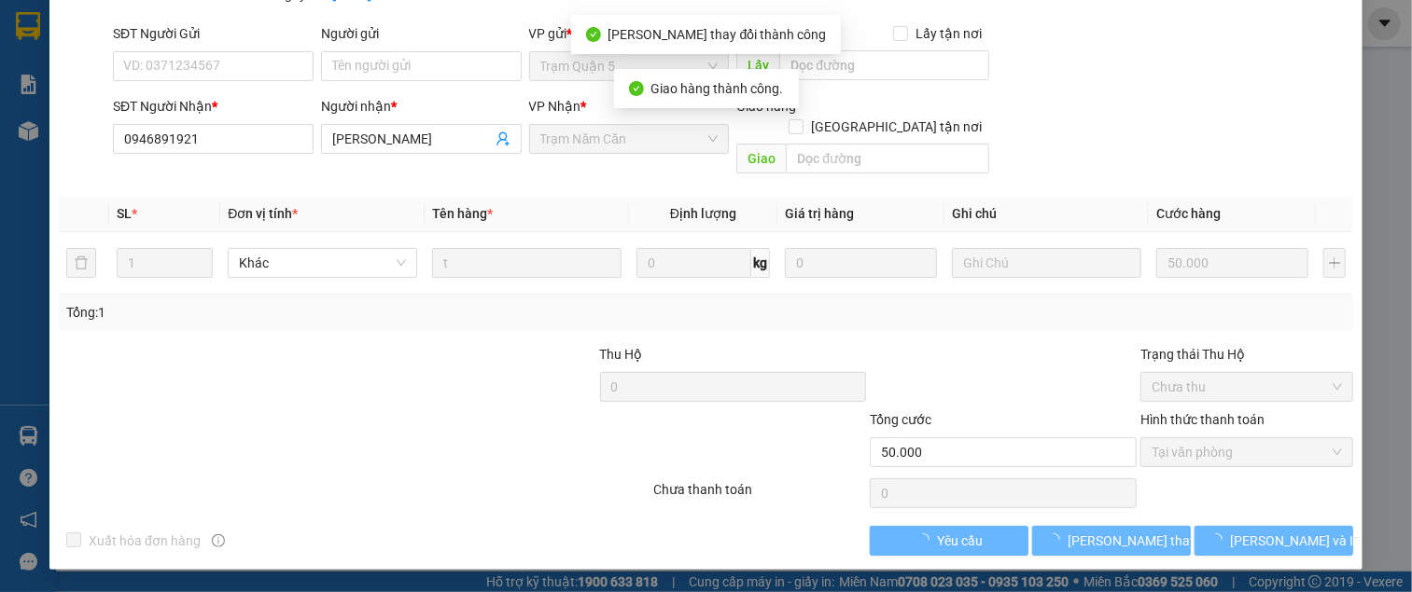
scroll to position [0, 0]
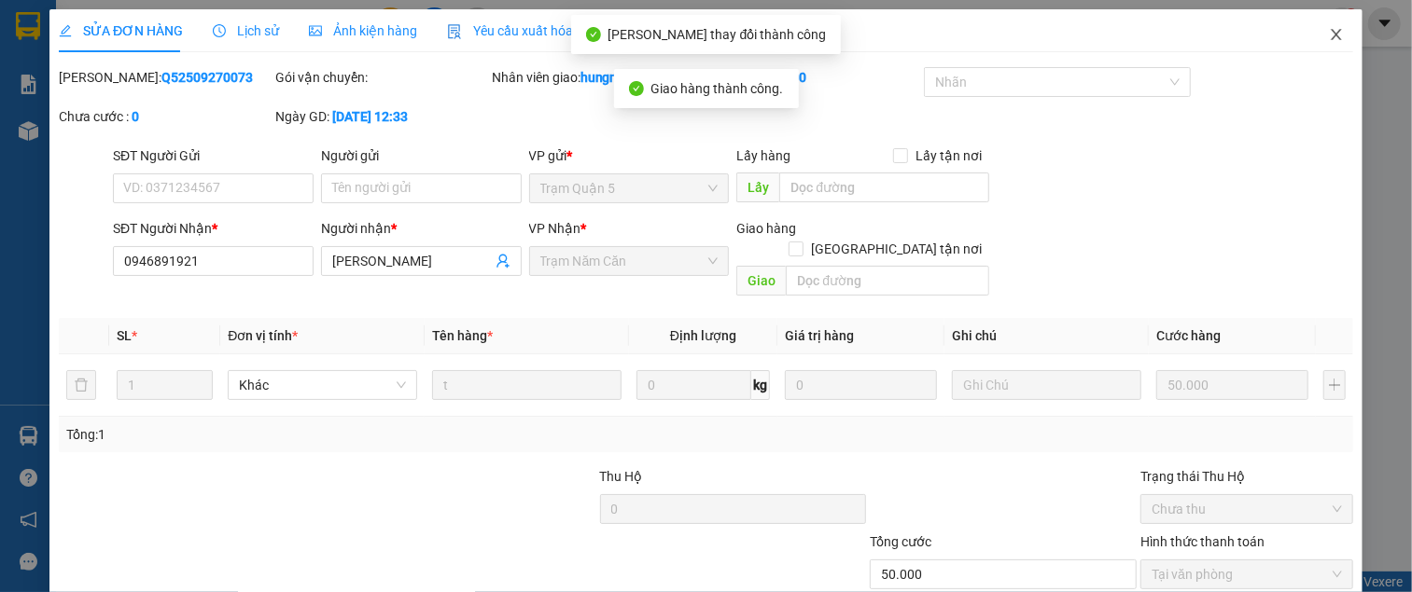
click at [1329, 38] on icon "close" at bounding box center [1336, 34] width 15 height 15
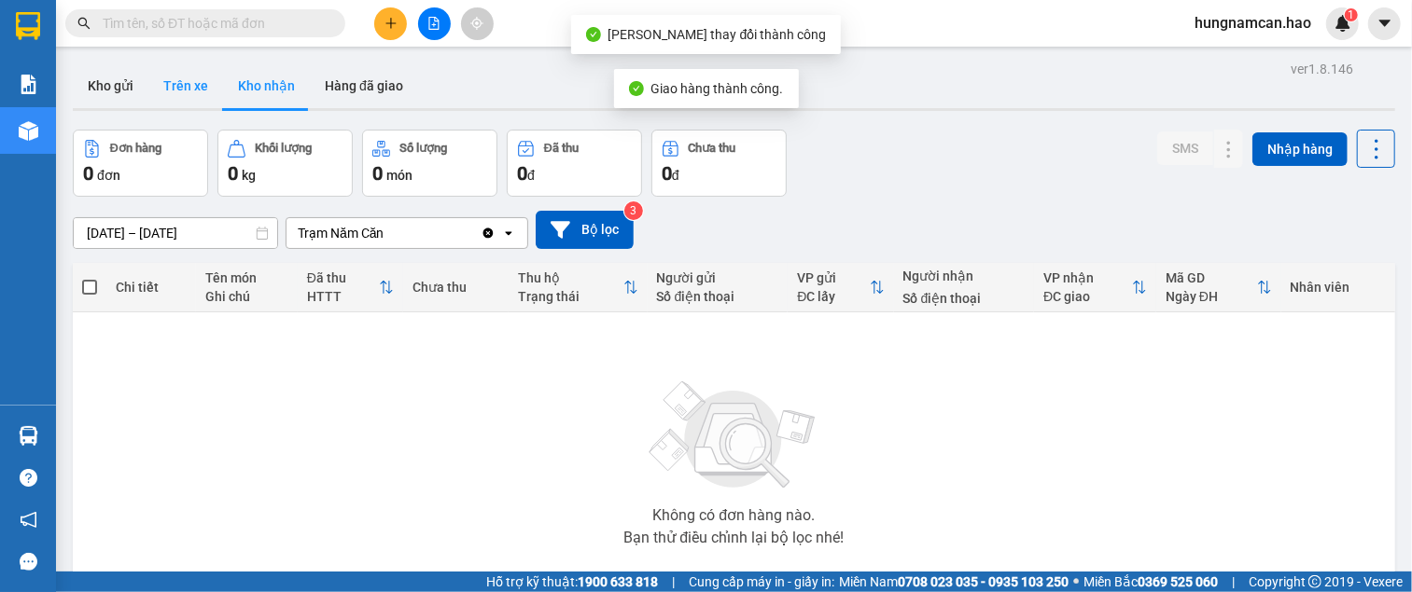
click at [173, 101] on button "Trên xe" at bounding box center [185, 85] width 75 height 45
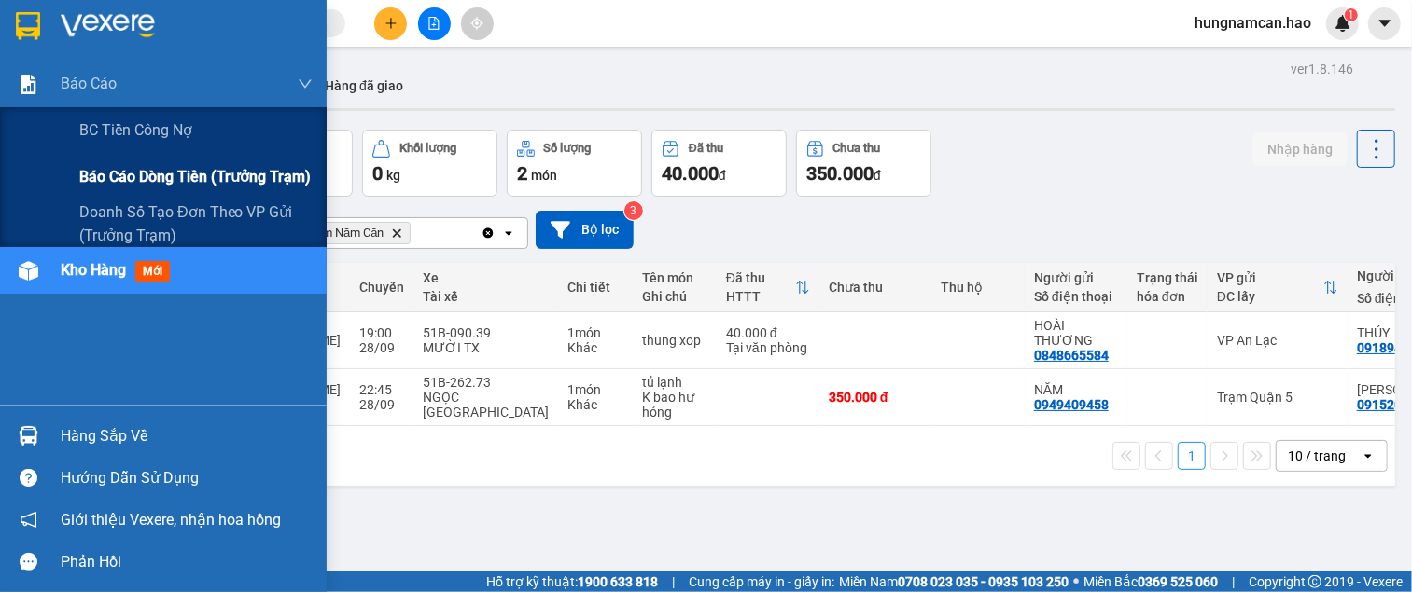
click at [122, 174] on span "Báo cáo dòng tiền (trưởng trạm)" at bounding box center [194, 176] width 231 height 23
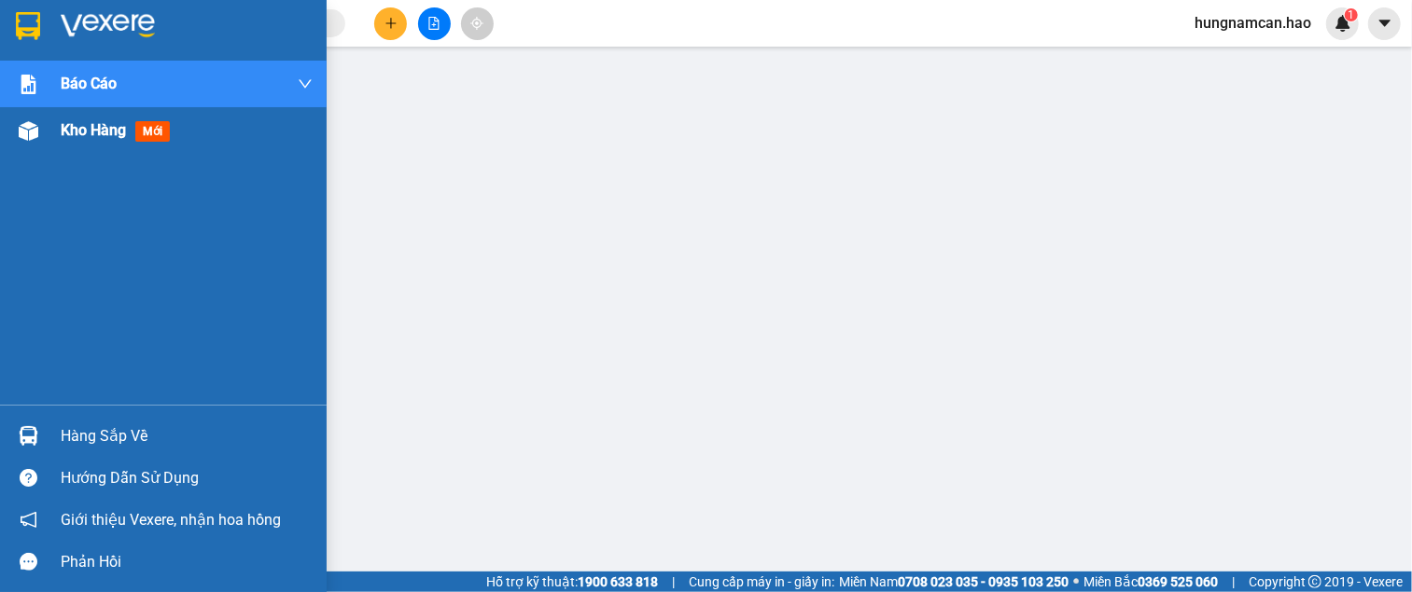
click at [34, 143] on div at bounding box center [28, 131] width 33 height 33
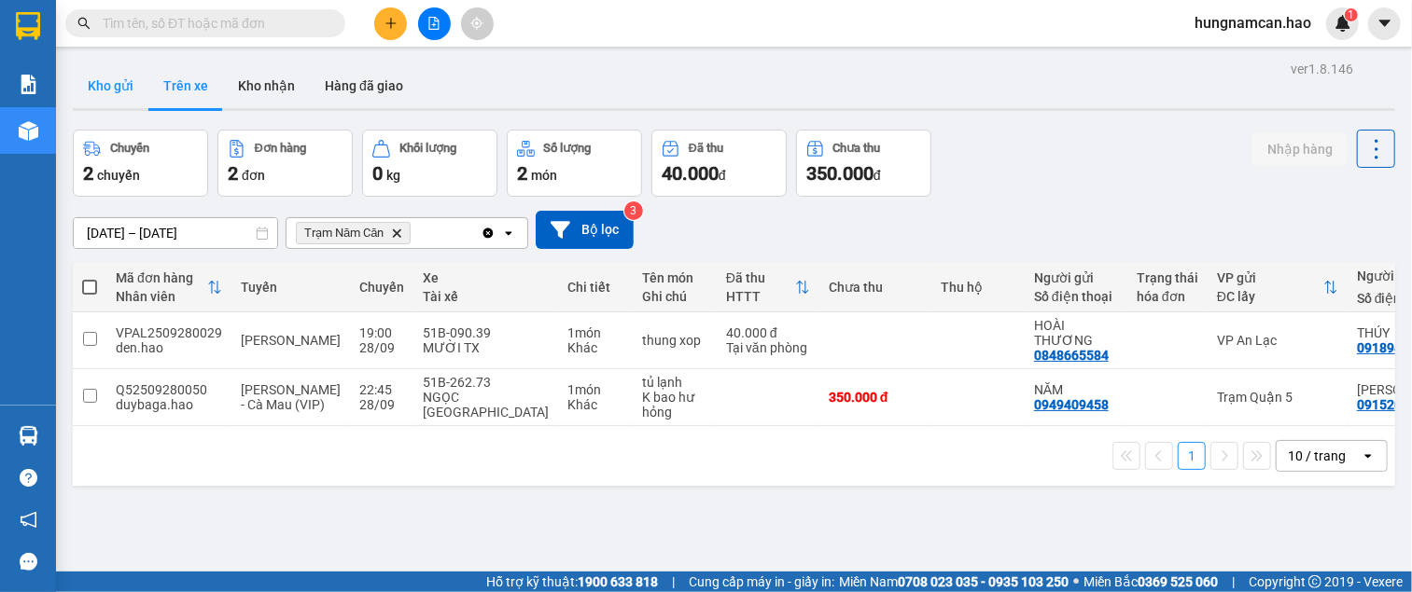
click at [132, 90] on button "Kho gửi" at bounding box center [111, 85] width 76 height 45
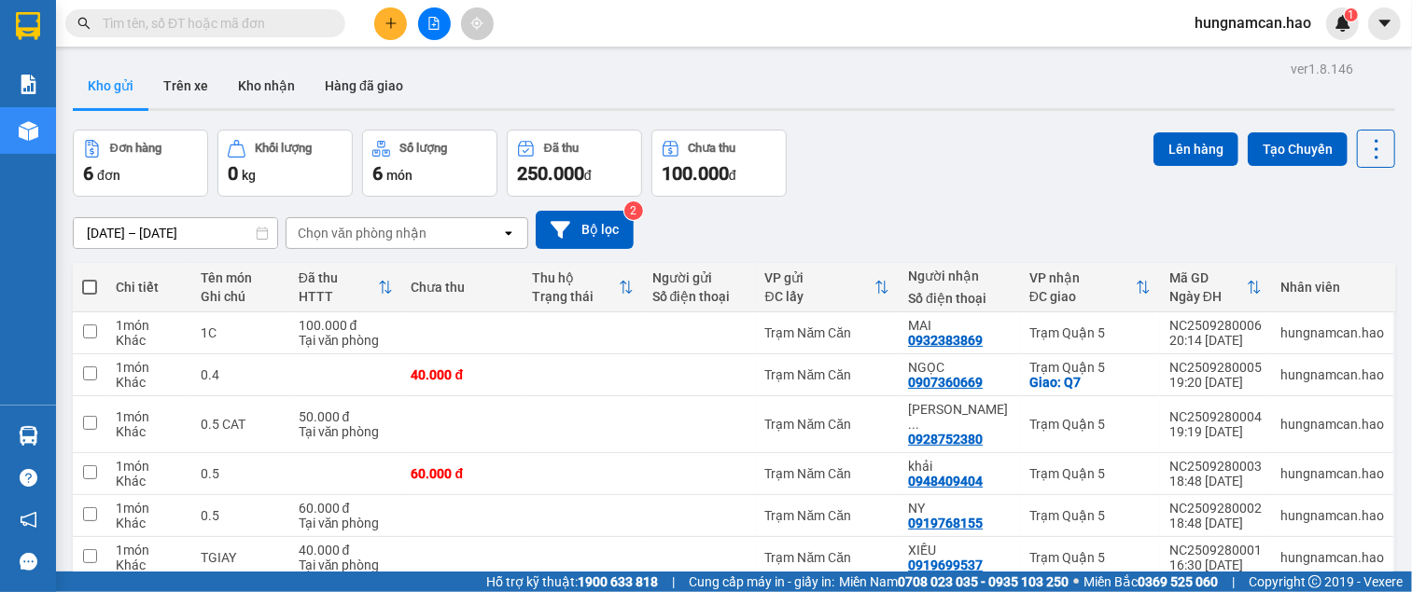
click at [85, 289] on span at bounding box center [89, 287] width 15 height 15
click at [90, 278] on input "checkbox" at bounding box center [90, 278] width 0 height 0
checkbox input "true"
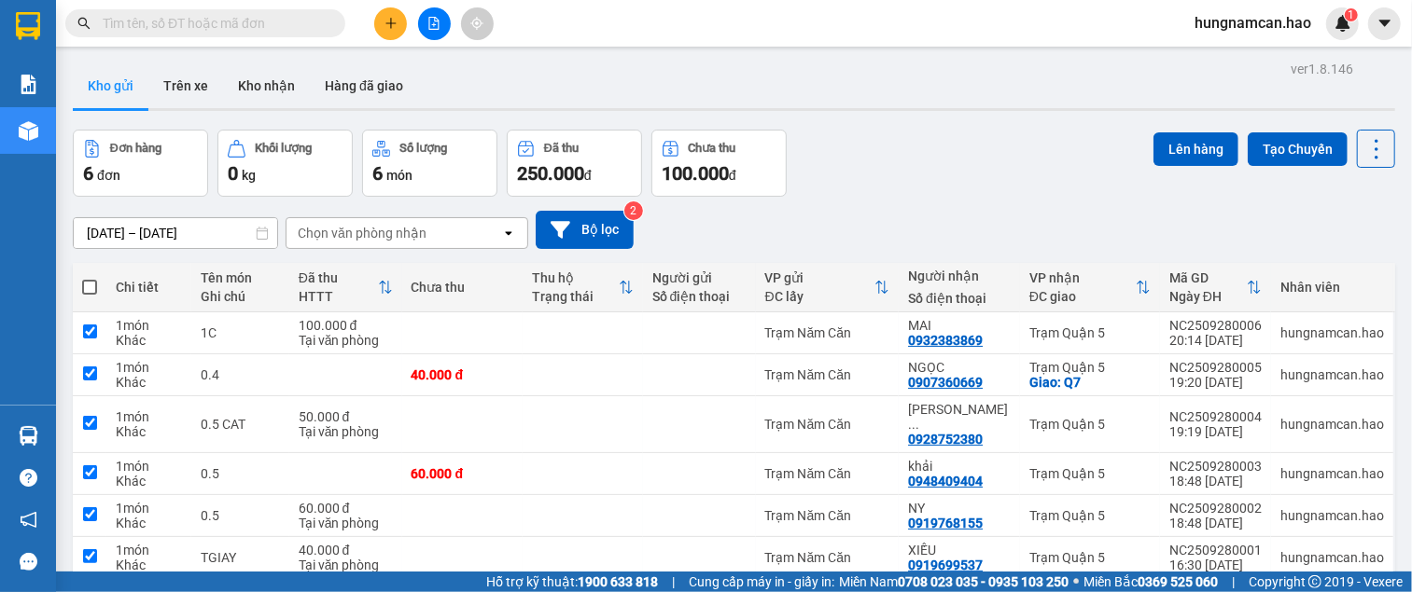
checkbox input "true"
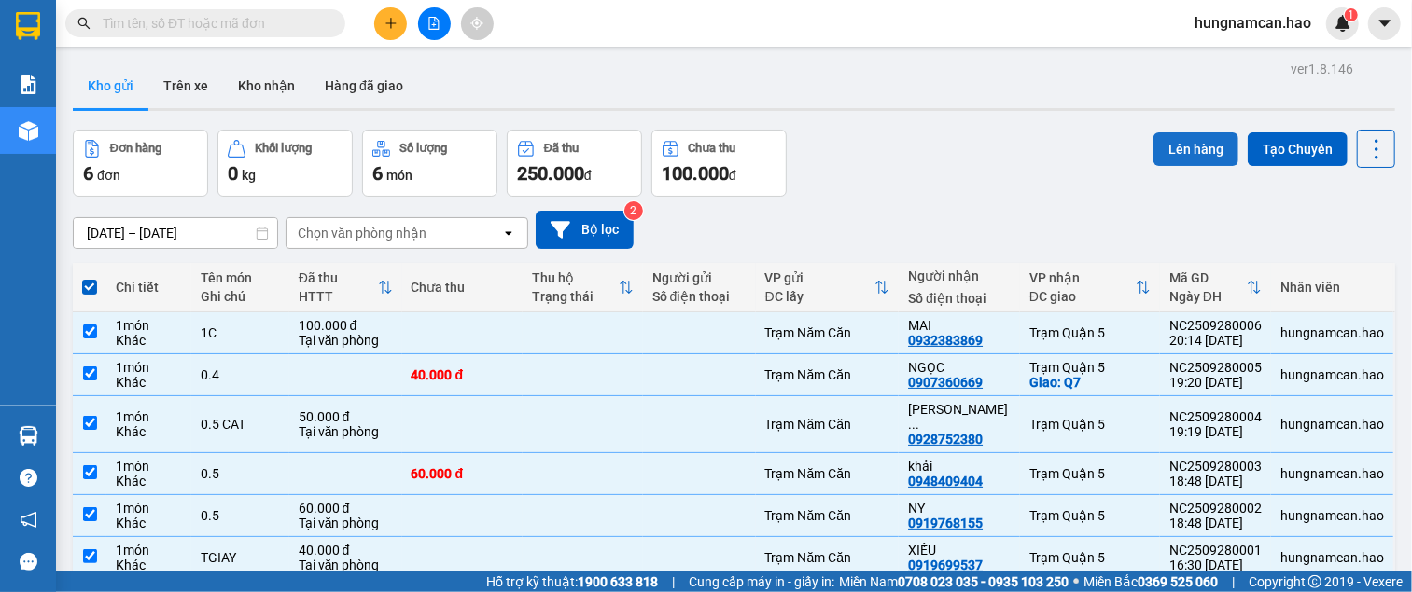
click at [1160, 146] on button "Lên hàng" at bounding box center [1195, 149] width 85 height 34
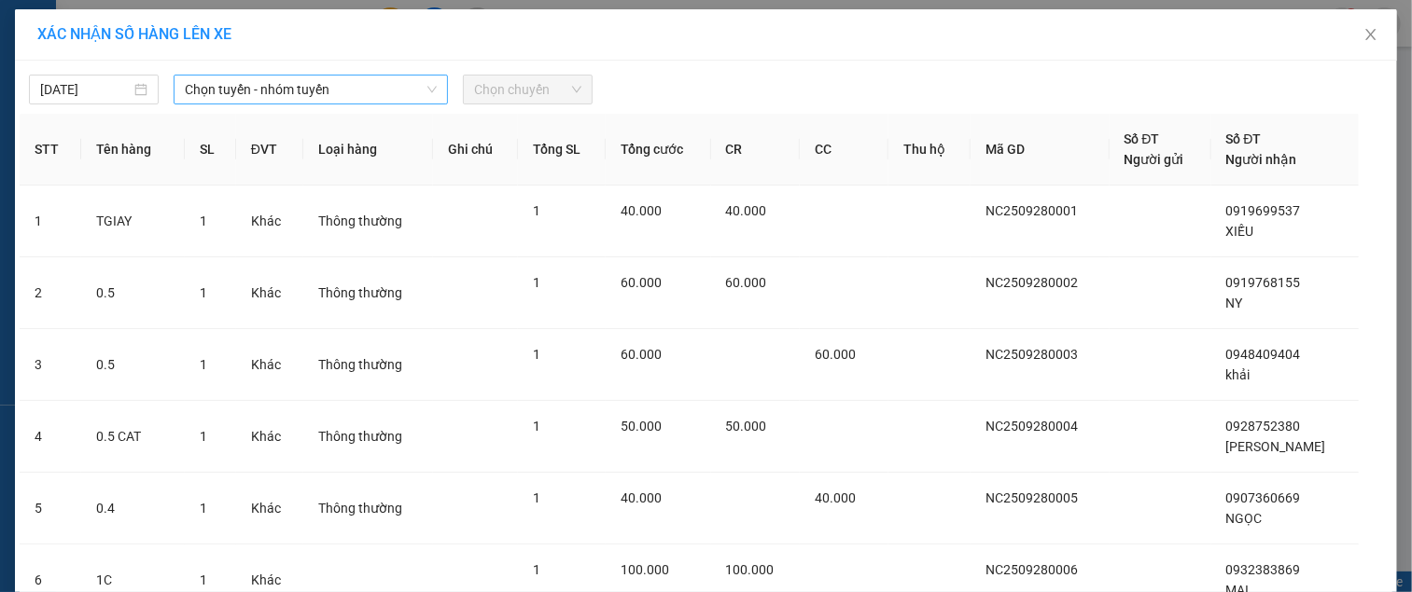
click at [300, 103] on span "Chọn tuyến - nhóm tuyến" at bounding box center [311, 90] width 252 height 28
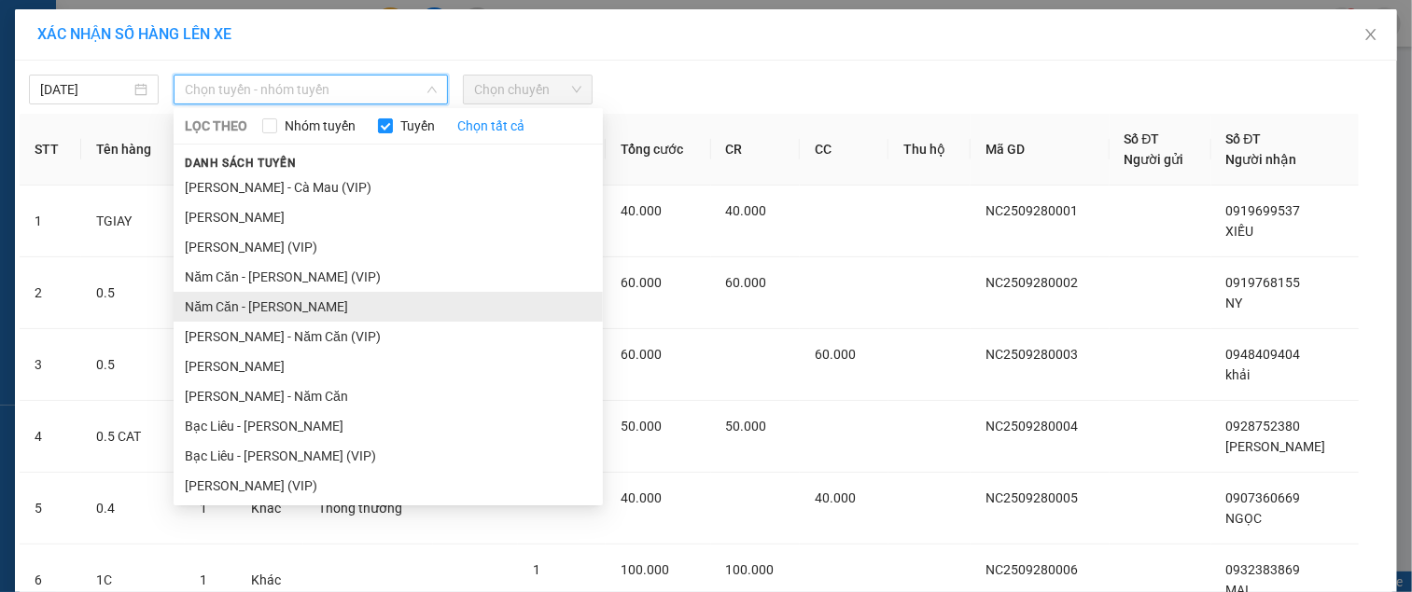
click at [256, 297] on li "Năm Căn - [PERSON_NAME]" at bounding box center [388, 307] width 429 height 30
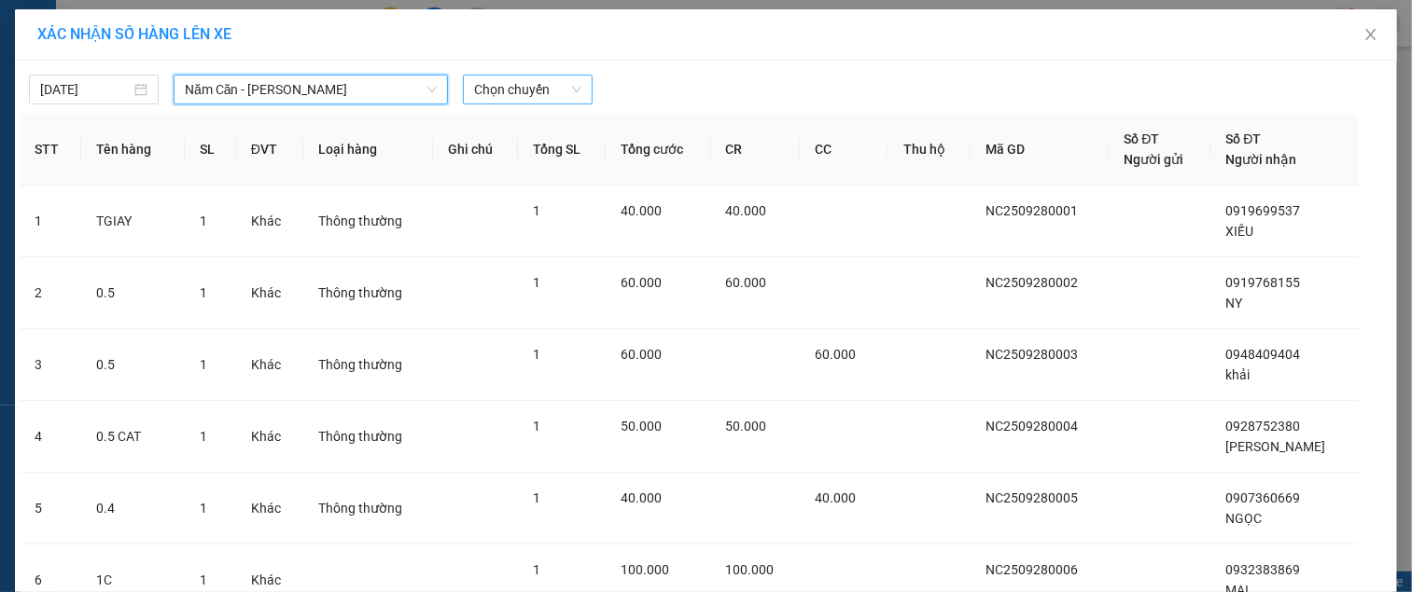
click at [513, 88] on span "Chọn chuyến" at bounding box center [527, 90] width 107 height 28
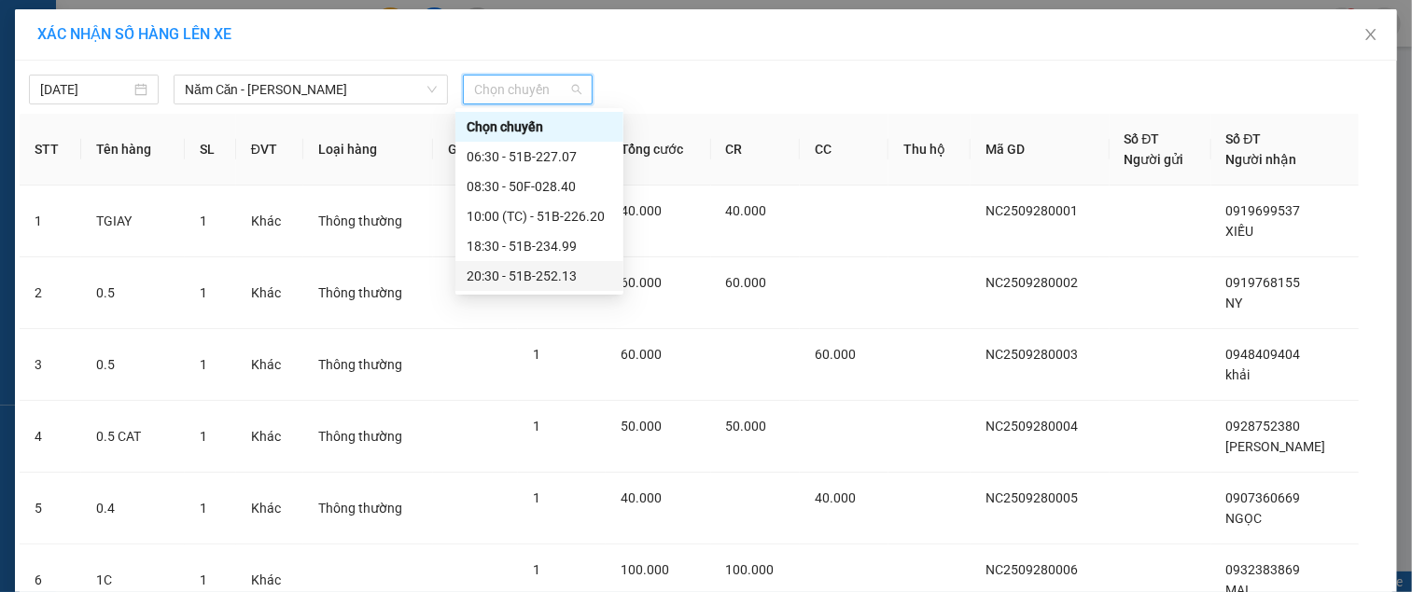
click at [520, 263] on div "20:30 - 51B-252.13" at bounding box center [539, 276] width 168 height 30
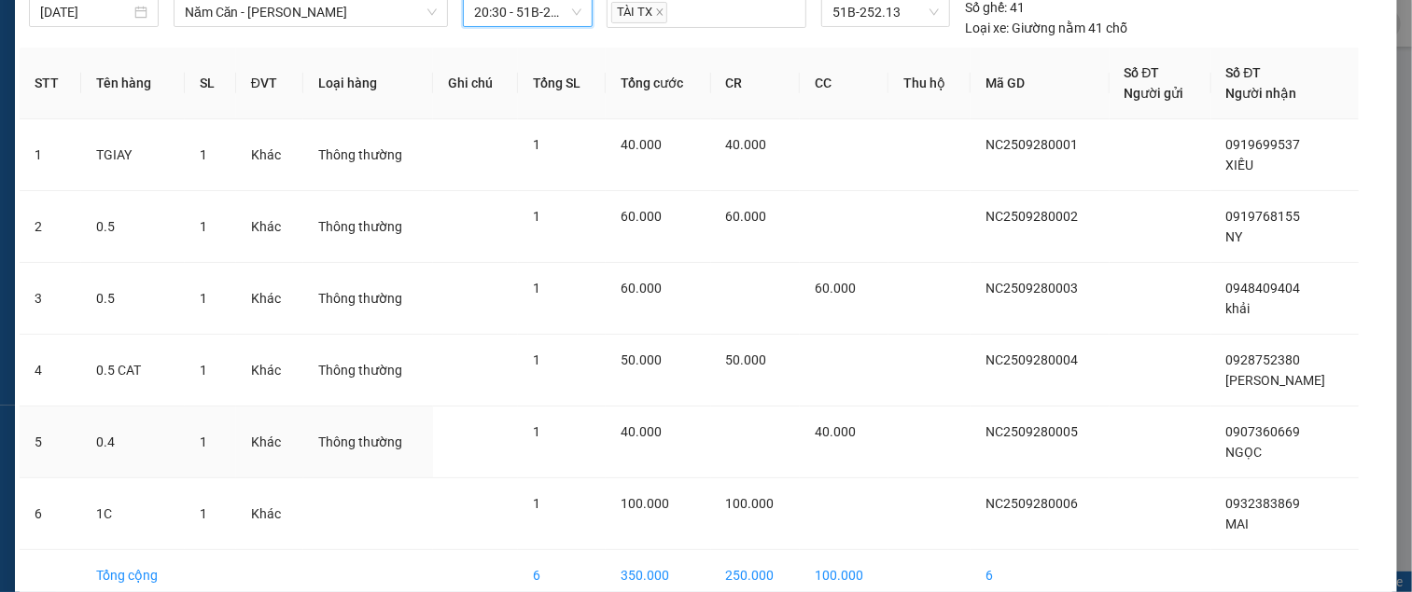
scroll to position [172, 0]
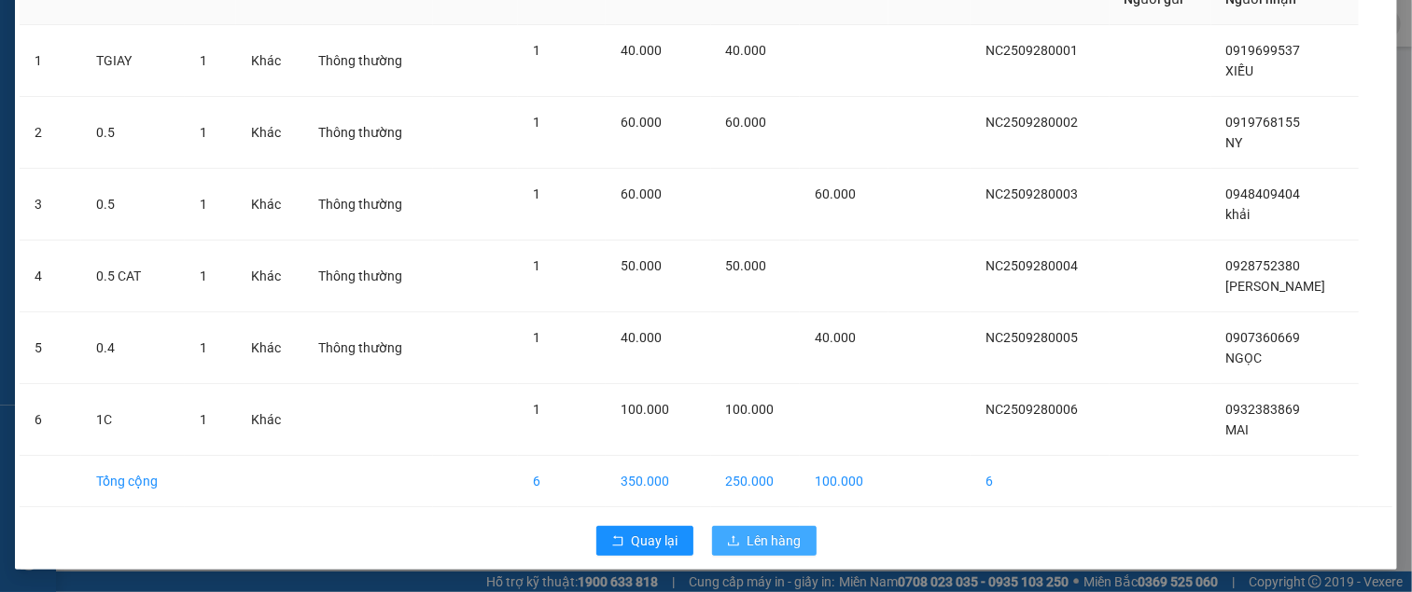
click at [737, 539] on button "Lên hàng" at bounding box center [764, 541] width 104 height 30
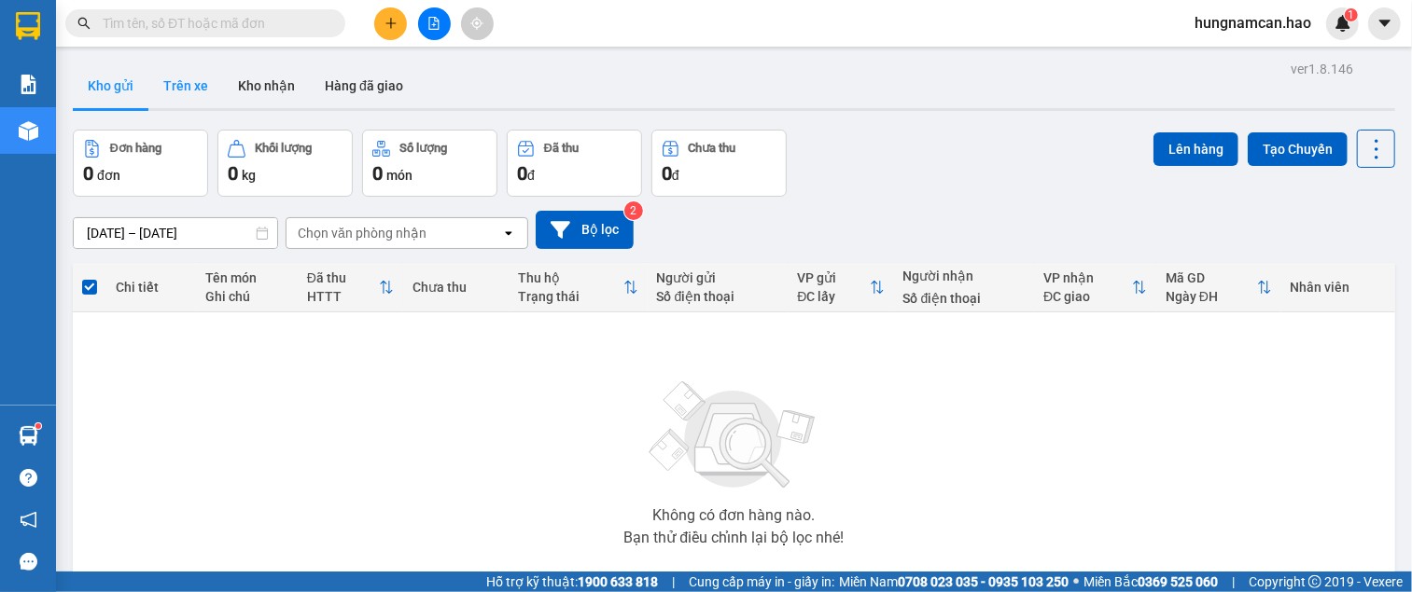
click at [194, 101] on button "Trên xe" at bounding box center [185, 85] width 75 height 45
